Goal: Task Accomplishment & Management: Use online tool/utility

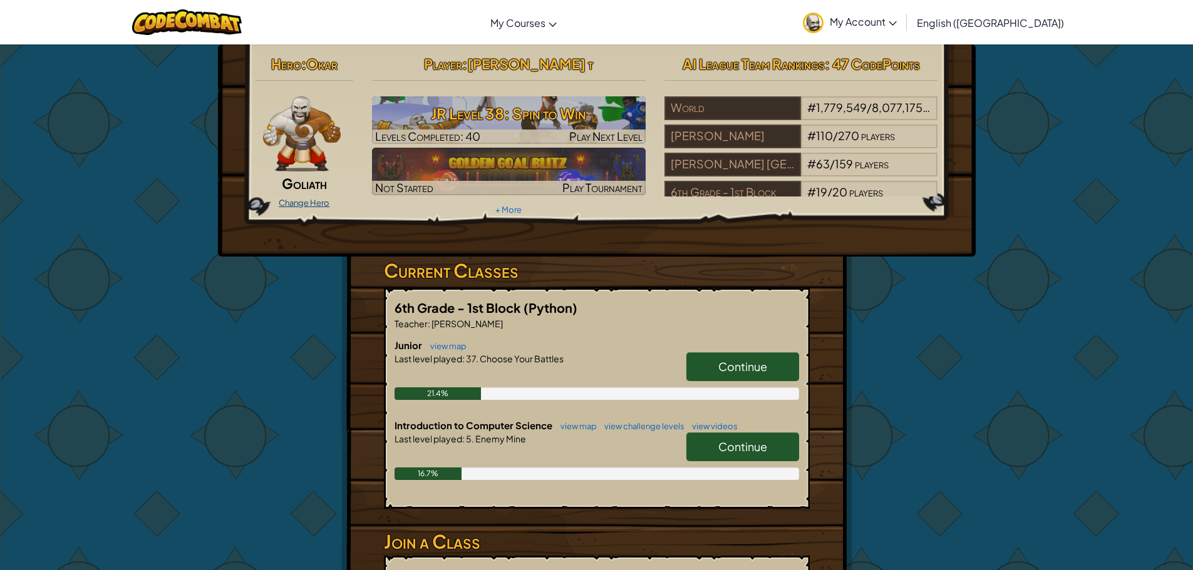
click at [309, 200] on link "Change Hero" at bounding box center [304, 203] width 51 height 10
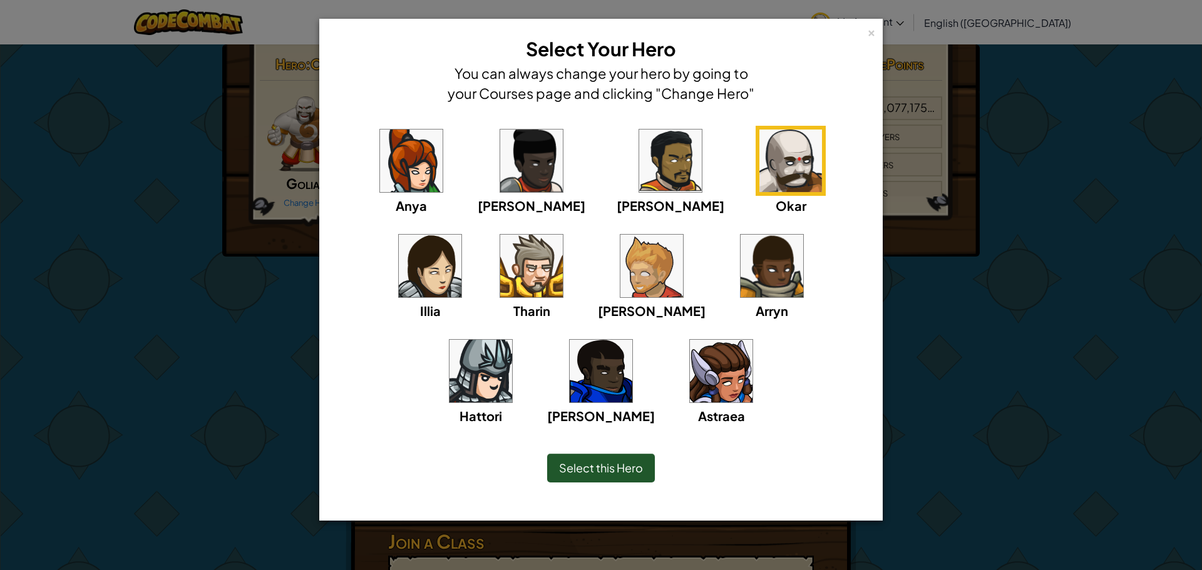
click at [760, 160] on img at bounding box center [791, 161] width 63 height 63
click at [576, 471] on span "Select this Hero" at bounding box center [601, 468] width 84 height 14
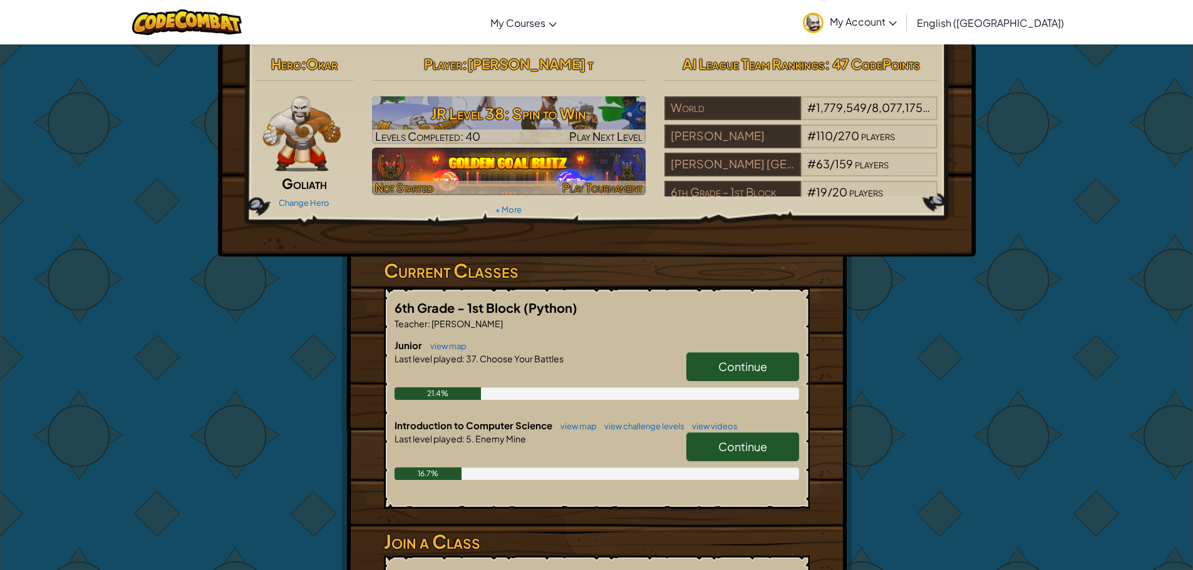
click at [519, 161] on img at bounding box center [509, 172] width 274 height 48
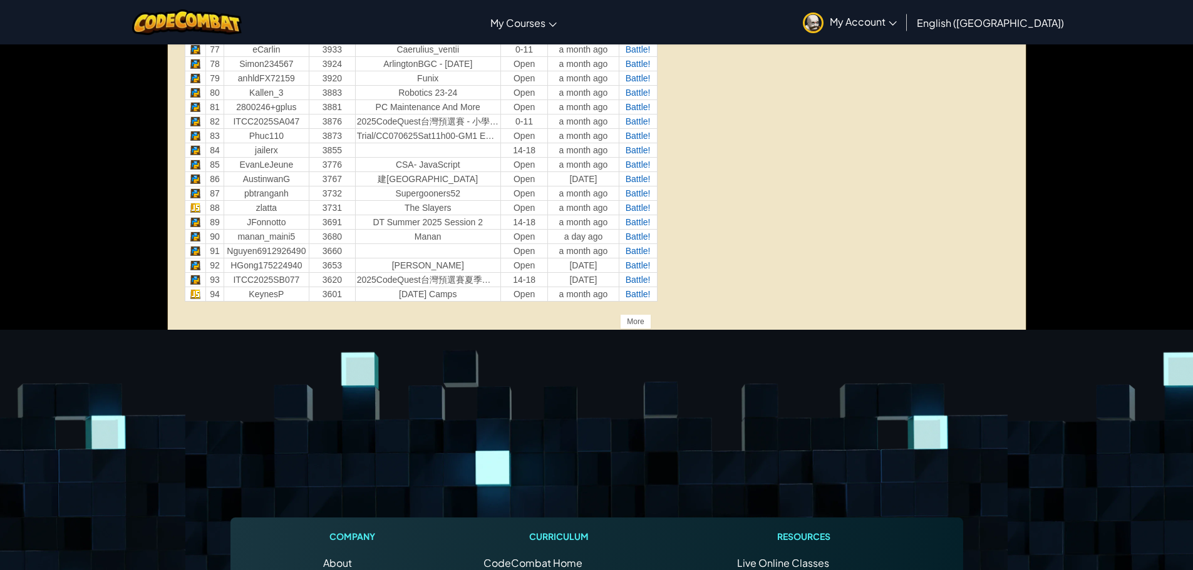
scroll to position [1252, 0]
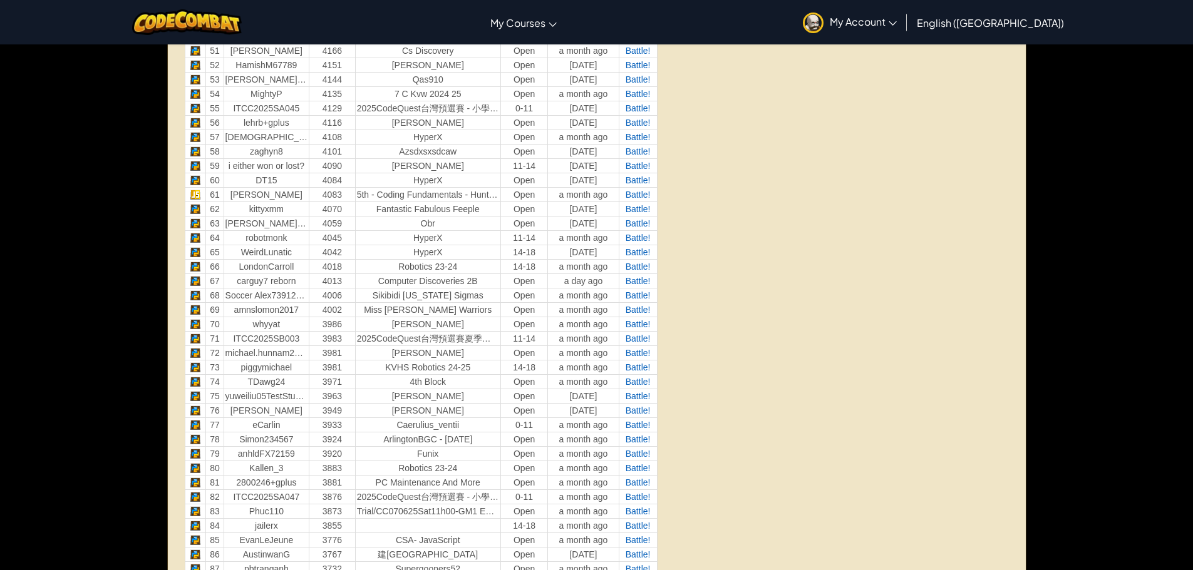
drag, startPoint x: 414, startPoint y: 180, endPoint x: 394, endPoint y: 232, distance: 56.1
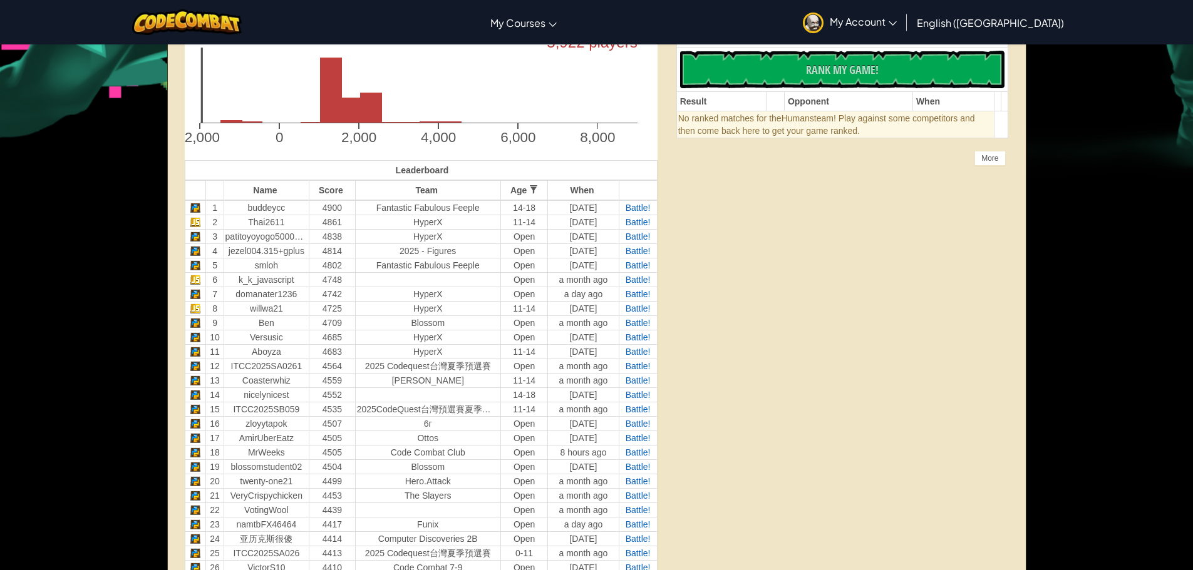
scroll to position [62, 0]
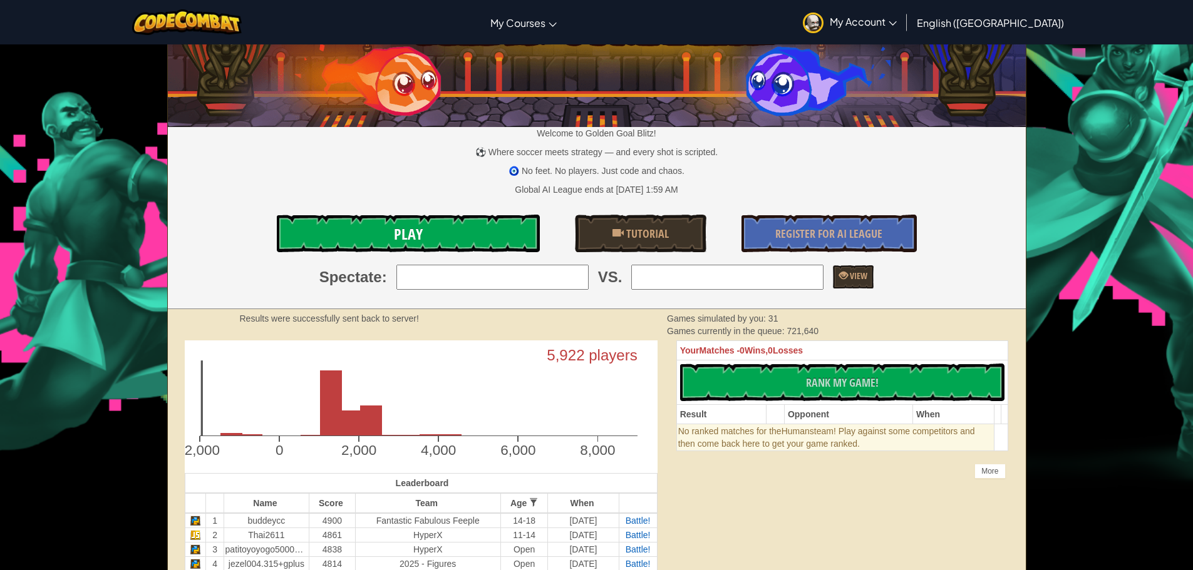
click at [393, 246] on link "Play" at bounding box center [408, 234] width 263 height 38
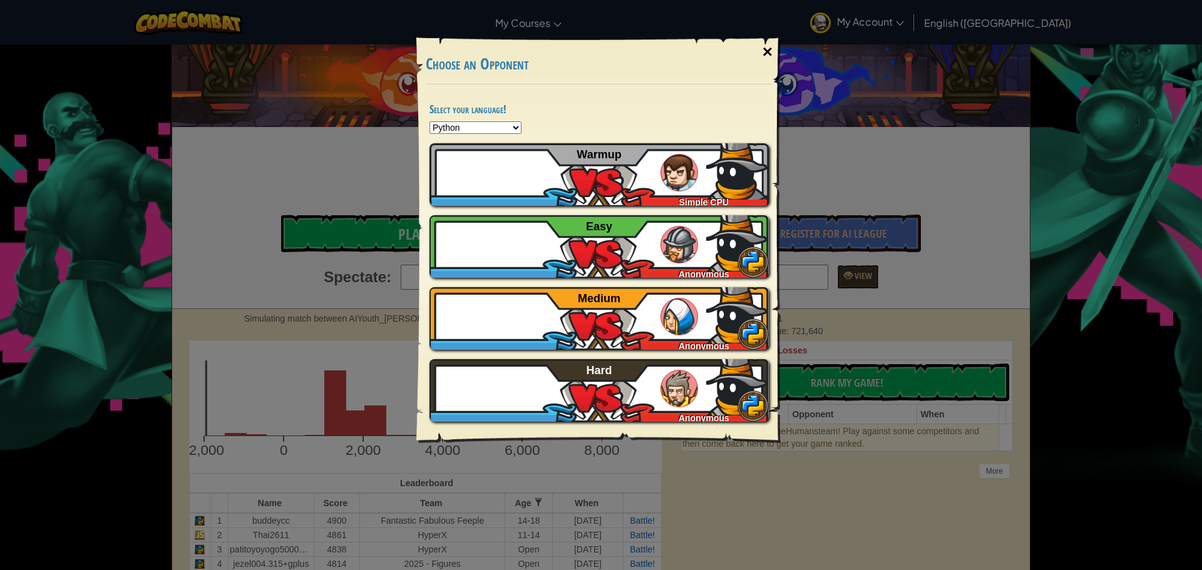
click at [768, 51] on div "×" at bounding box center [767, 52] width 29 height 36
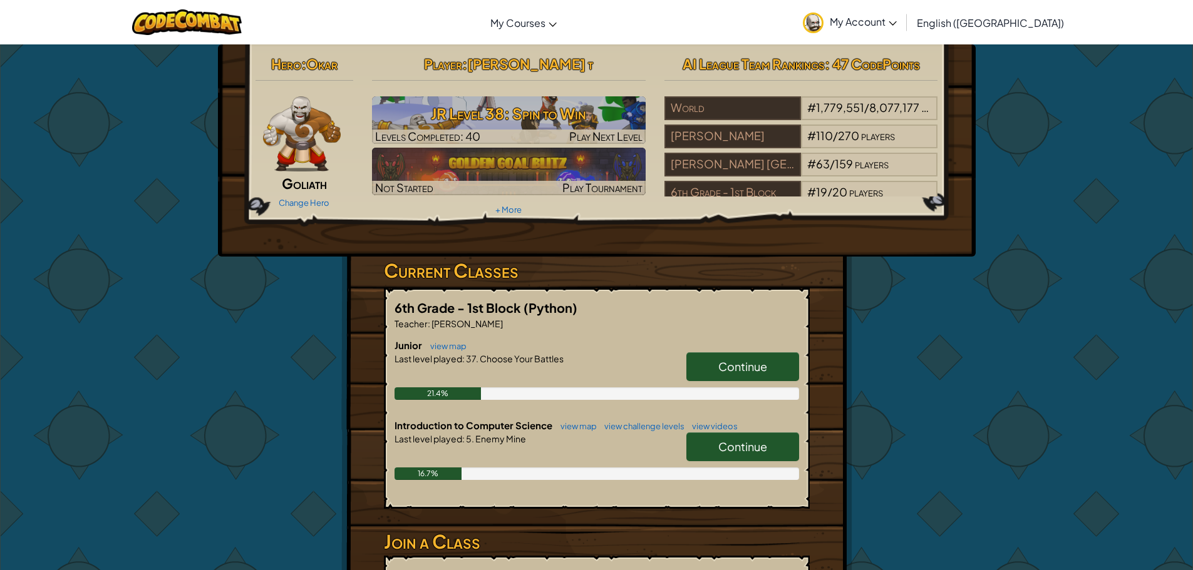
click at [776, 456] on link "Continue" at bounding box center [742, 447] width 113 height 29
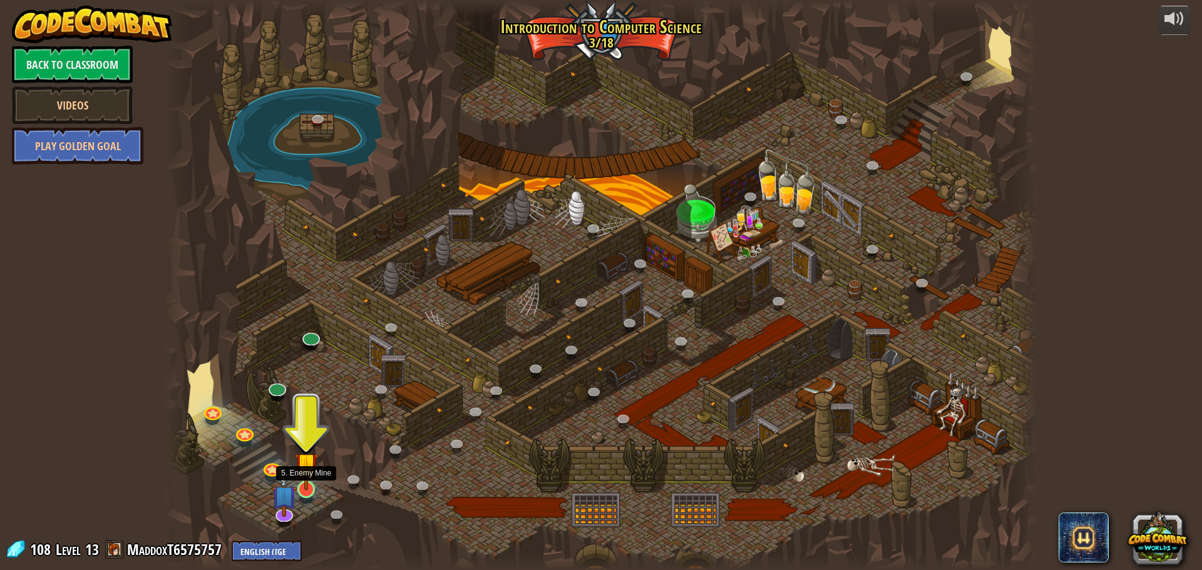
click at [305, 490] on img at bounding box center [306, 464] width 23 height 53
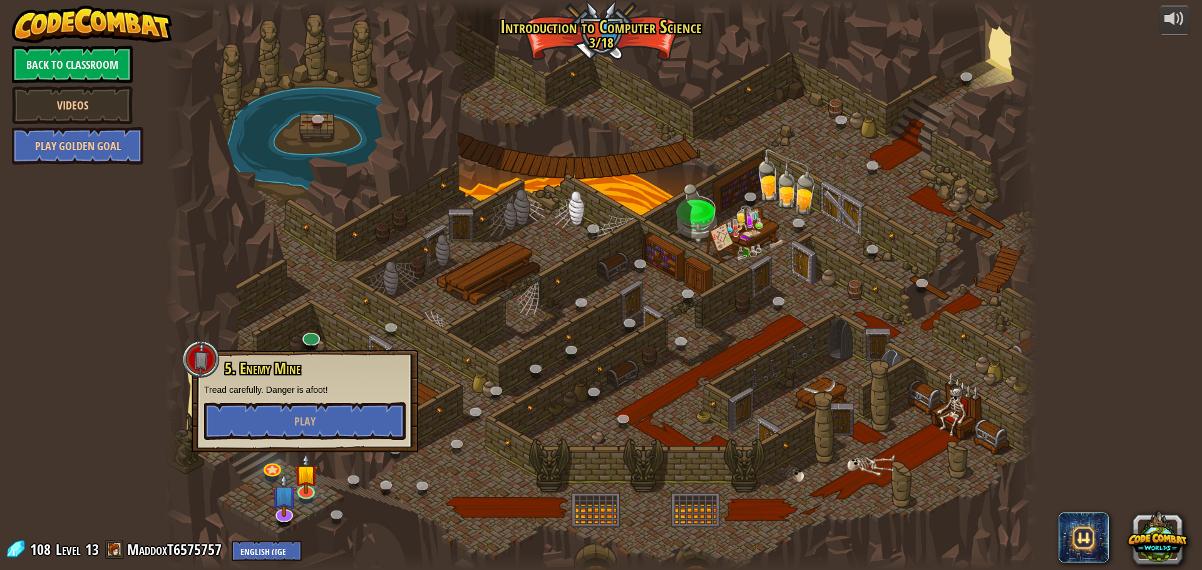
click at [378, 399] on div "5. Enemy Mine Tread carefully. Danger is afoot! Play" at bounding box center [305, 401] width 202 height 80
click at [387, 423] on button "Play" at bounding box center [305, 422] width 202 height 38
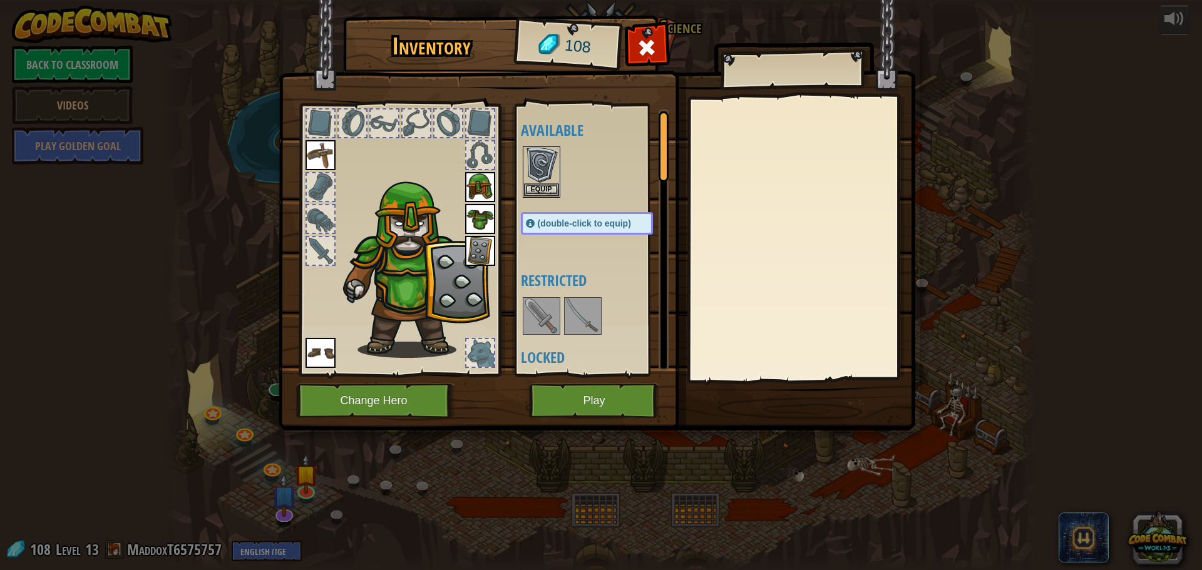
click at [565, 314] on img at bounding box center [582, 316] width 35 height 35
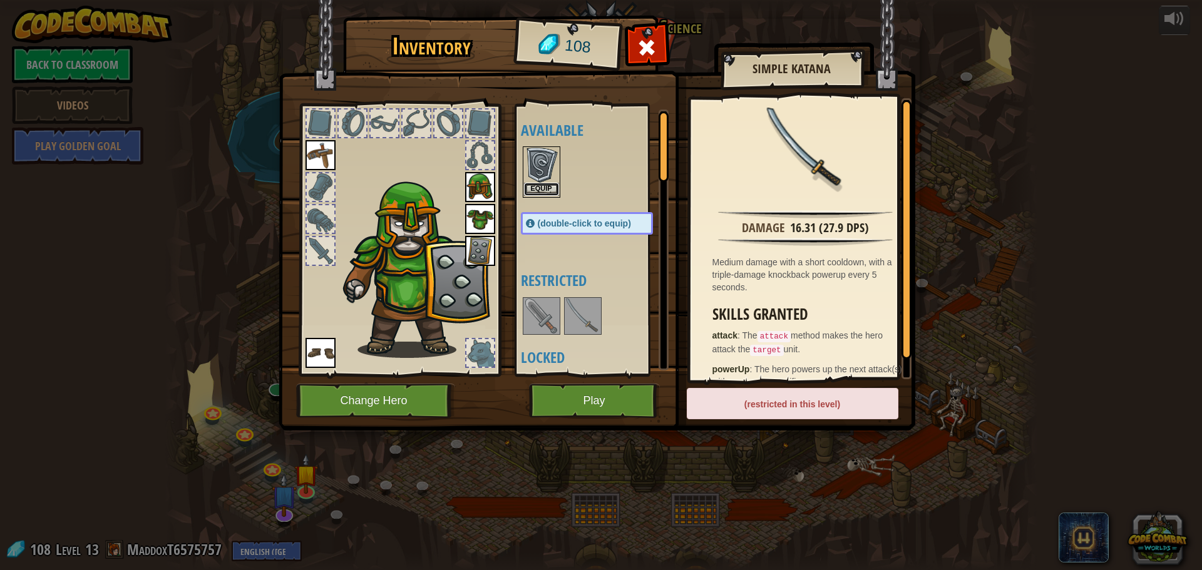
click at [541, 189] on button "Equip" at bounding box center [541, 189] width 35 height 13
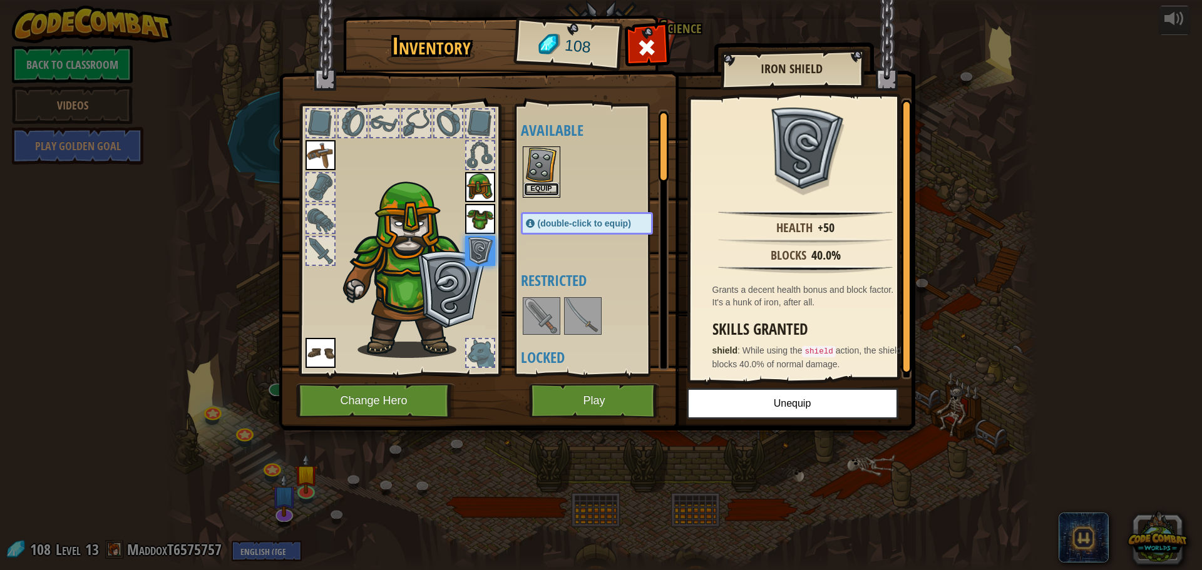
click at [535, 190] on button "Equip" at bounding box center [541, 189] width 35 height 13
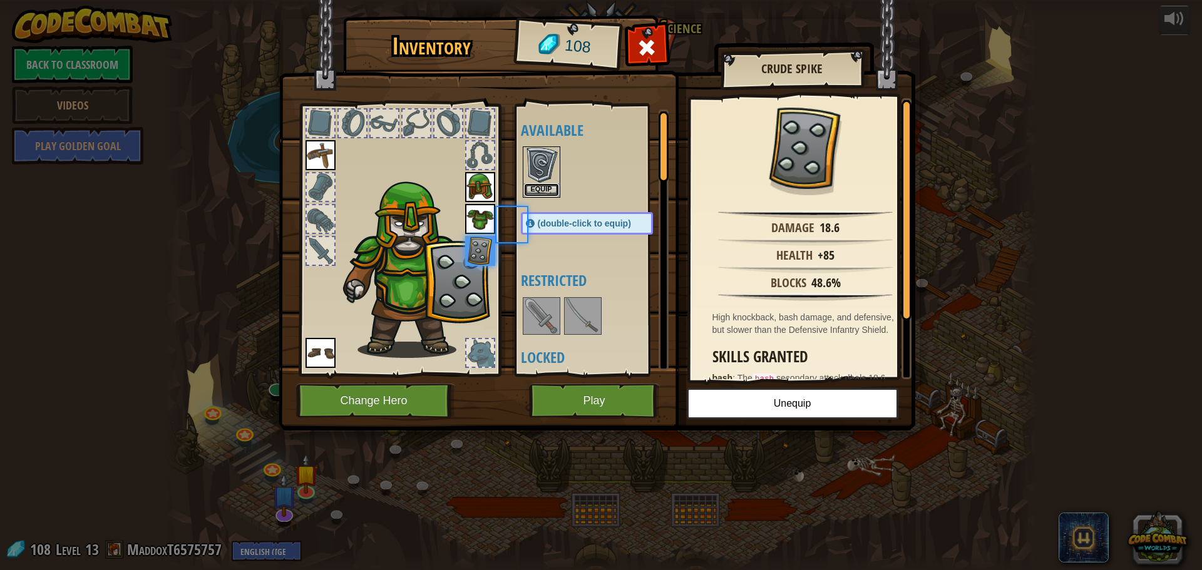
click at [535, 190] on button "Equip" at bounding box center [541, 189] width 35 height 13
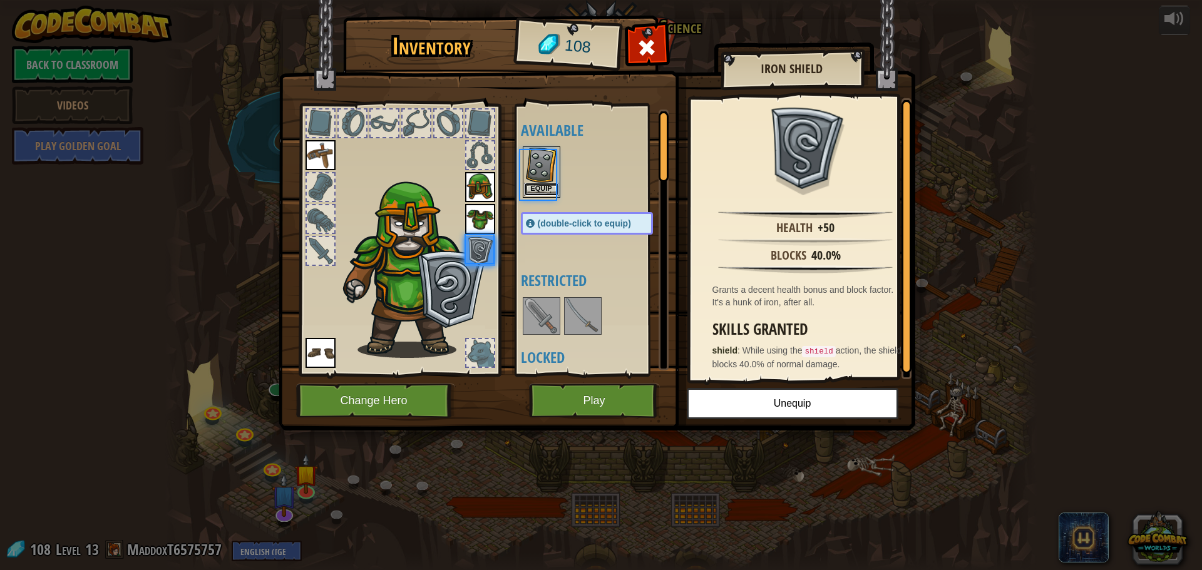
click at [535, 190] on button "Equip" at bounding box center [541, 189] width 35 height 13
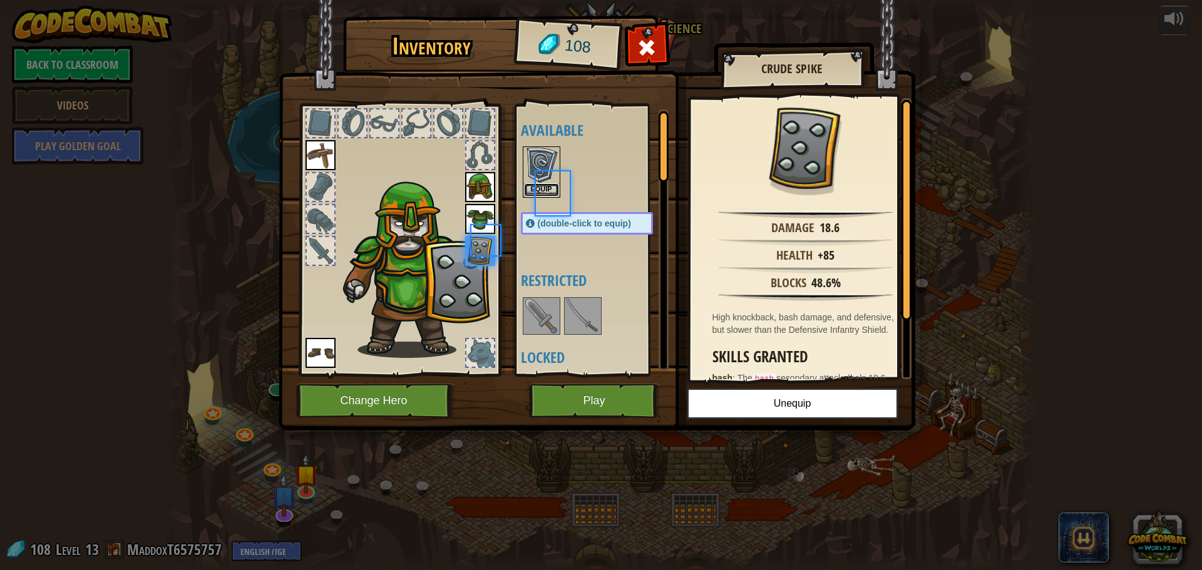
click at [535, 190] on button "Equip" at bounding box center [541, 189] width 35 height 13
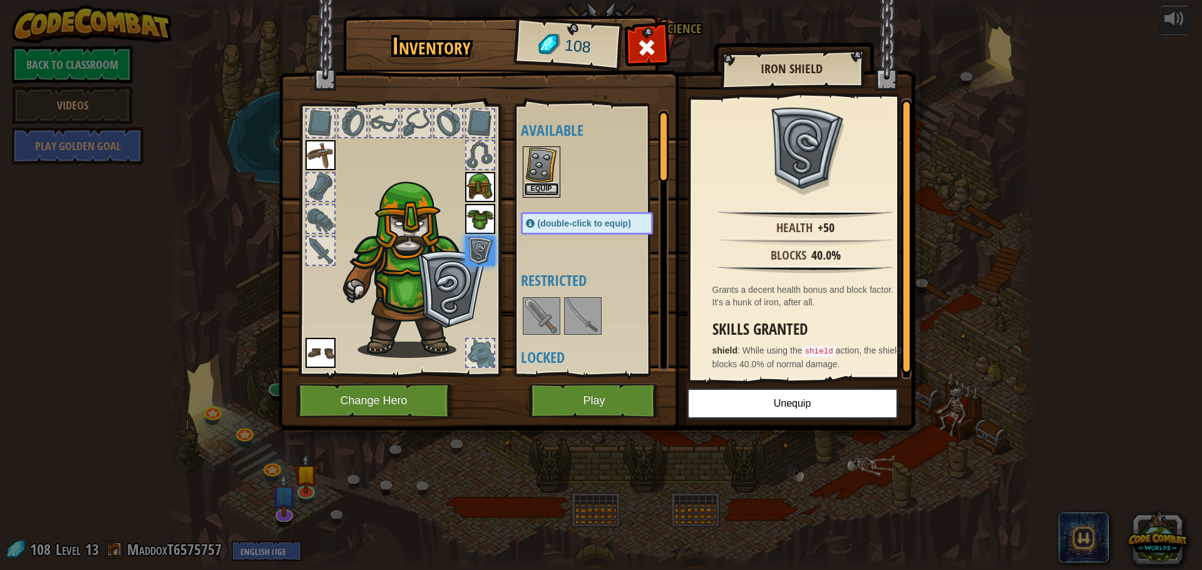
click at [535, 190] on button "Equip" at bounding box center [541, 189] width 35 height 13
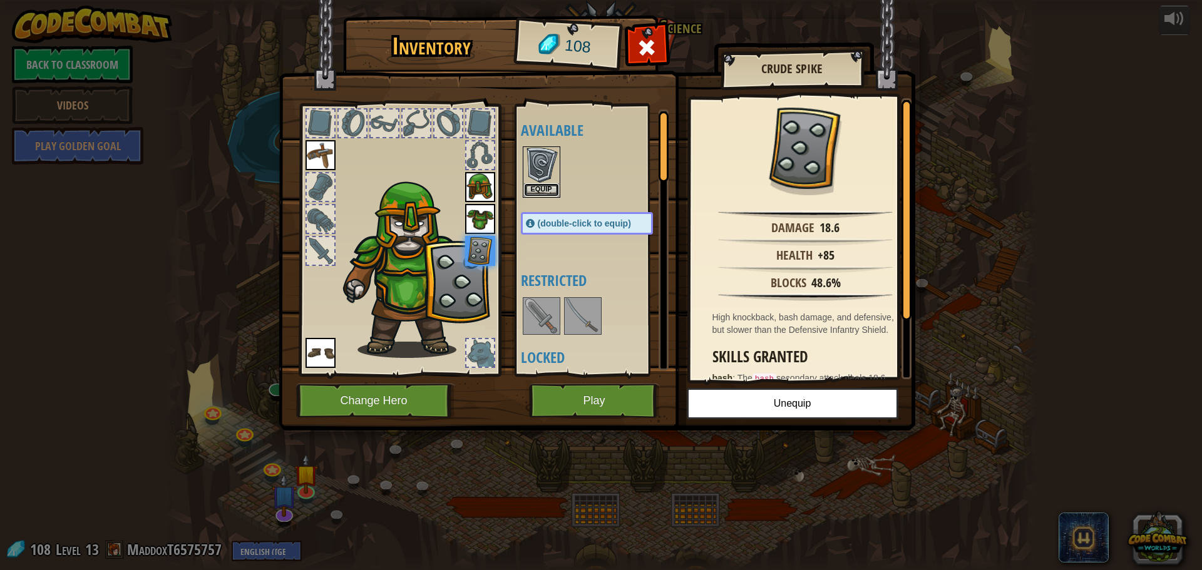
click at [535, 190] on button "Equip" at bounding box center [541, 189] width 35 height 13
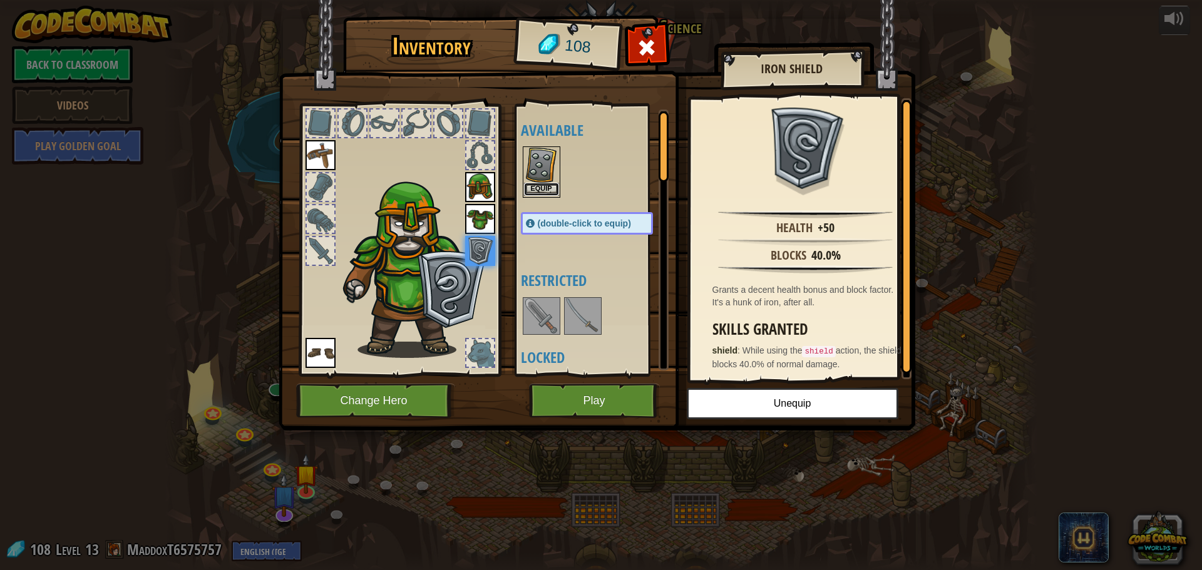
click at [535, 190] on button "Equip" at bounding box center [541, 189] width 35 height 13
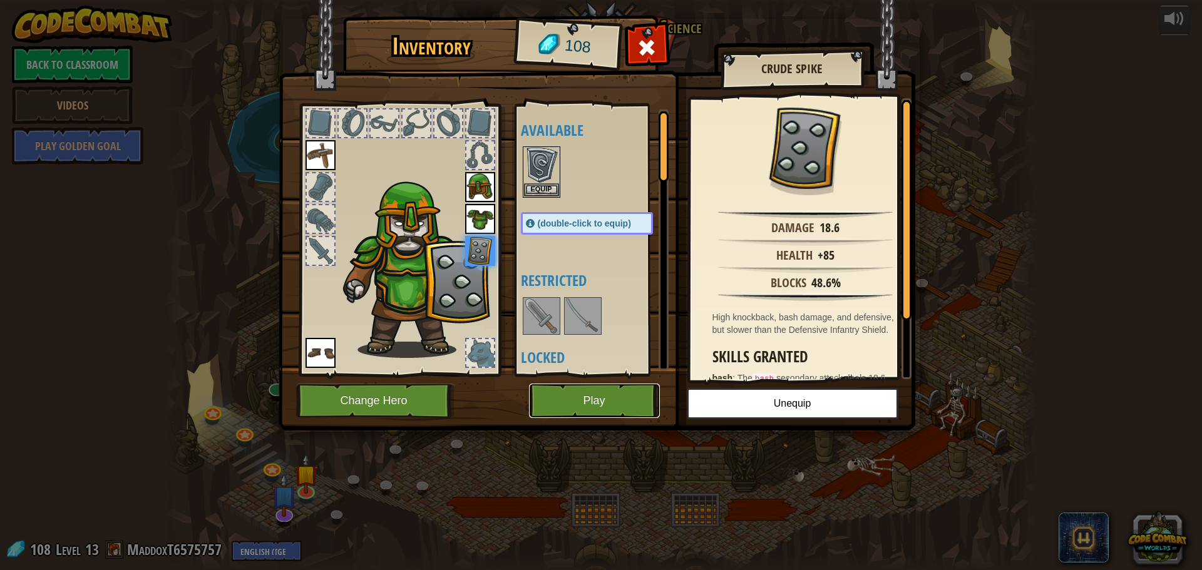
click at [580, 394] on button "Play" at bounding box center [594, 401] width 131 height 34
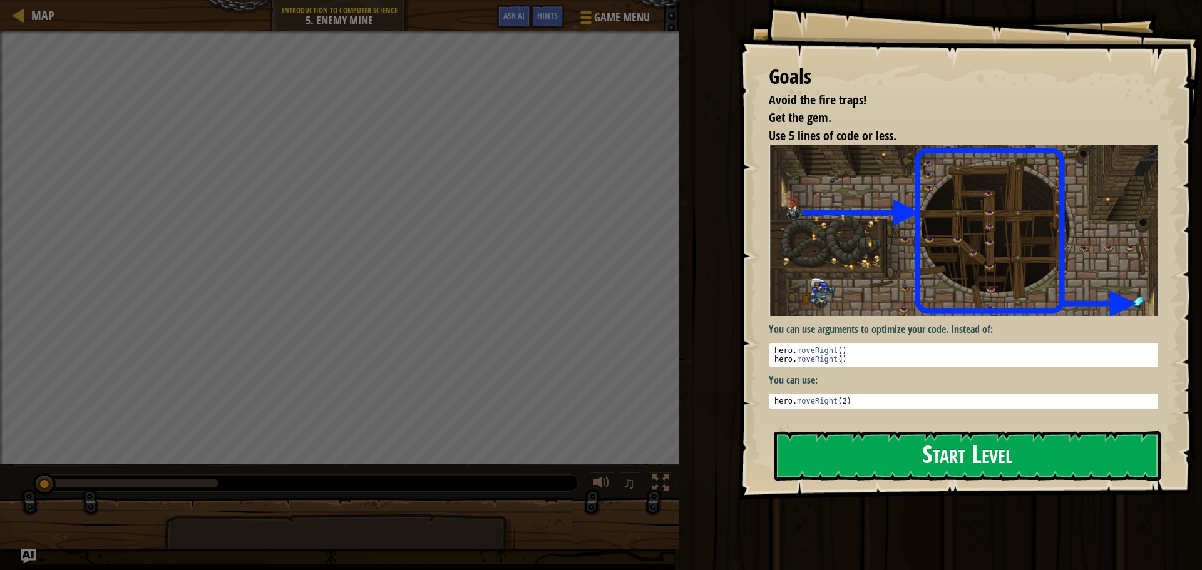
drag, startPoint x: 851, startPoint y: 426, endPoint x: 852, endPoint y: 434, distance: 7.6
click at [852, 434] on div "Goals Avoid the fire traps! Get the gem. Use 5 lines of code or less. You can u…" at bounding box center [970, 250] width 465 height 500
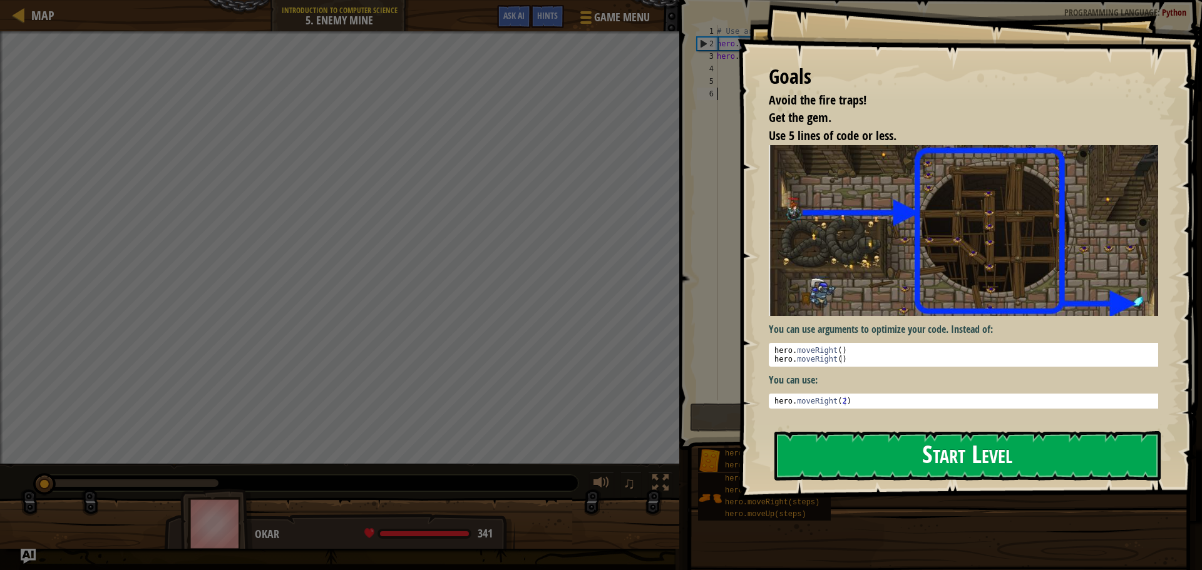
click at [853, 441] on button "Start Level" at bounding box center [968, 455] width 386 height 49
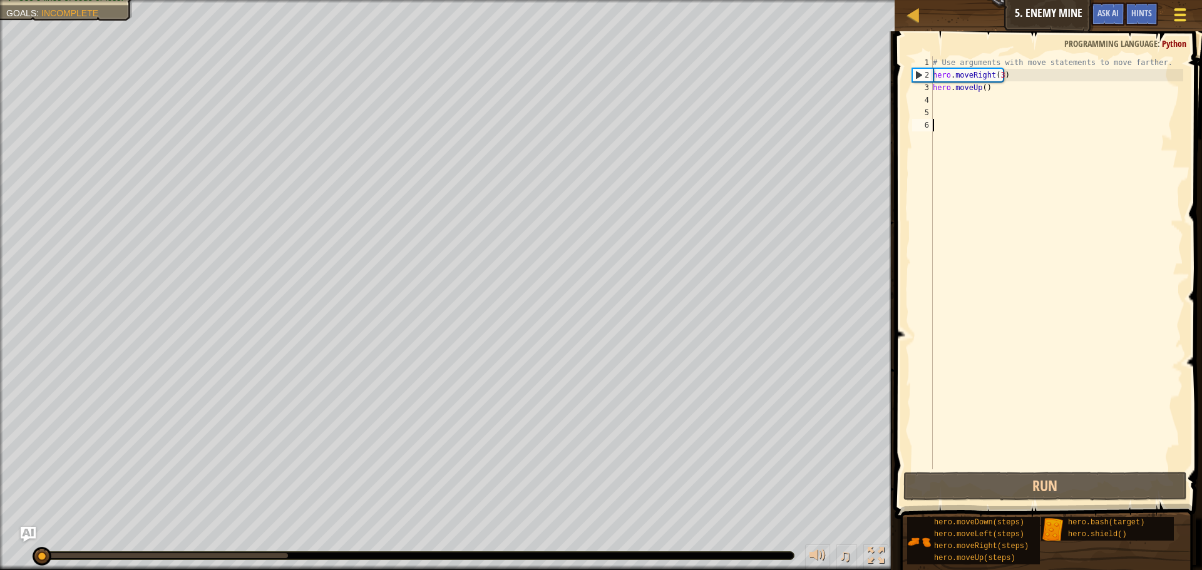
click at [1182, 19] on span at bounding box center [1181, 20] width 12 height 3
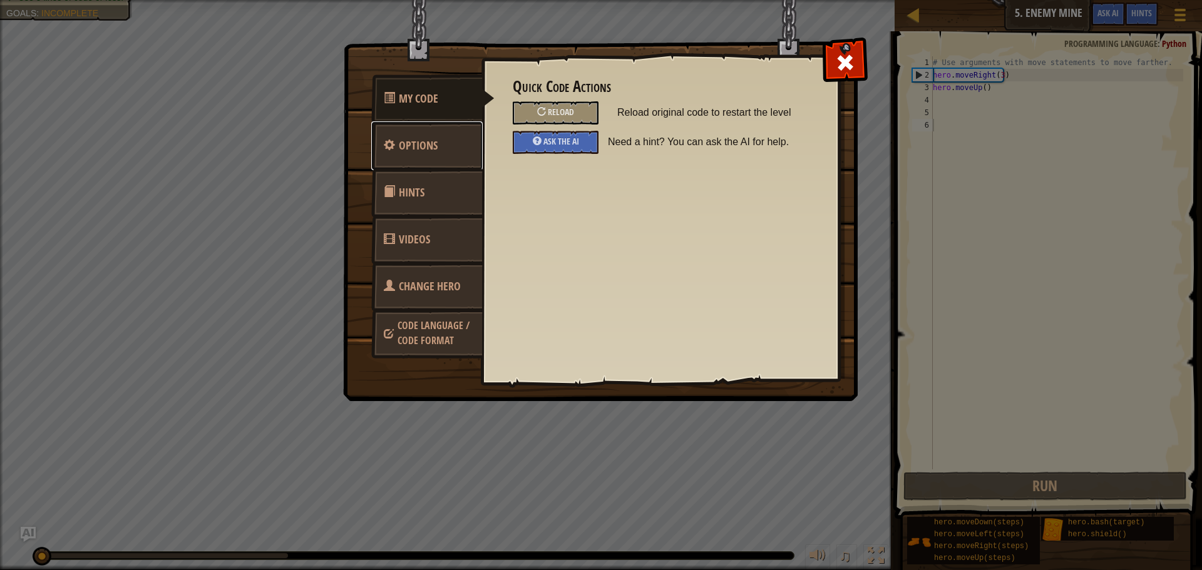
click at [440, 155] on link "Options" at bounding box center [426, 145] width 111 height 49
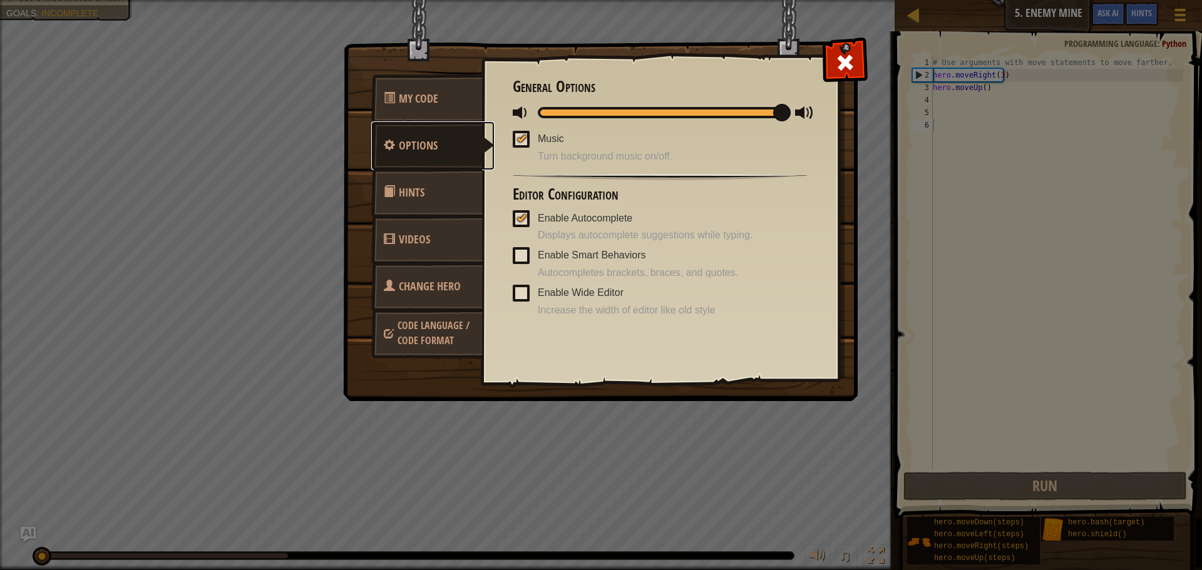
click at [440, 155] on link "Options" at bounding box center [432, 145] width 123 height 49
click at [443, 155] on link "Options" at bounding box center [432, 145] width 123 height 49
drag, startPoint x: 780, startPoint y: 119, endPoint x: 495, endPoint y: 152, distance: 287.4
click at [495, 152] on div "Quick Code Actions Reload Reload original code to restart the level Ask the AI …" at bounding box center [661, 199] width 358 height 310
click at [527, 142] on span at bounding box center [521, 139] width 17 height 17
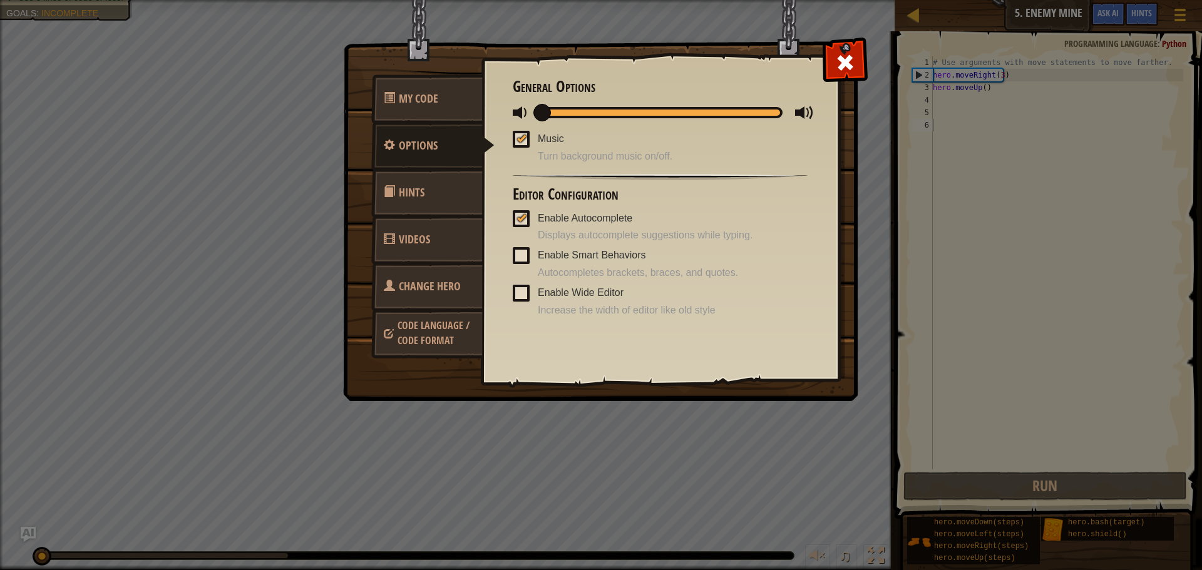
click at [0, 0] on input "Music" at bounding box center [0, 0] width 0 height 0
drag, startPoint x: 526, startPoint y: 174, endPoint x: 527, endPoint y: 184, distance: 10.1
click at [526, 182] on div "General Options Music Turn background music on/off. Editor Configuration Enable…" at bounding box center [660, 198] width 295 height 240
click at [750, 262] on div "Enable Smart Behaviors Autocompletes brackets, braces, and quotes." at bounding box center [660, 263] width 295 height 34
click at [855, 71] on span at bounding box center [845, 63] width 20 height 20
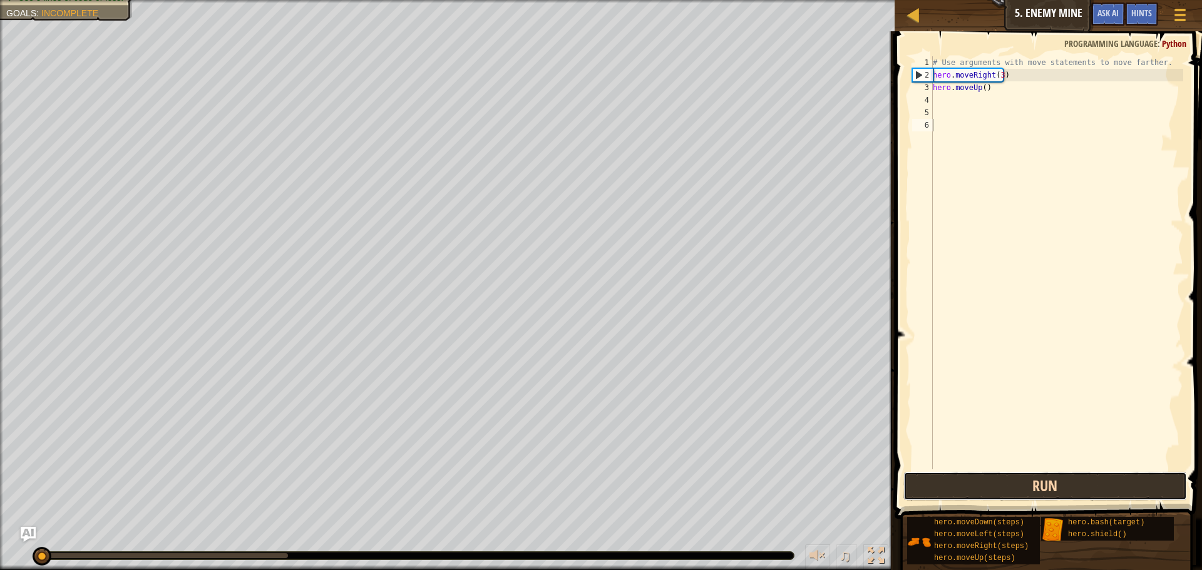
click at [1073, 492] on button "Run" at bounding box center [1046, 486] width 284 height 29
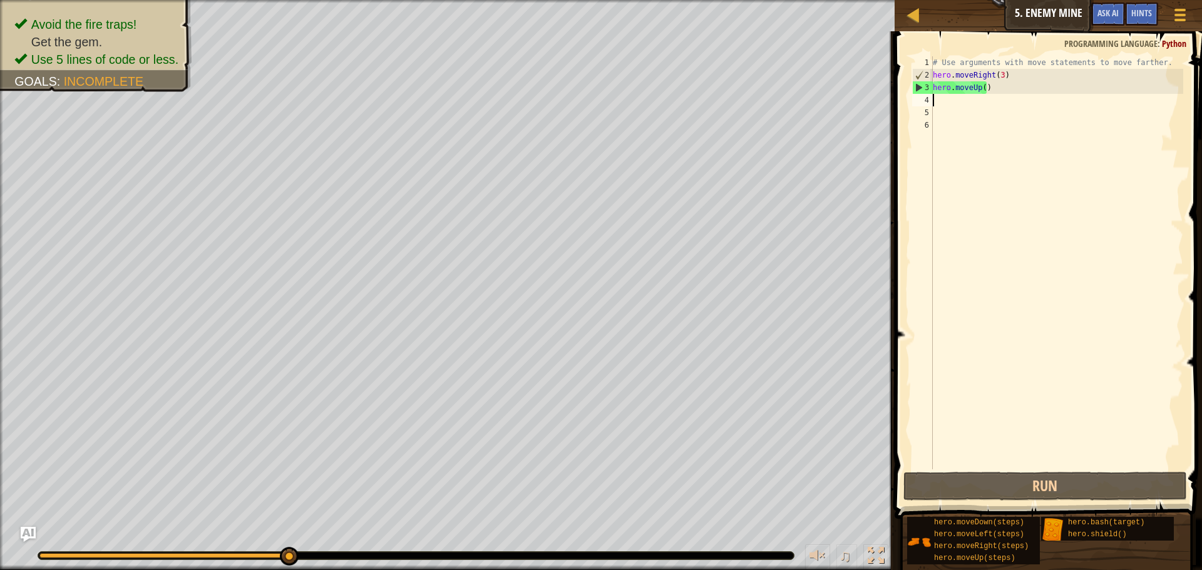
click at [945, 98] on div "# Use arguments with move statements to move farther. hero . moveRight ( 3 ) he…" at bounding box center [1056, 275] width 253 height 438
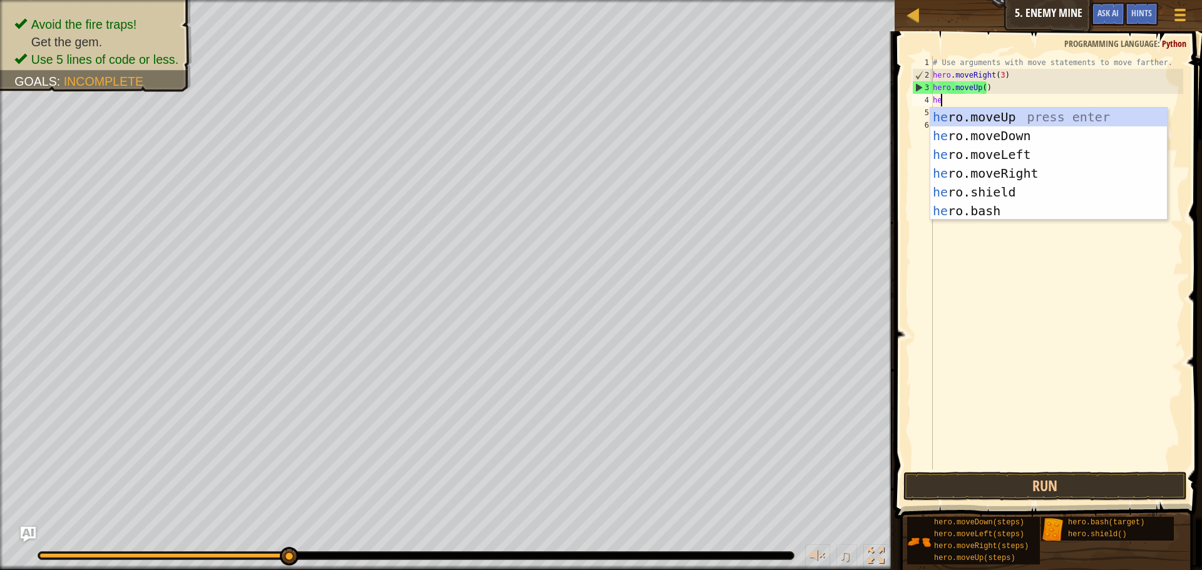
scroll to position [6, 1]
type textarea "hero."
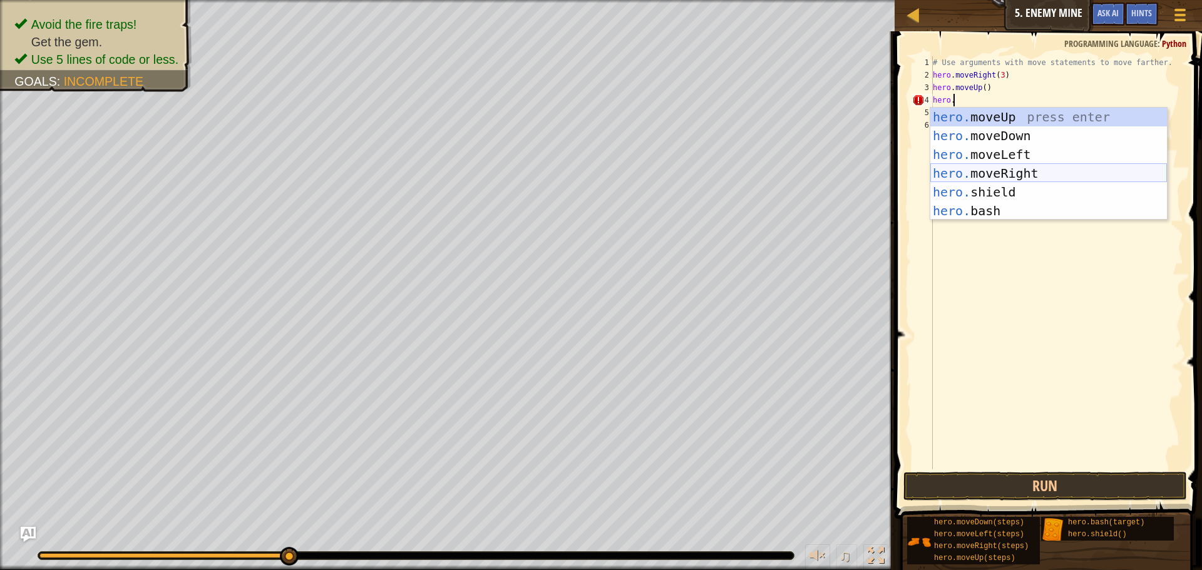
click at [1001, 170] on div "hero. moveUp press enter hero. moveDown press enter hero. moveLeft press enter …" at bounding box center [1048, 183] width 237 height 150
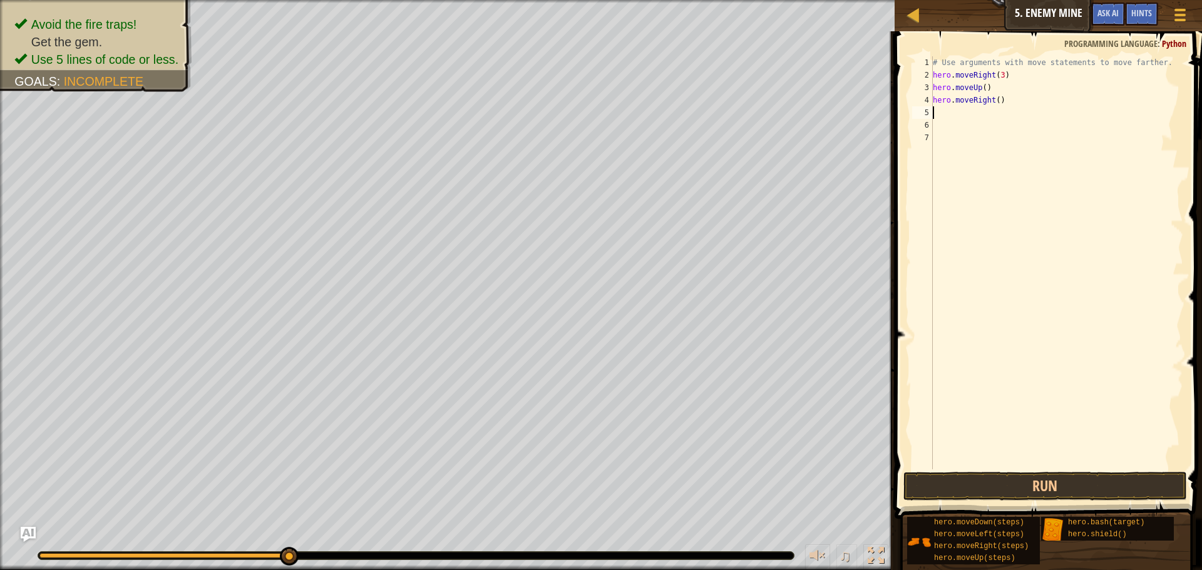
scroll to position [6, 0]
click at [1029, 478] on button "Run" at bounding box center [1046, 486] width 284 height 29
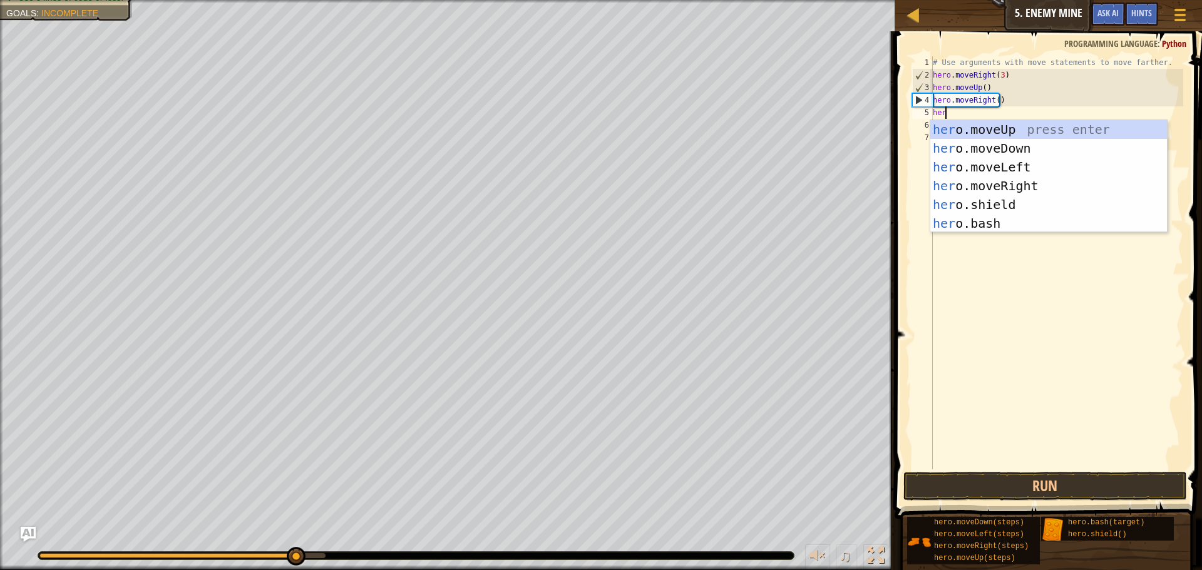
scroll to position [6, 1]
type textarea "hero"
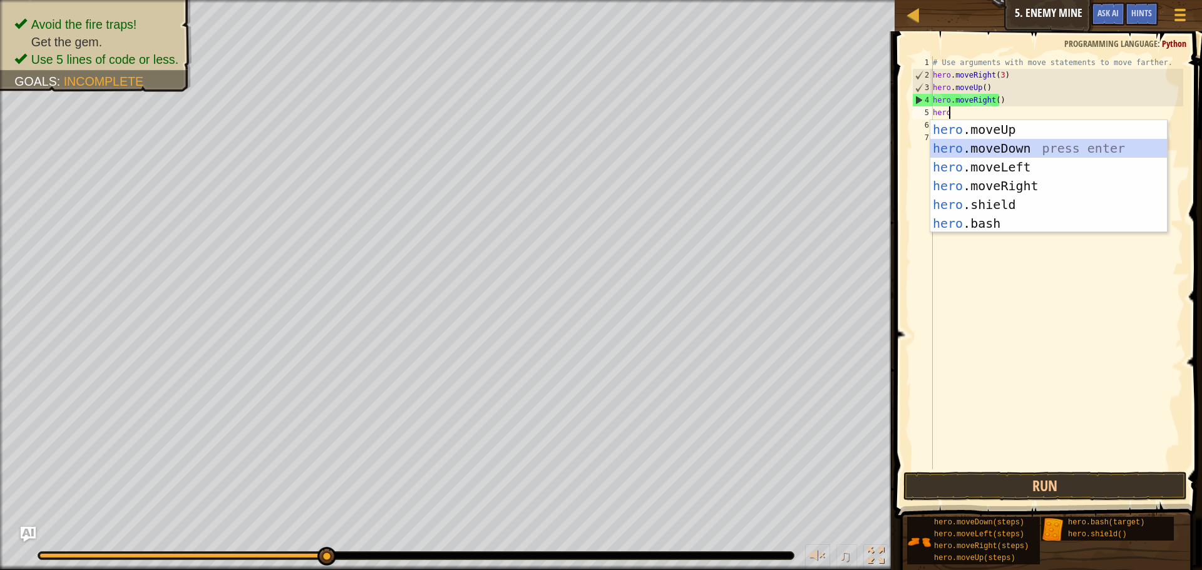
click at [981, 139] on div "hero .moveUp press enter hero .moveDown press enter hero .moveLeft press enter …" at bounding box center [1048, 195] width 237 height 150
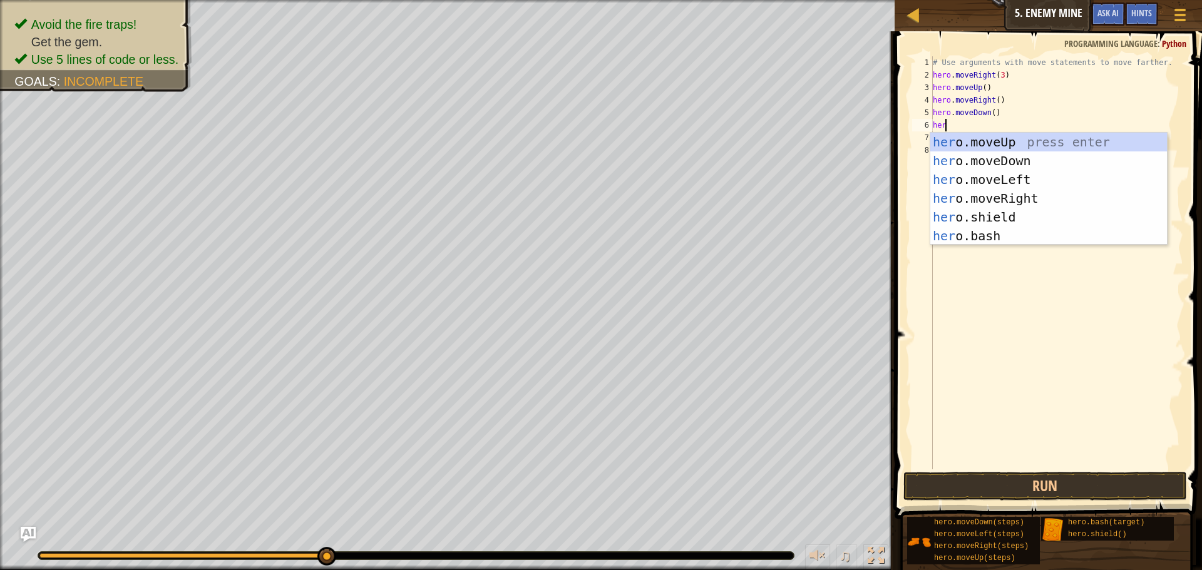
type textarea "hero"
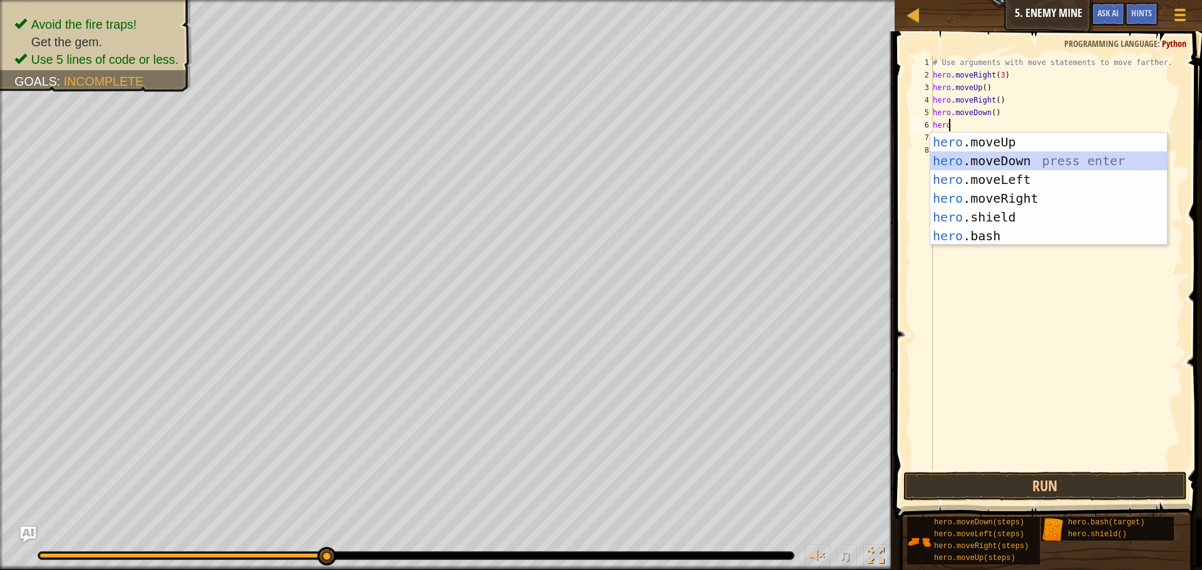
click at [1022, 161] on div "hero .moveUp press enter hero .moveDown press enter hero .moveLeft press enter …" at bounding box center [1048, 208] width 237 height 150
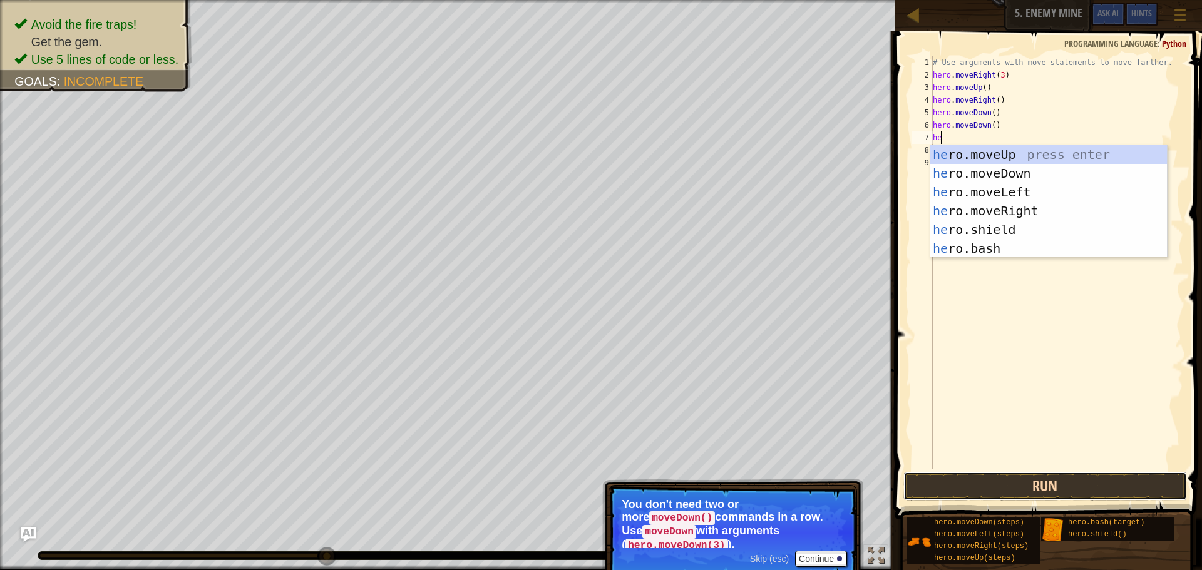
click at [1039, 485] on button "Run" at bounding box center [1046, 486] width 284 height 29
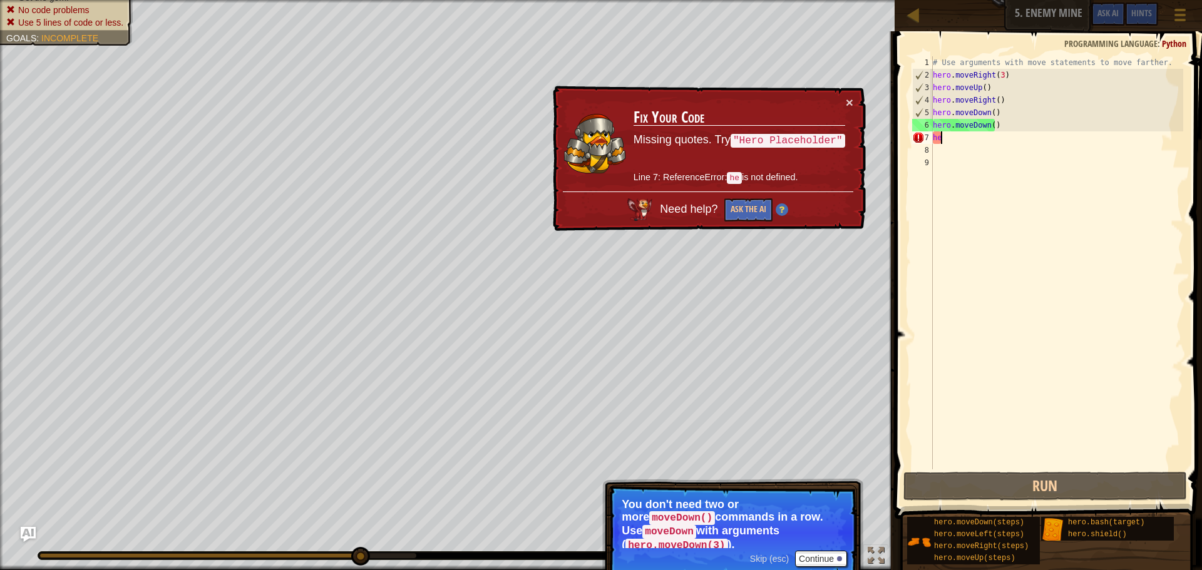
type textarea "h"
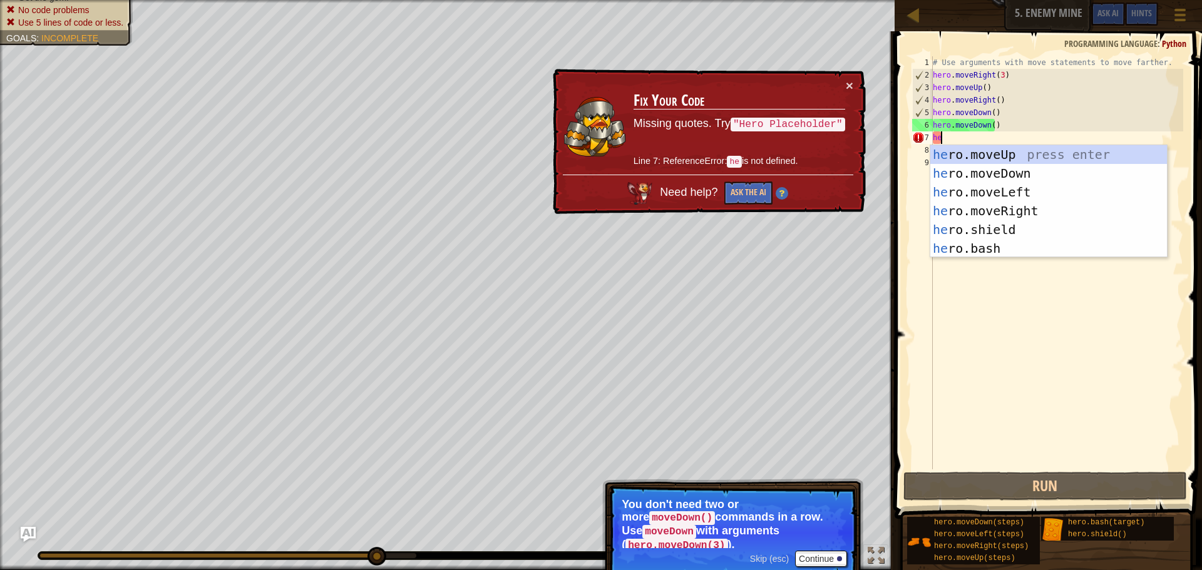
type textarea "h"
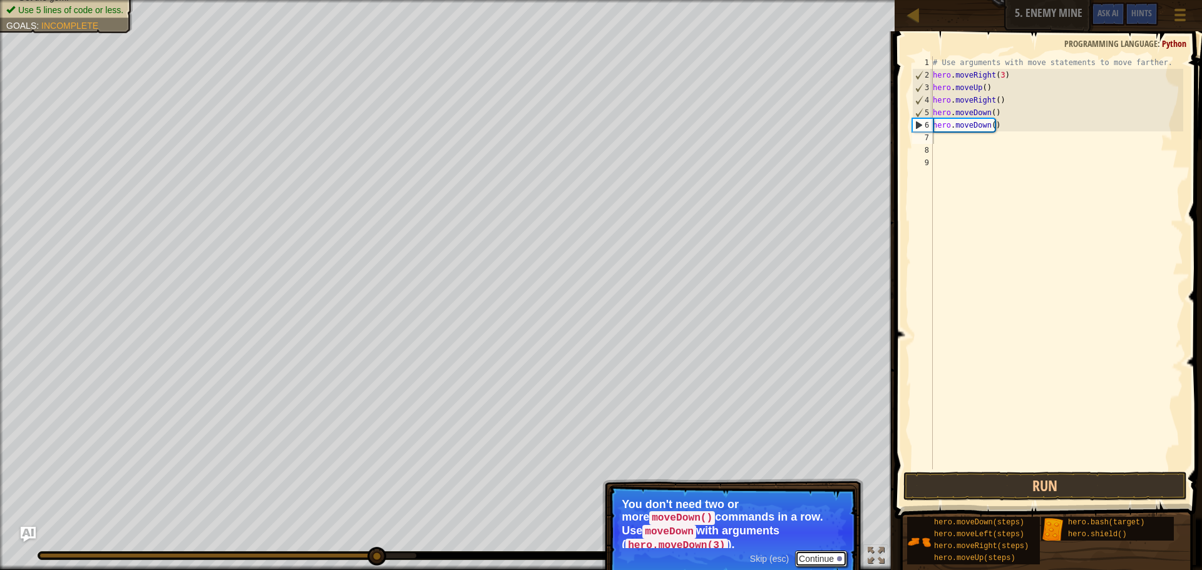
click at [825, 551] on button "Continue" at bounding box center [821, 559] width 52 height 16
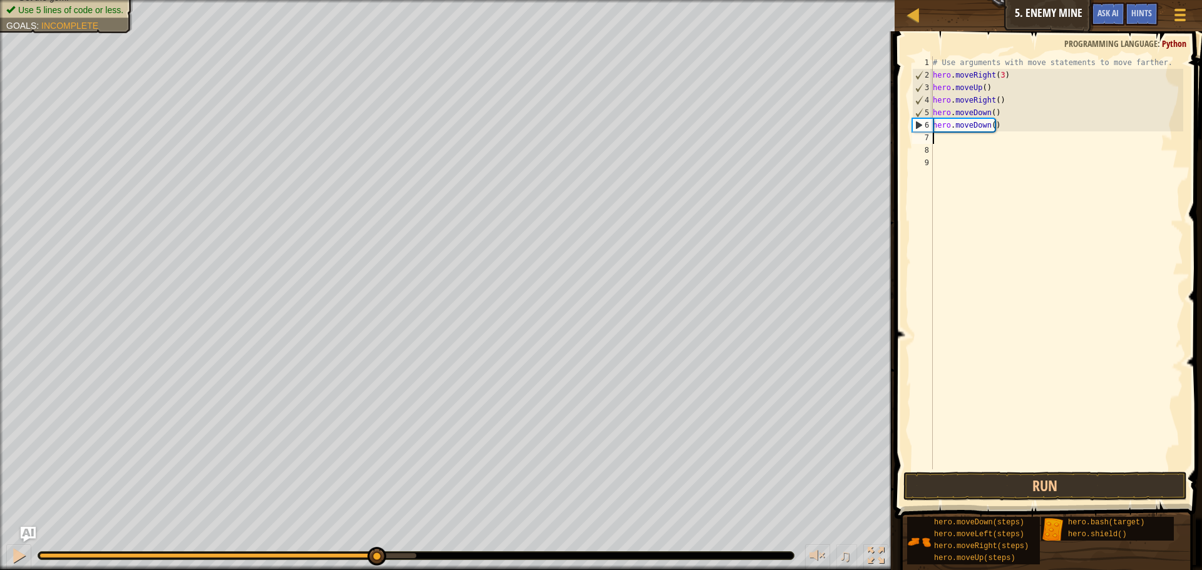
click at [1001, 126] on div "# Use arguments with move statements to move farther. hero . moveRight ( 3 ) he…" at bounding box center [1056, 275] width 253 height 438
type textarea "h"
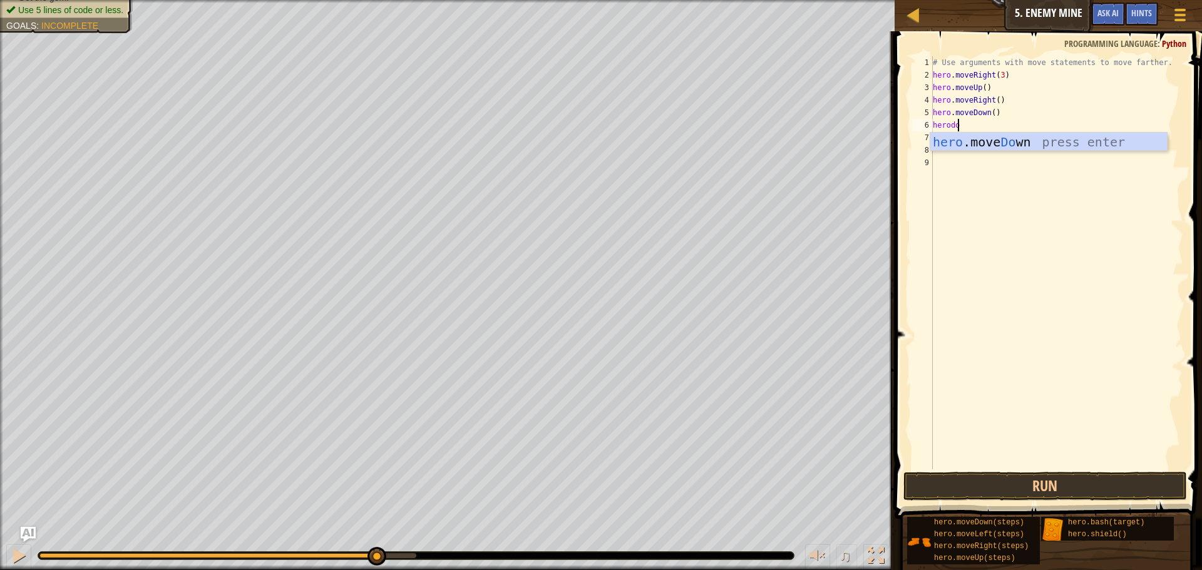
scroll to position [6, 2]
type textarea "herodown"
click at [1137, 237] on div "# Use arguments with move statements to move farther. hero . moveRight ( 3 ) he…" at bounding box center [1056, 275] width 253 height 438
click at [977, 487] on button "Run" at bounding box center [1046, 486] width 284 height 29
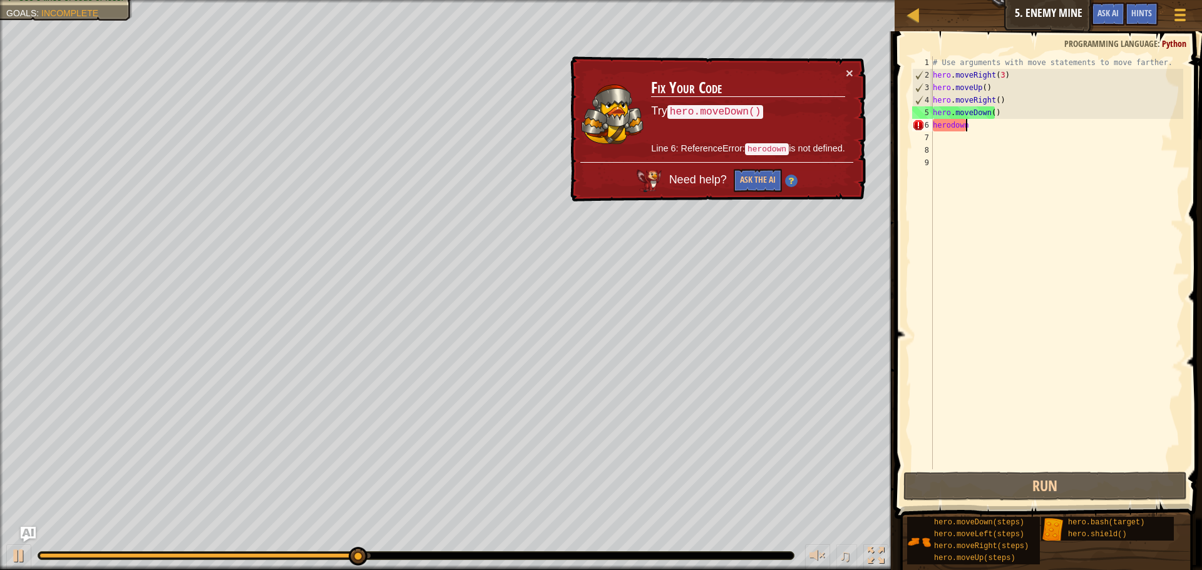
click at [969, 133] on div "# Use arguments with move statements to move farther. hero . moveRight ( 3 ) he…" at bounding box center [1056, 275] width 253 height 438
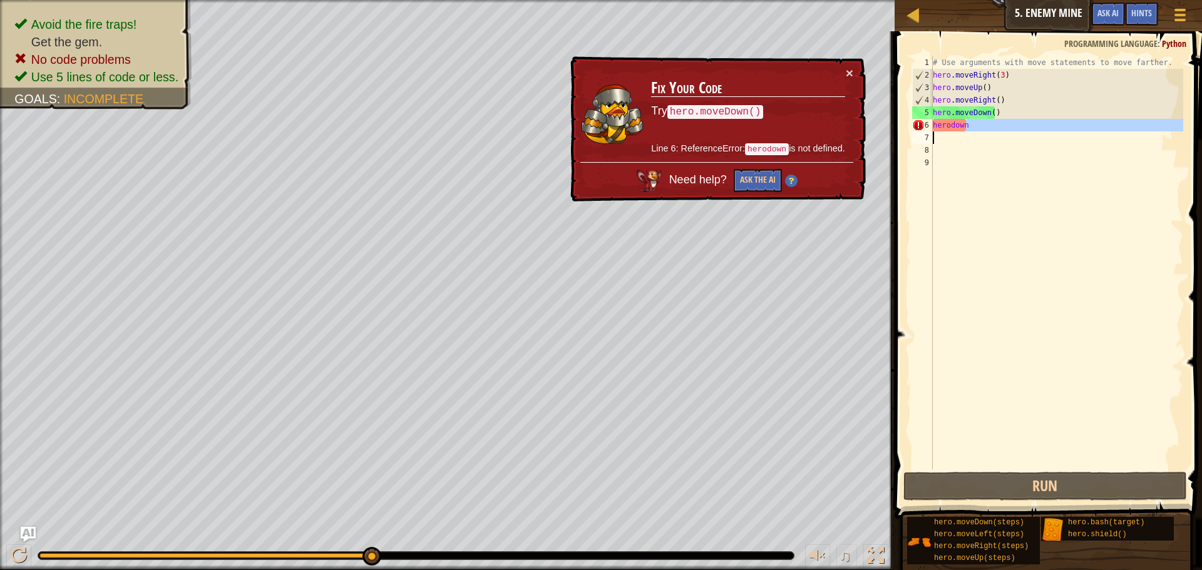
click at [999, 126] on div "# Use arguments with move statements to move farther. hero . moveRight ( 3 ) he…" at bounding box center [1056, 262] width 253 height 413
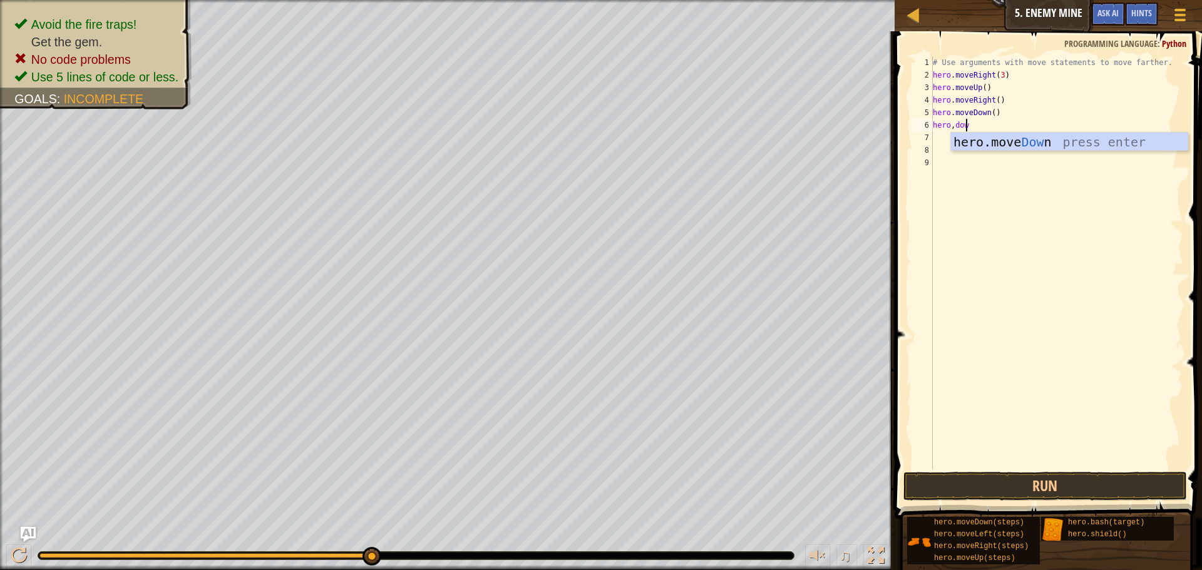
type textarea "hero,down"
click at [1057, 145] on div "hero.move Down press enter" at bounding box center [1069, 161] width 237 height 56
click at [996, 476] on button "Run" at bounding box center [1046, 486] width 284 height 29
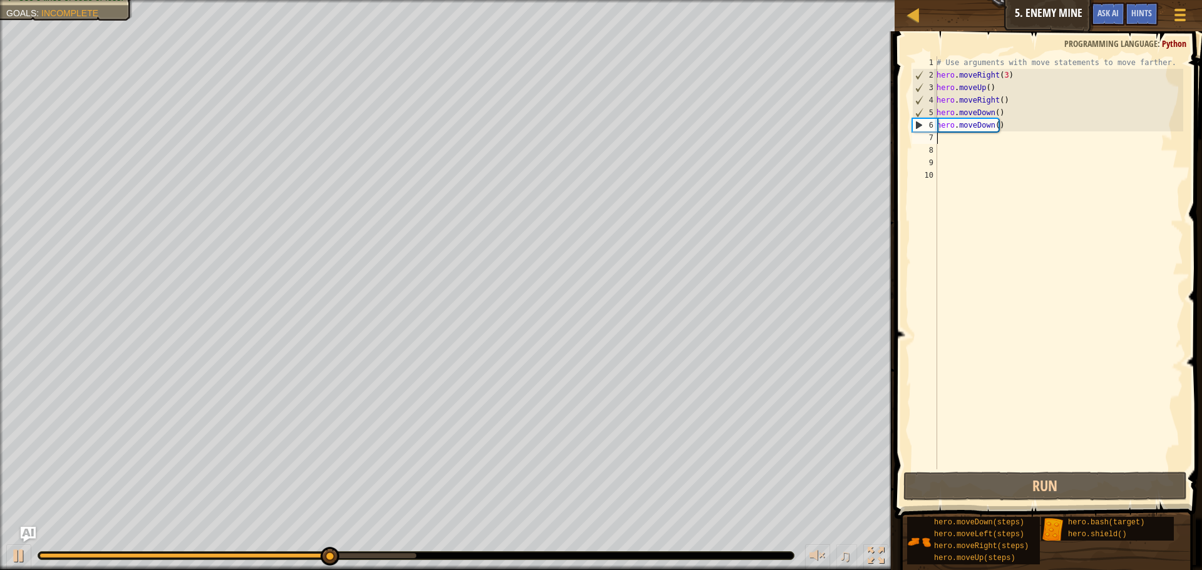
click at [942, 142] on div "# Use arguments with move statements to move farther. hero . moveRight ( 3 ) he…" at bounding box center [1058, 275] width 249 height 438
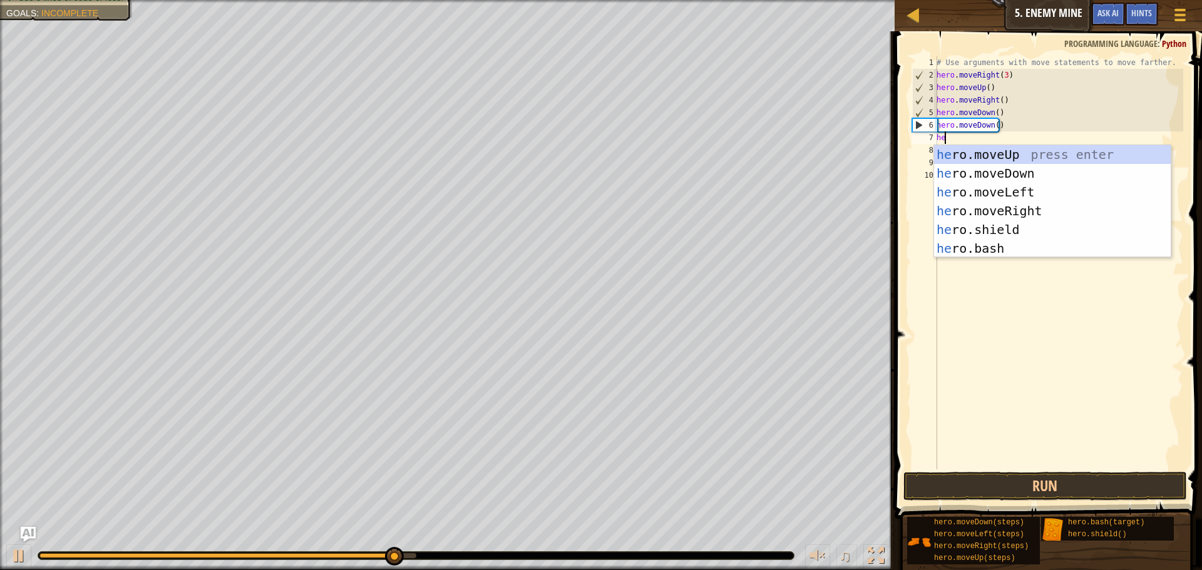
type textarea "hero"
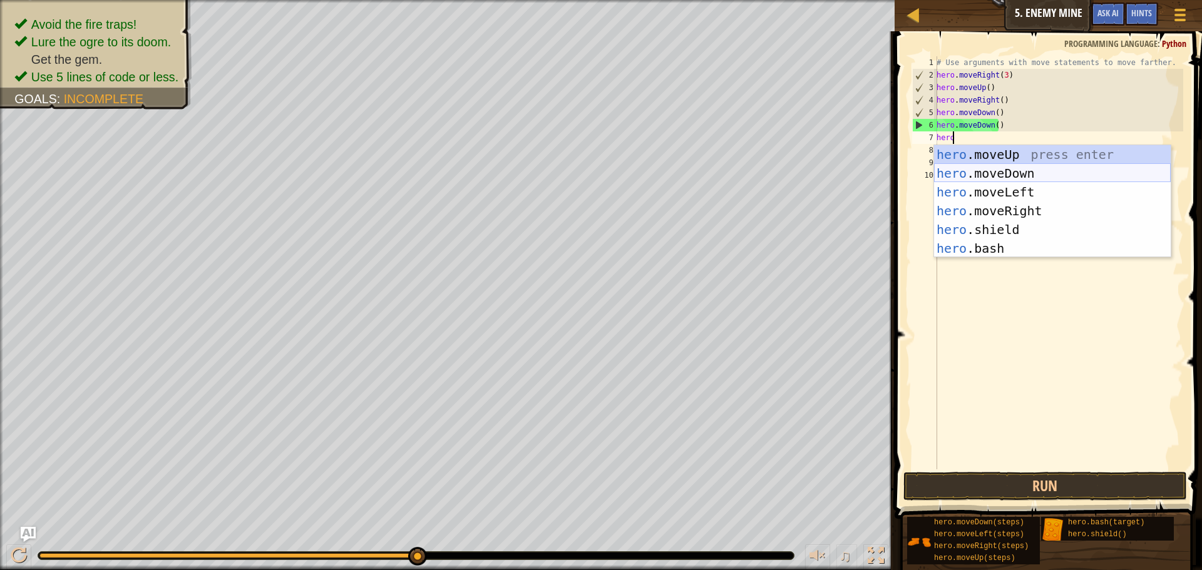
click at [977, 175] on div "hero .moveUp press enter hero .moveDown press enter hero .moveLeft press enter …" at bounding box center [1052, 220] width 237 height 150
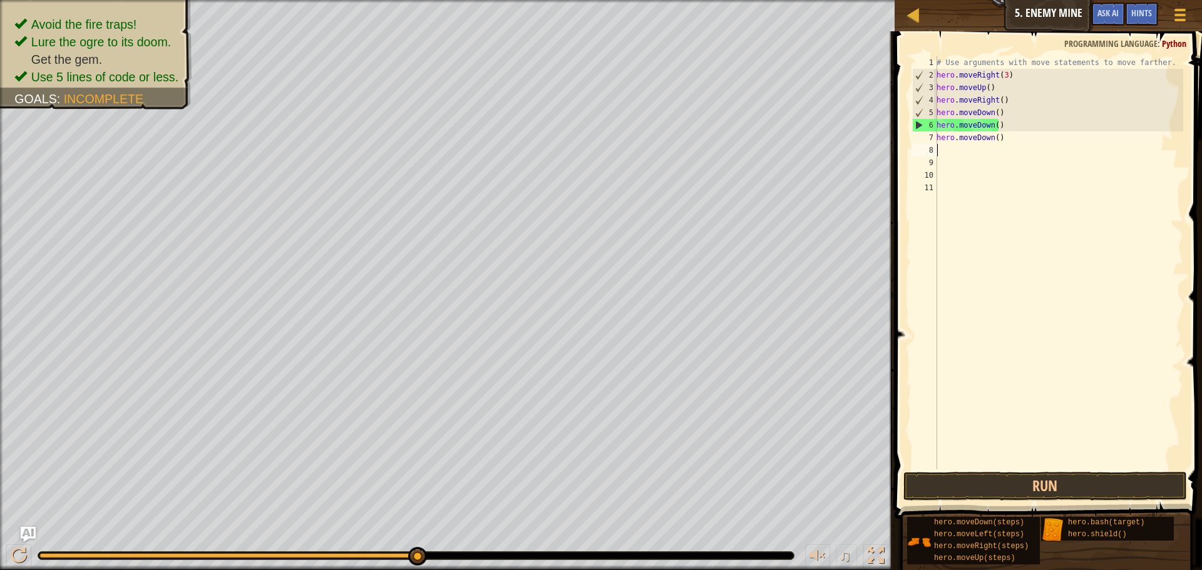
scroll to position [6, 0]
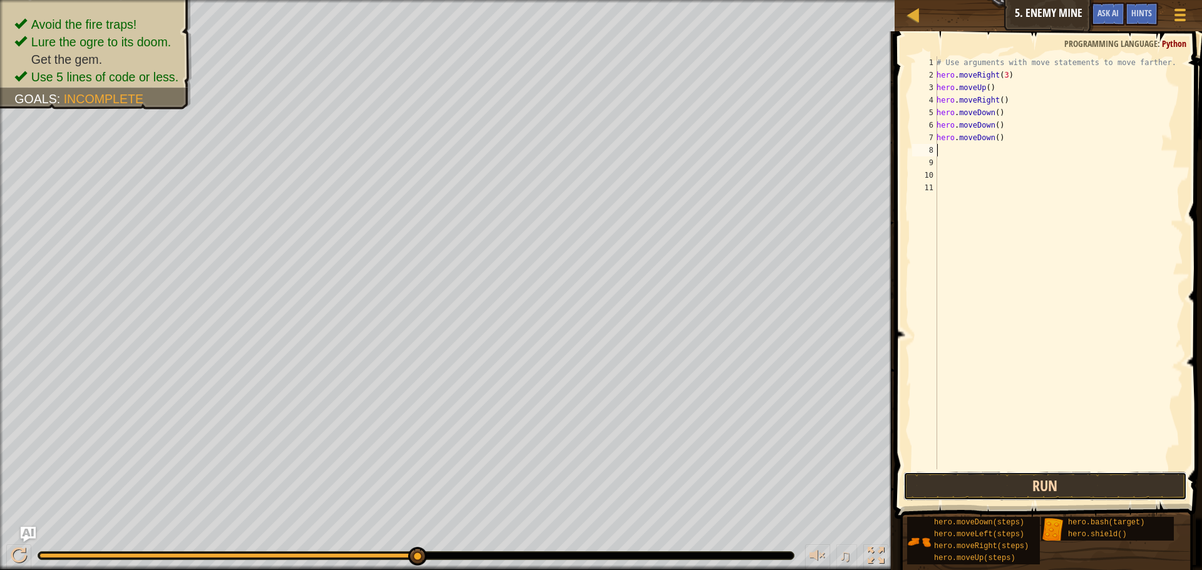
click at [945, 490] on button "Run" at bounding box center [1046, 486] width 284 height 29
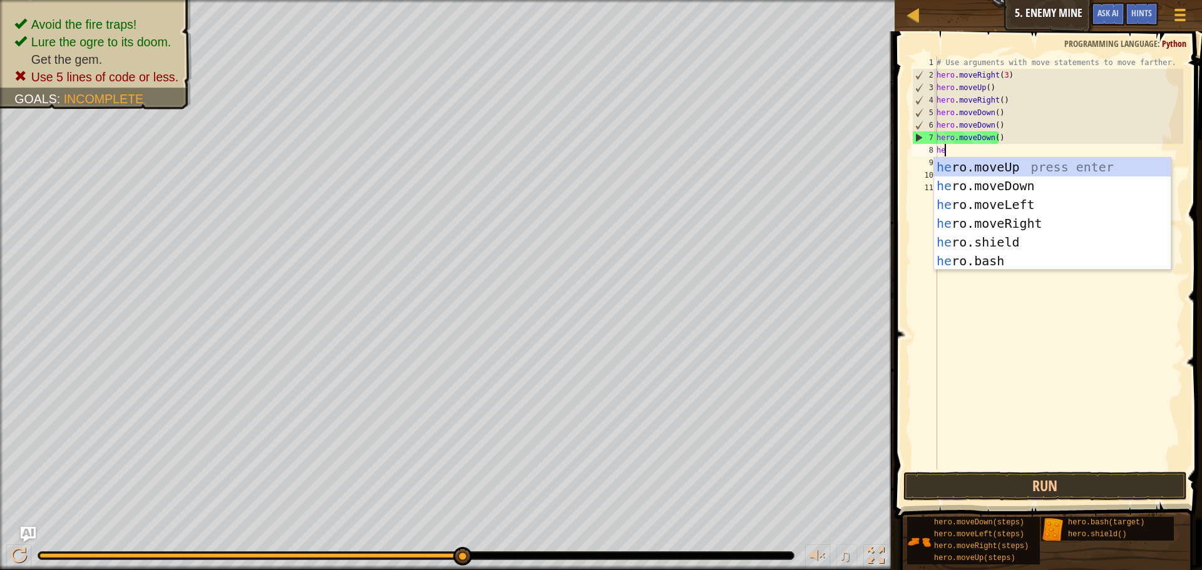
scroll to position [6, 1]
type textarea "hero"
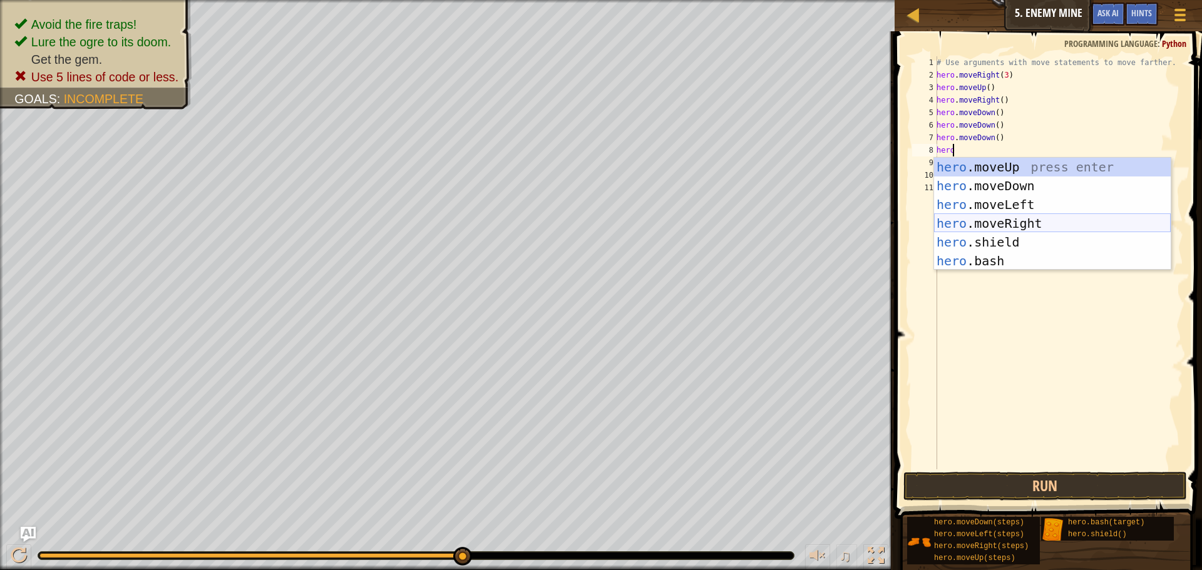
click at [986, 222] on div "hero .moveUp press enter hero .moveDown press enter hero .moveLeft press enter …" at bounding box center [1052, 233] width 237 height 150
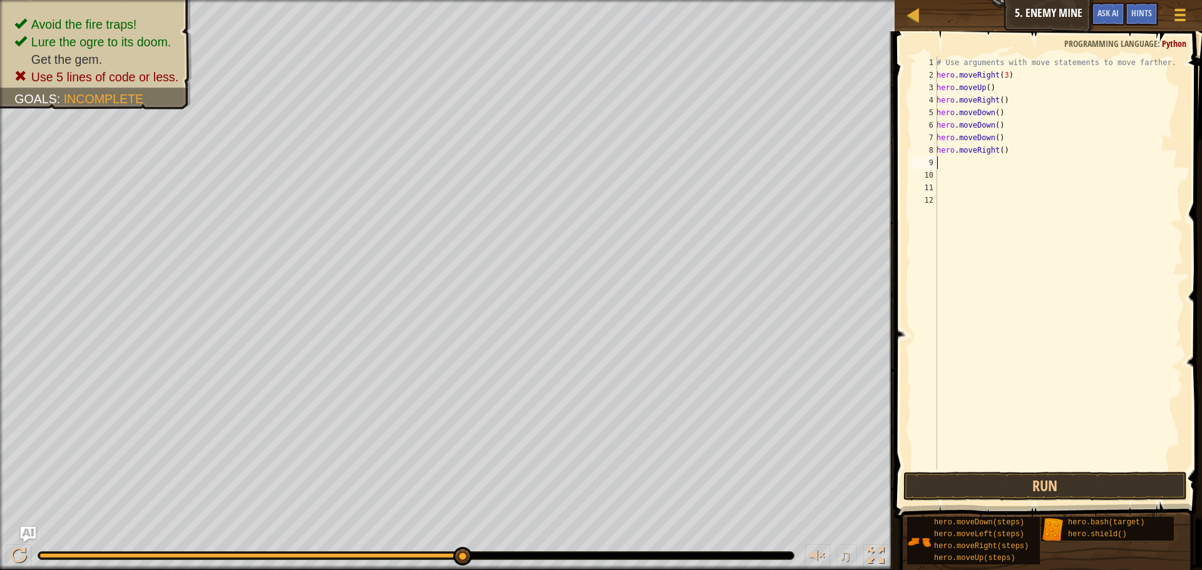
scroll to position [6, 0]
drag, startPoint x: 1001, startPoint y: 497, endPoint x: 1000, endPoint y: 489, distance: 8.2
click at [1000, 497] on button "Run" at bounding box center [1046, 486] width 284 height 29
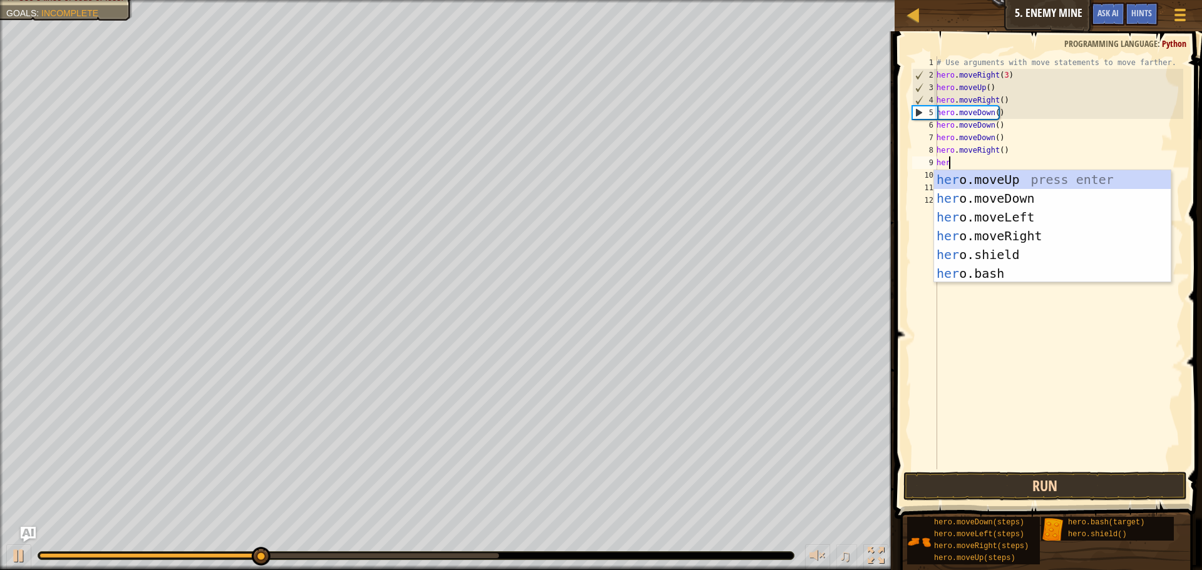
type textarea "hero"
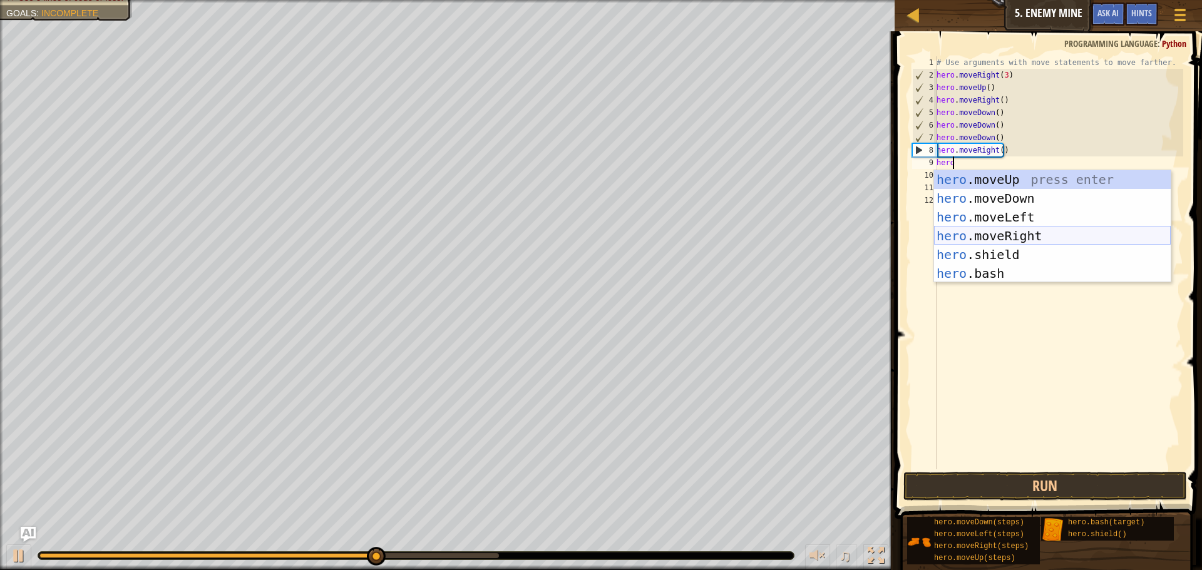
click at [987, 231] on div "hero .moveUp press enter hero .moveDown press enter hero .moveLeft press enter …" at bounding box center [1052, 245] width 237 height 150
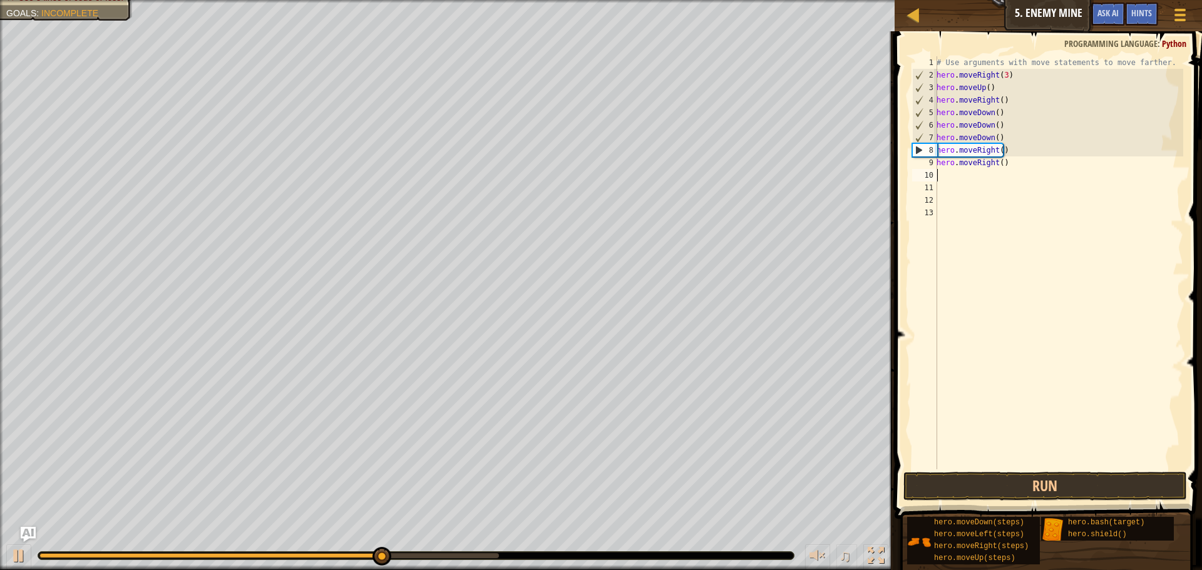
scroll to position [6, 0]
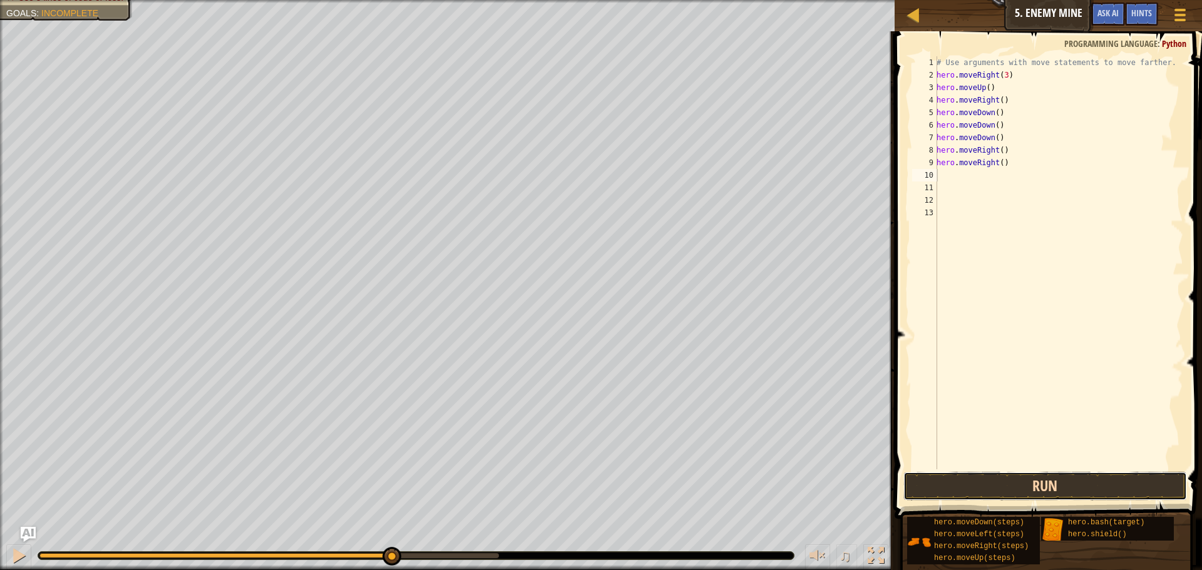
click at [976, 480] on button "Run" at bounding box center [1046, 486] width 284 height 29
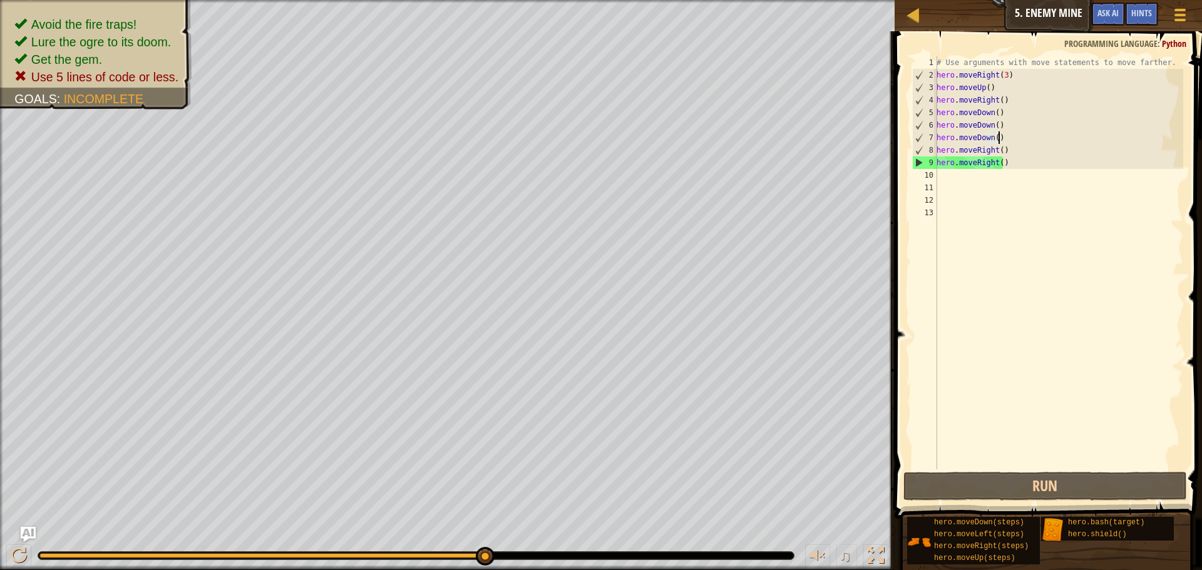
click at [1005, 141] on div "# Use arguments with move statements to move farther. hero . moveRight ( 3 ) he…" at bounding box center [1058, 275] width 249 height 438
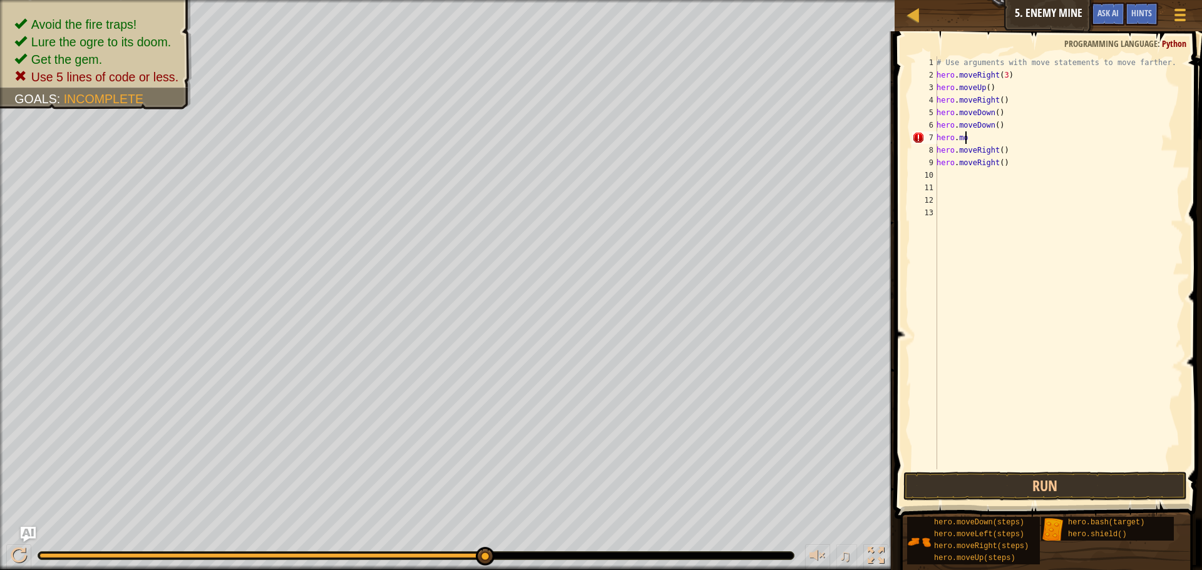
type textarea "h"
drag, startPoint x: 1073, startPoint y: 489, endPoint x: 1073, endPoint y: 499, distance: 10.0
click at [1073, 498] on button "Run" at bounding box center [1046, 486] width 284 height 29
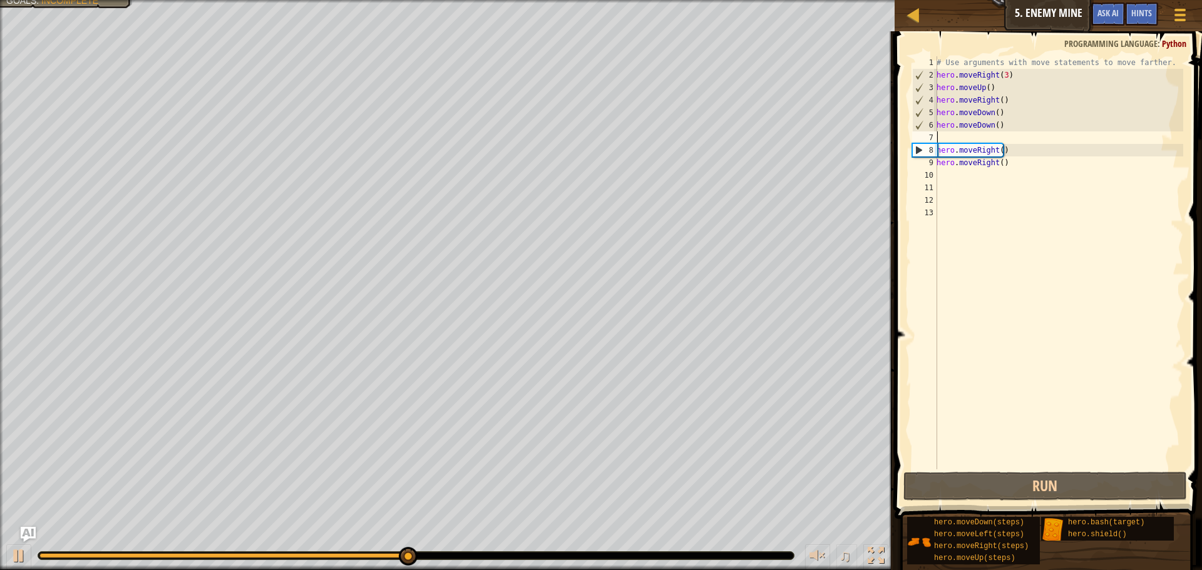
click at [1046, 138] on div "# Use arguments with move statements to move farther. hero . moveRight ( 3 ) he…" at bounding box center [1058, 275] width 249 height 438
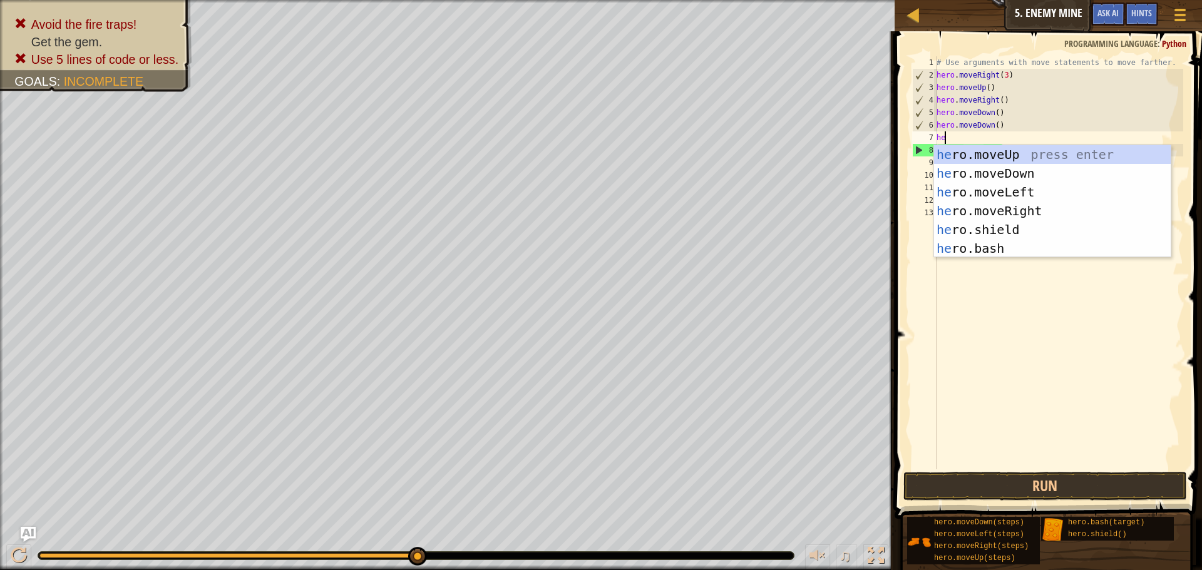
scroll to position [6, 1]
type textarea "hero"
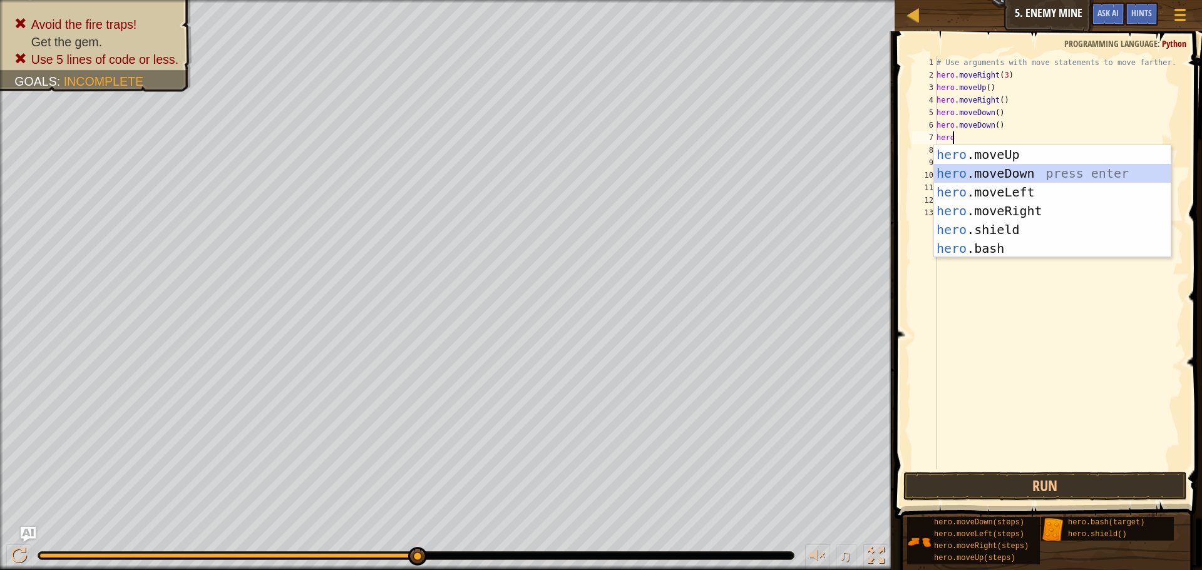
click at [967, 173] on div "hero .moveUp press enter hero .moveDown press enter hero .moveLeft press enter …" at bounding box center [1052, 220] width 237 height 150
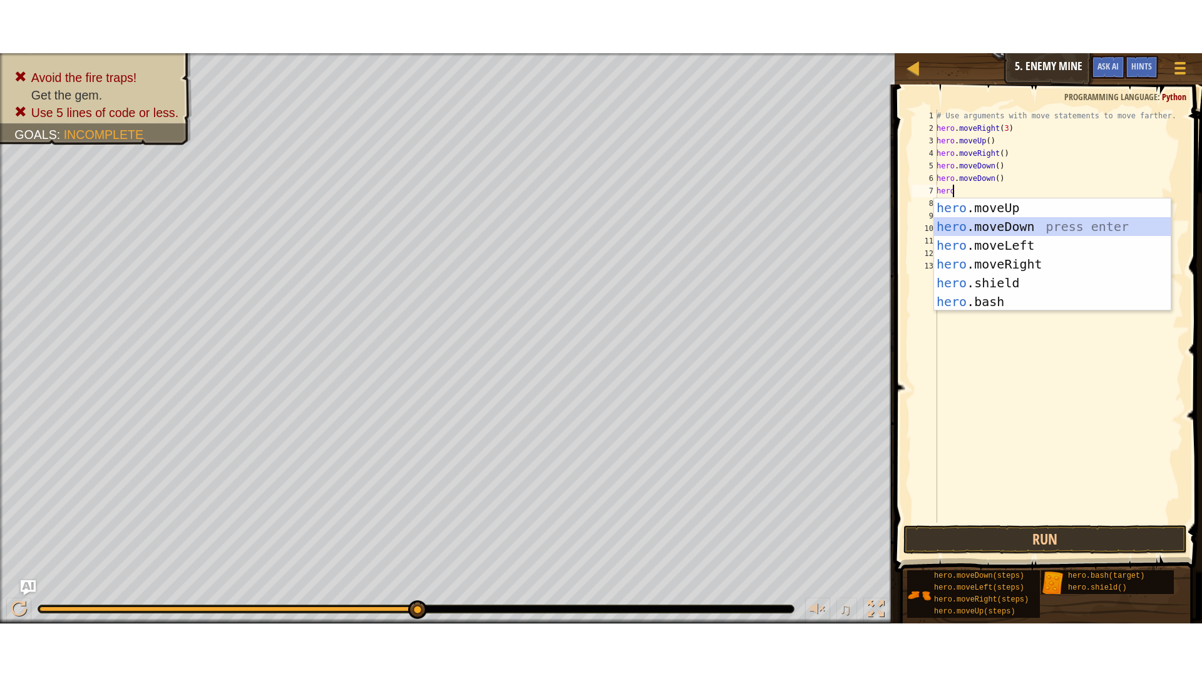
scroll to position [6, 0]
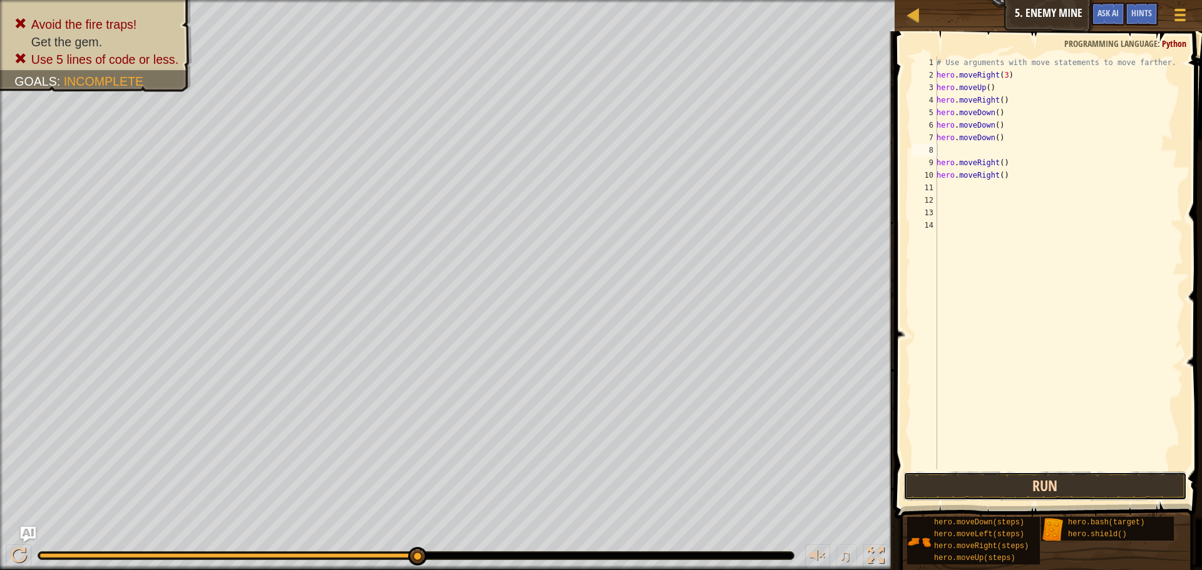
click at [997, 492] on button "Run" at bounding box center [1046, 486] width 284 height 29
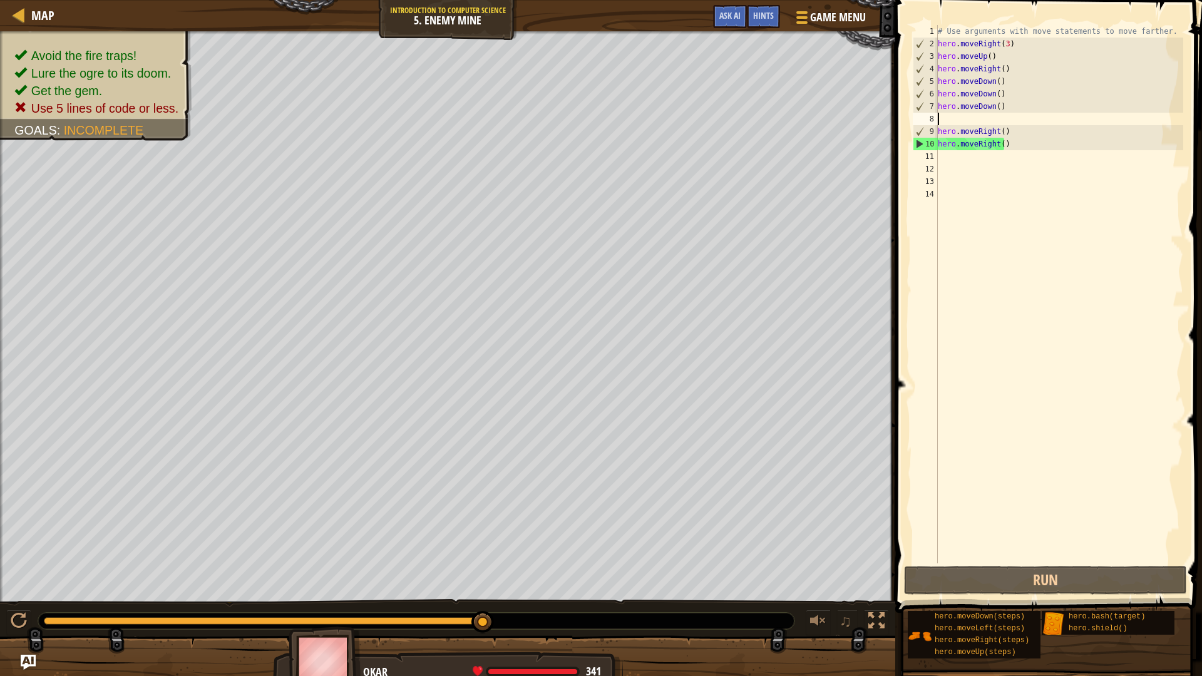
click at [998, 59] on div "# Use arguments with move statements to move farther. hero . moveRight ( 3 ) he…" at bounding box center [1059, 307] width 248 height 564
type textarea "h"
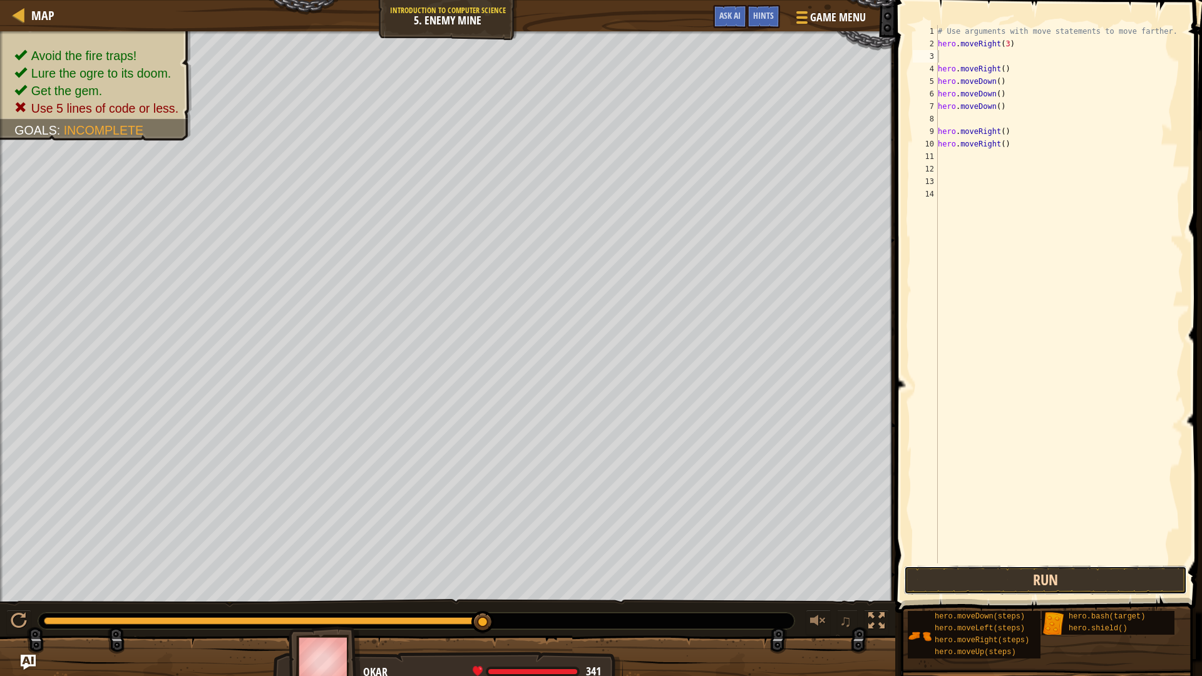
click at [1008, 570] on button "Run" at bounding box center [1045, 580] width 283 height 29
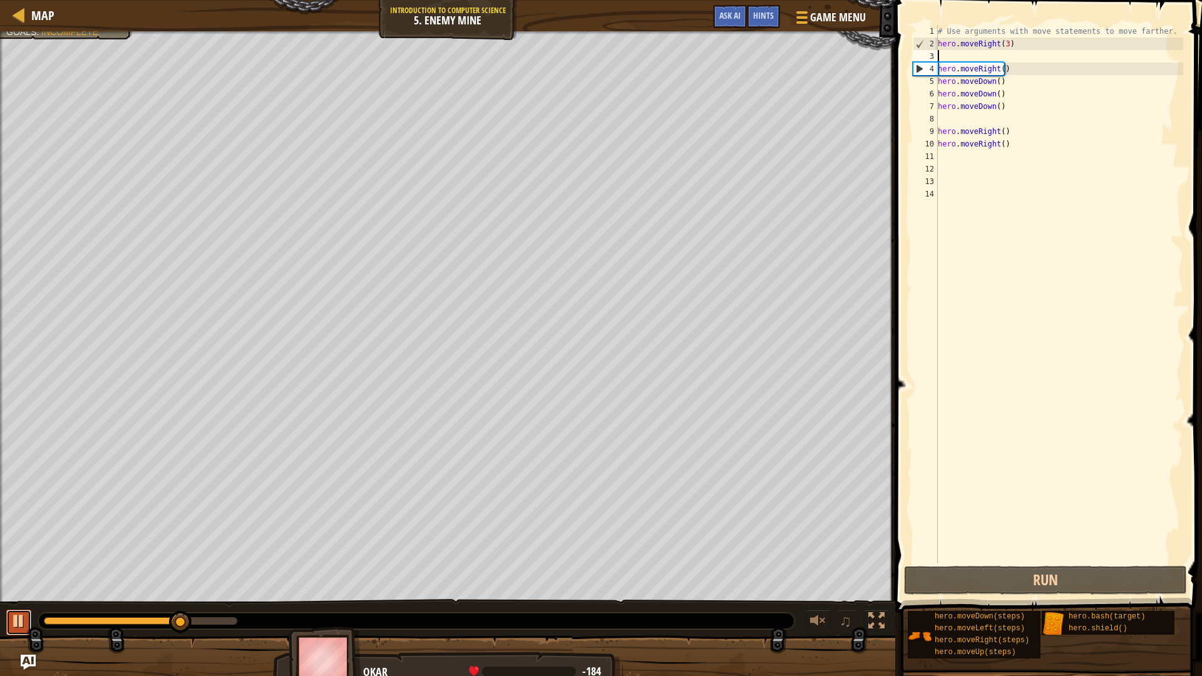
drag, startPoint x: 19, startPoint y: 613, endPoint x: 19, endPoint y: 619, distance: 6.3
click at [19, 570] on div at bounding box center [19, 621] width 16 height 16
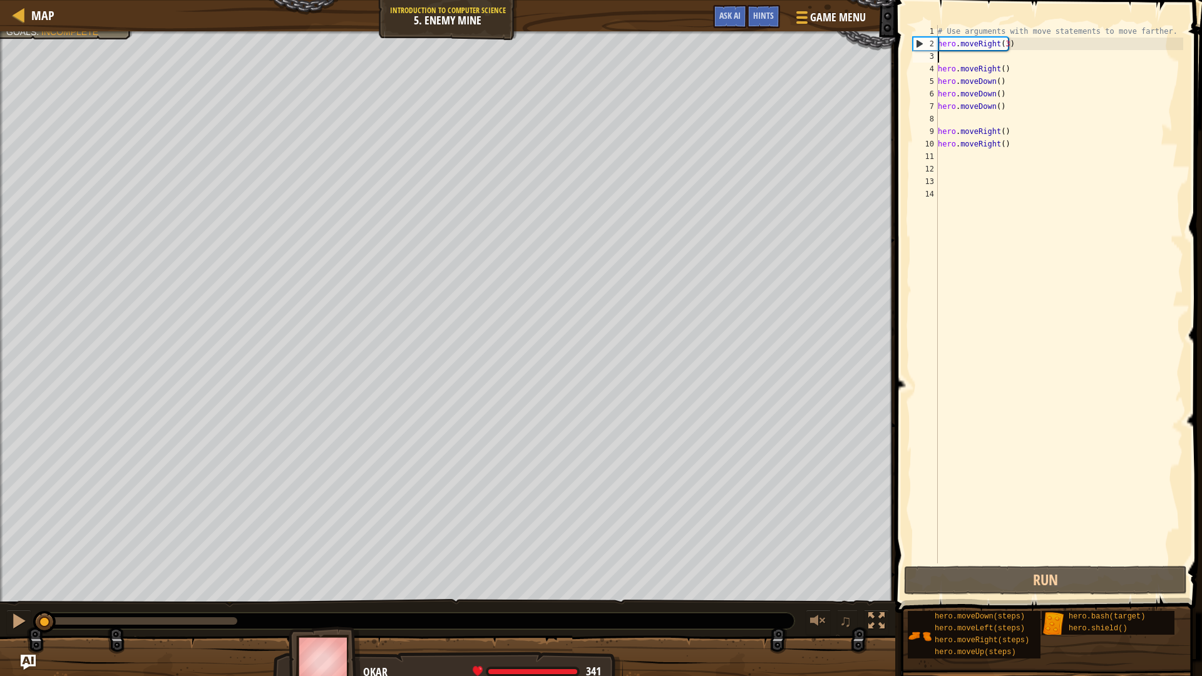
drag, startPoint x: 172, startPoint y: 617, endPoint x: 5, endPoint y: 620, distance: 167.2
click at [0, 570] on div "♫" at bounding box center [447, 618] width 895 height 38
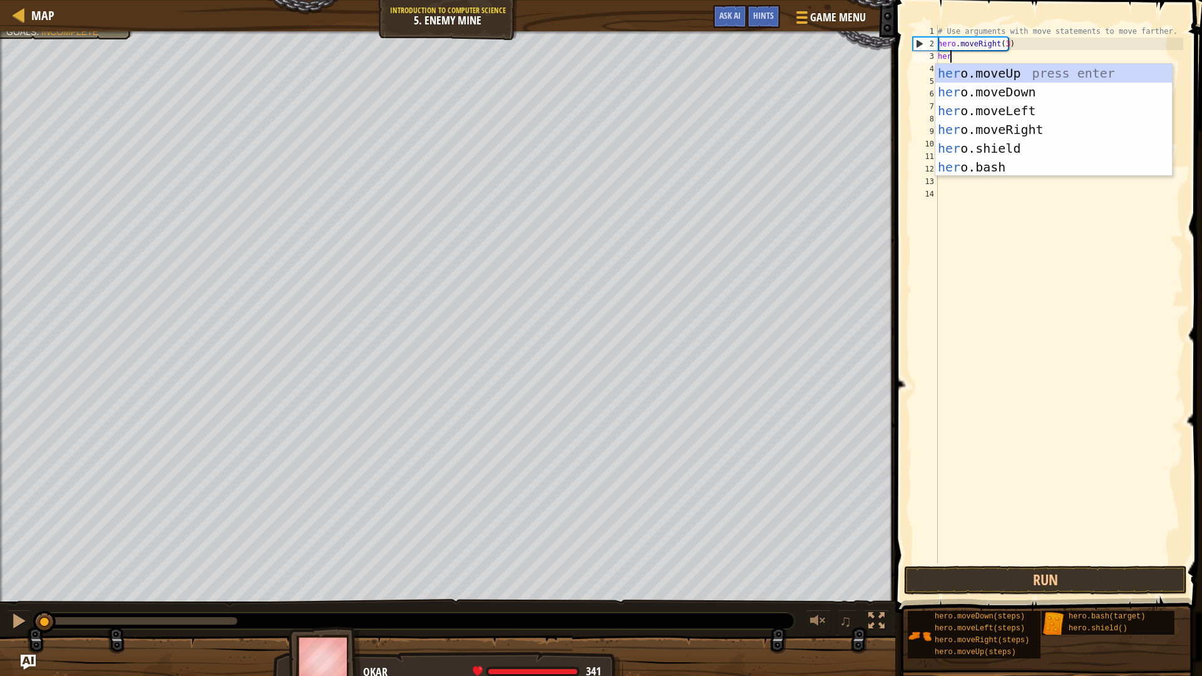
scroll to position [6, 1]
type textarea "hero"
click at [1000, 76] on div "hero .moveUp press enter hero .moveDown press enter hero .moveLeft press enter …" at bounding box center [1053, 139] width 237 height 150
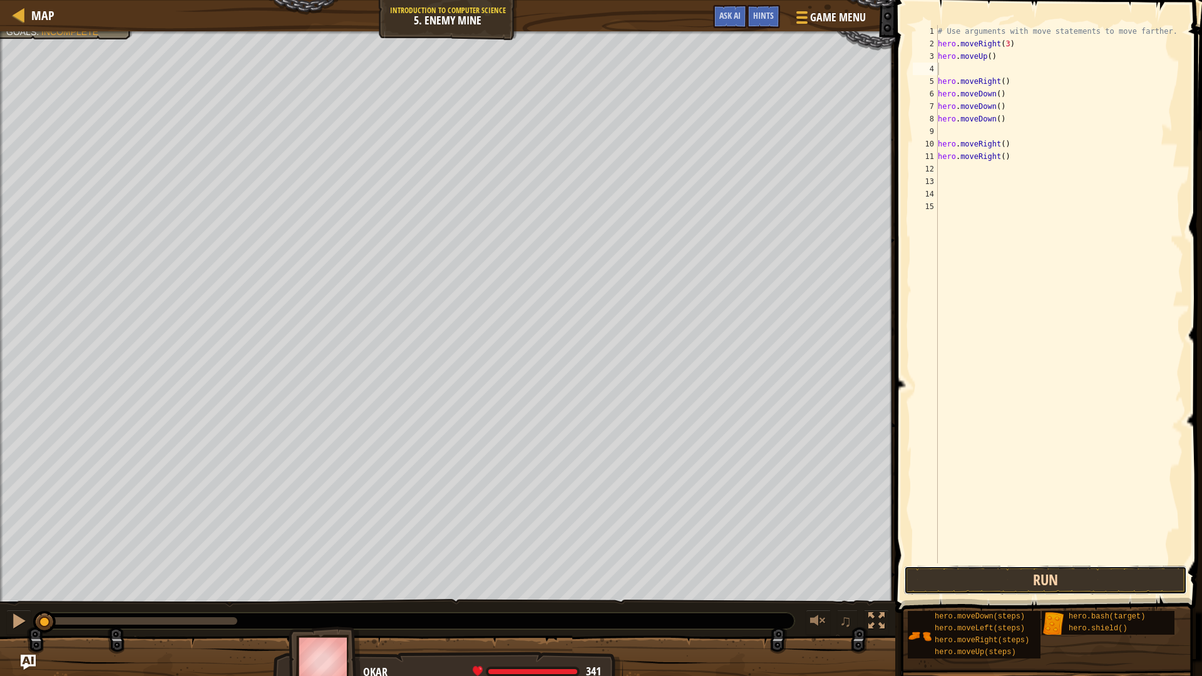
click at [1049, 570] on button "Run" at bounding box center [1045, 580] width 283 height 29
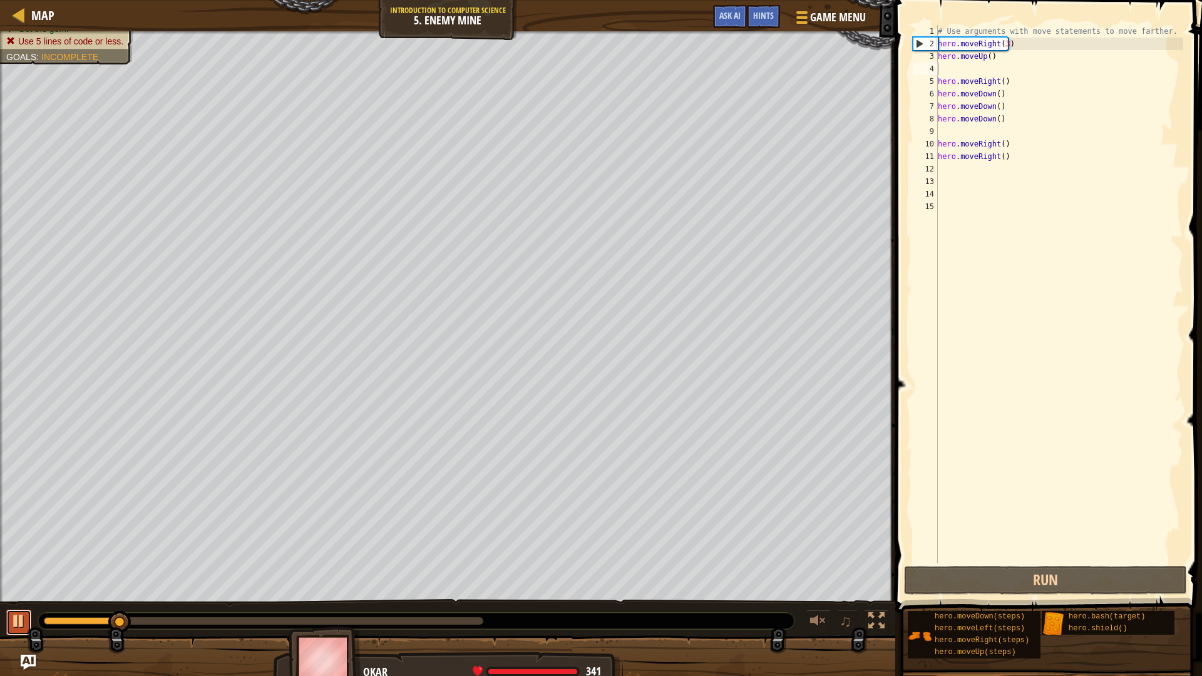
click at [16, 570] on div at bounding box center [19, 621] width 16 height 16
click at [1012, 166] on div "# Use arguments with move statements to move farther. hero . moveRight ( 3 ) he…" at bounding box center [1059, 307] width 248 height 564
click at [1014, 154] on div "# Use arguments with move statements to move farther. hero . moveRight ( 3 ) he…" at bounding box center [1059, 294] width 248 height 538
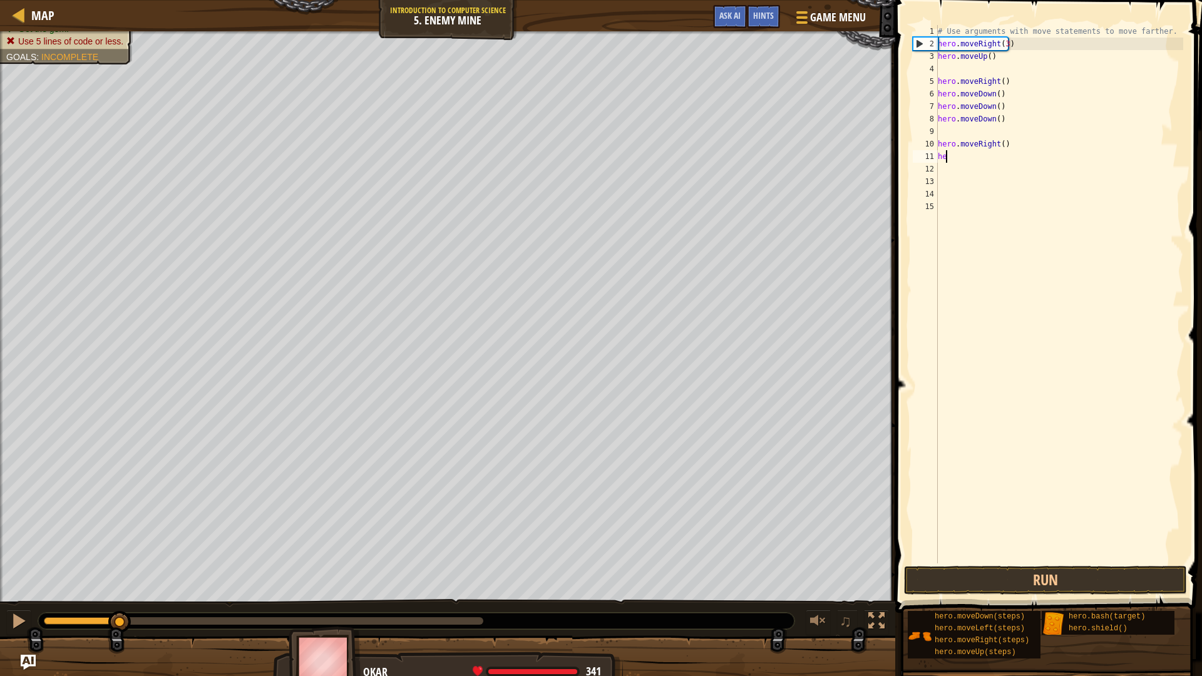
type textarea "h"
click at [1030, 570] on button "Run" at bounding box center [1045, 580] width 283 height 29
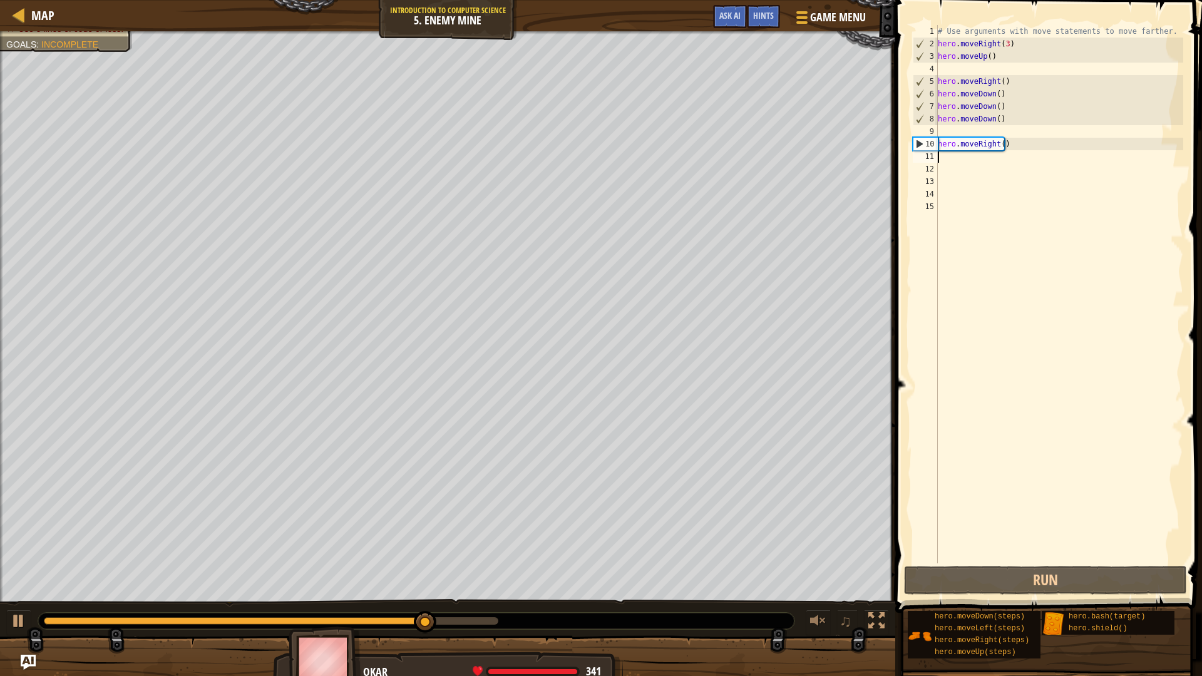
type textarea "2"
click at [34, 570] on img "Ask AI" at bounding box center [28, 662] width 16 height 16
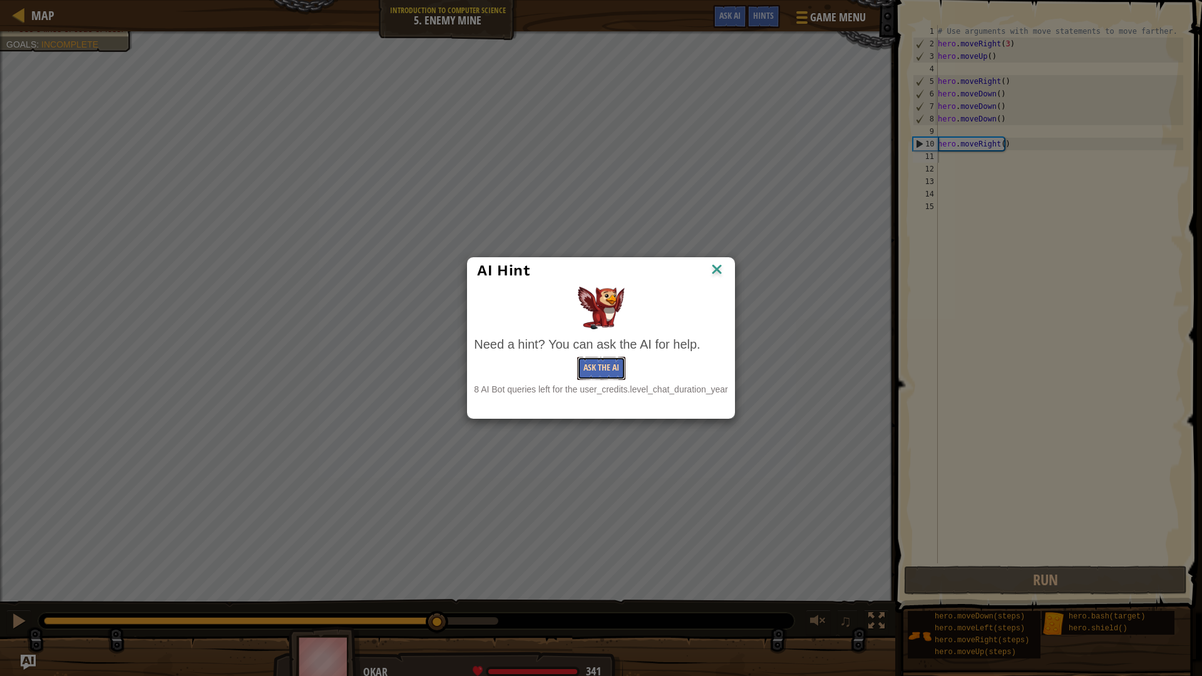
click at [611, 365] on button "Ask the AI" at bounding box center [601, 368] width 48 height 23
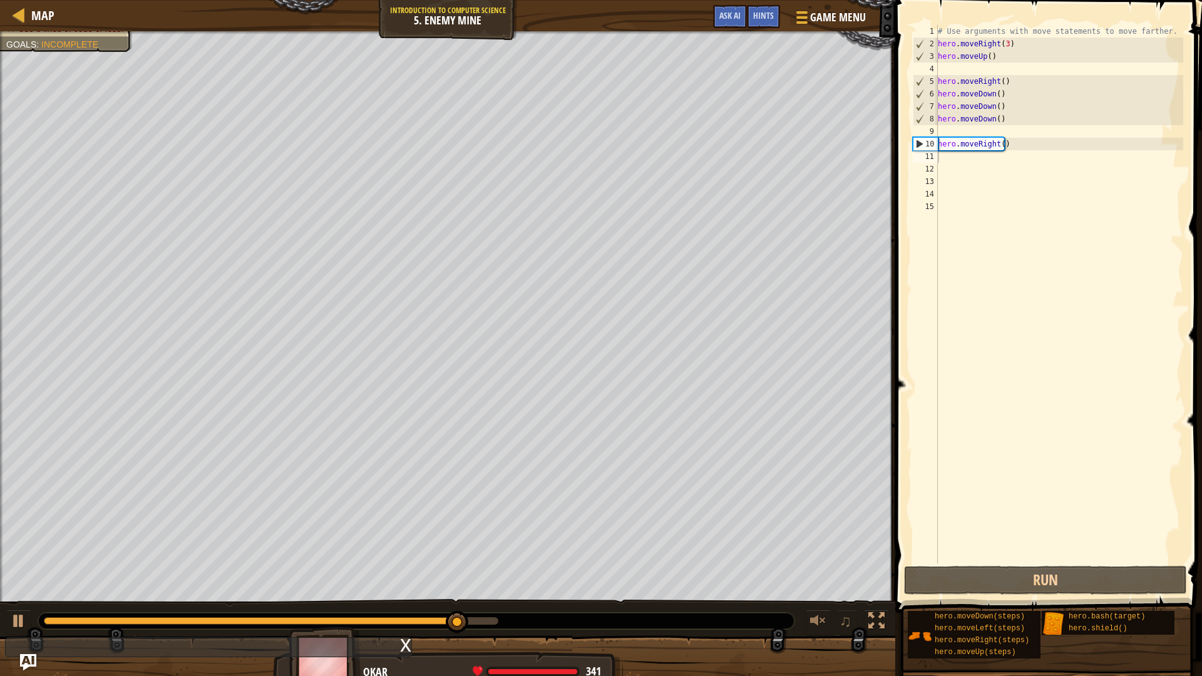
click at [30, 570] on img "Ask AI" at bounding box center [28, 662] width 16 height 16
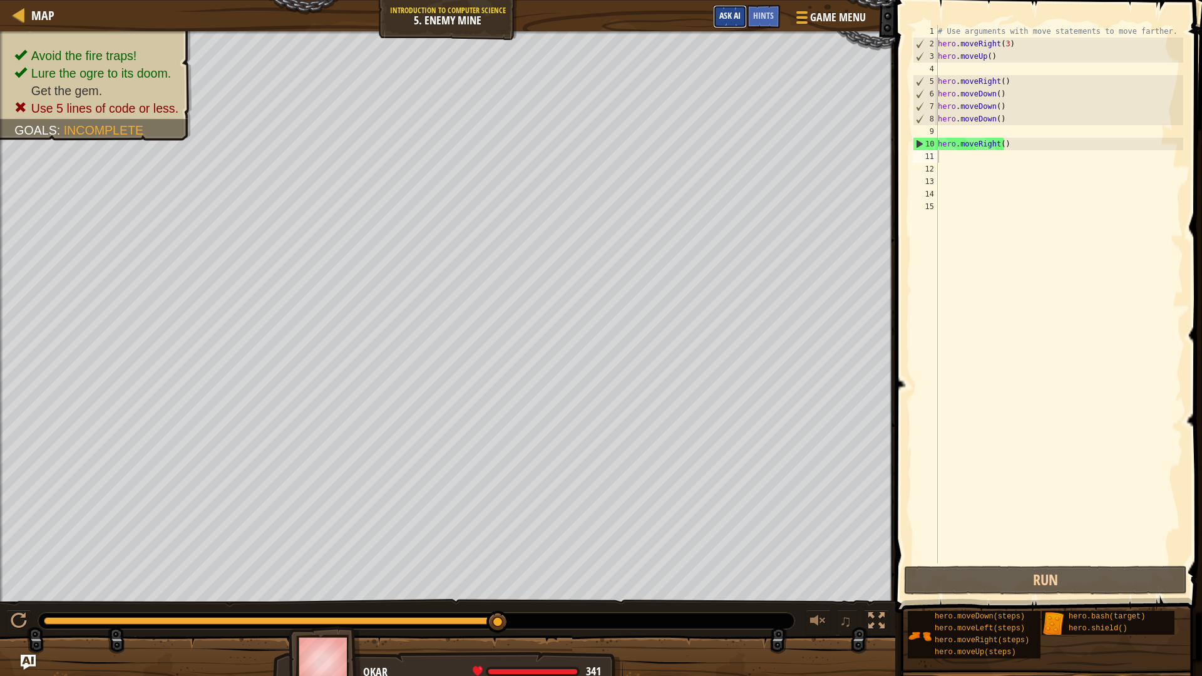
click at [728, 21] on button "Ask AI" at bounding box center [730, 16] width 34 height 23
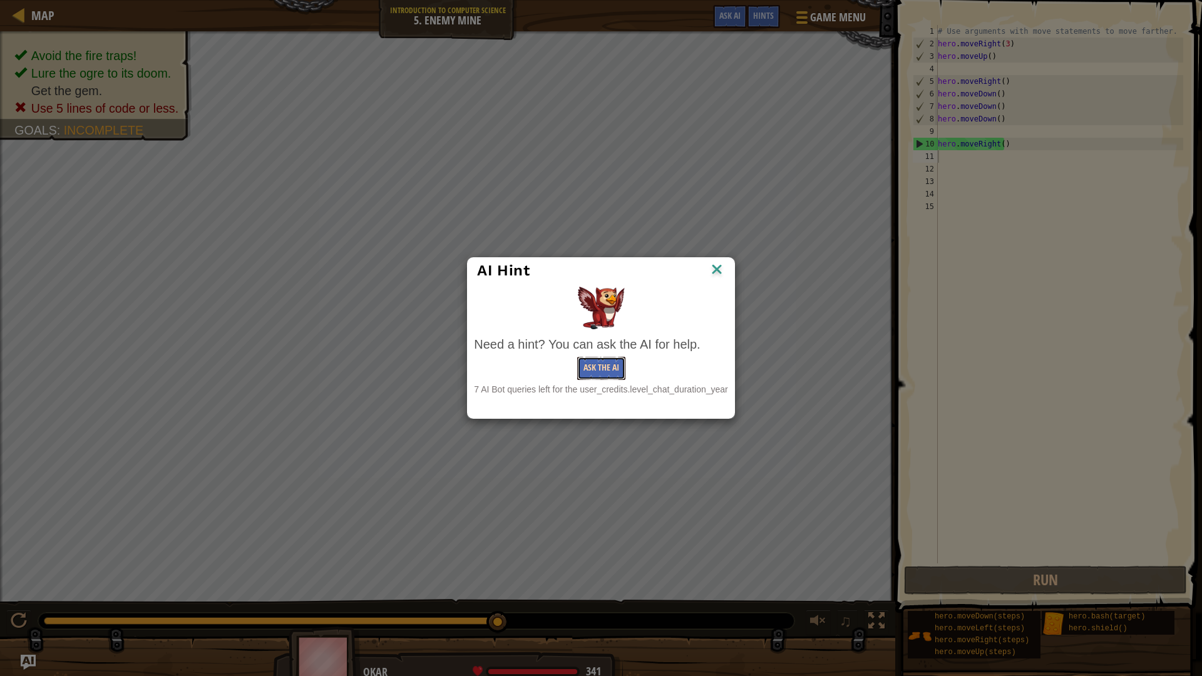
click at [602, 369] on button "Ask the AI" at bounding box center [601, 368] width 48 height 23
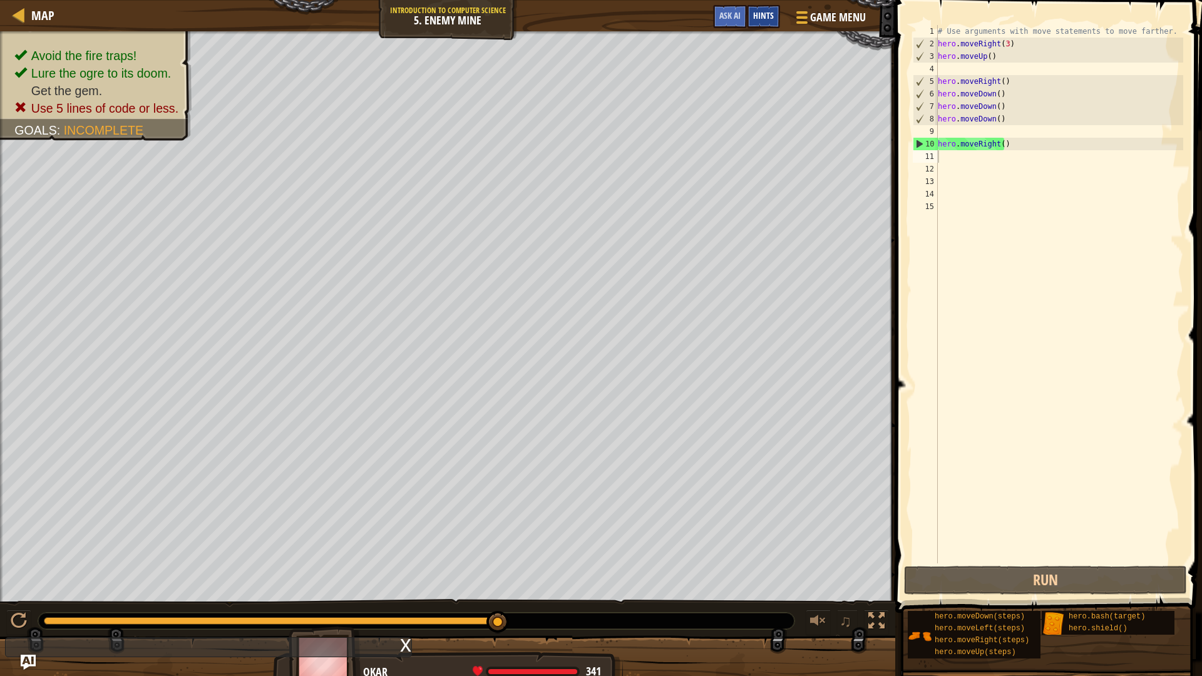
click at [764, 11] on span "Hints" at bounding box center [763, 15] width 21 height 12
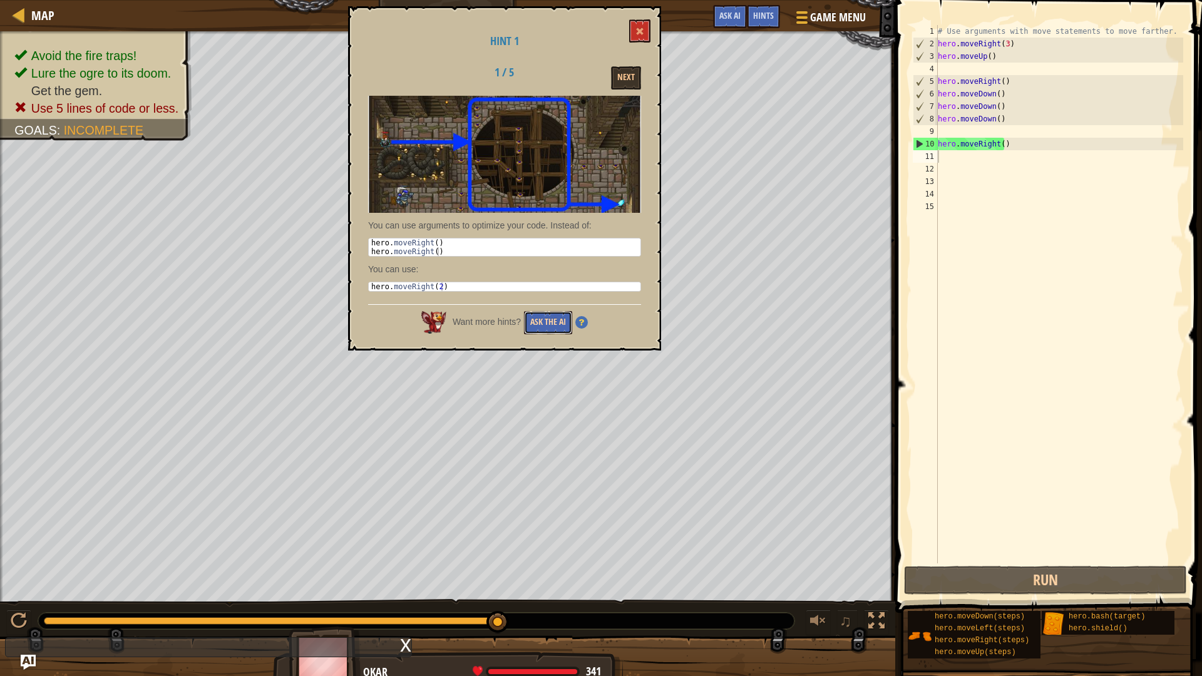
click at [549, 328] on button "Ask the AI" at bounding box center [548, 322] width 48 height 23
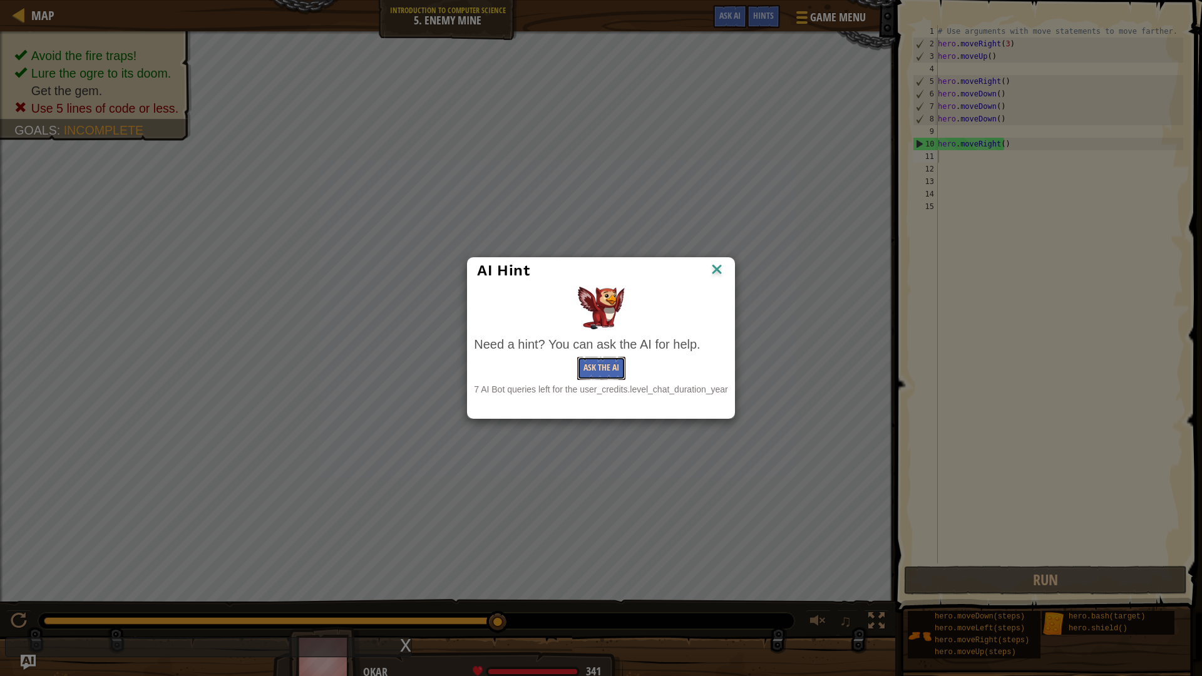
click at [599, 373] on button "Ask the AI" at bounding box center [601, 368] width 48 height 23
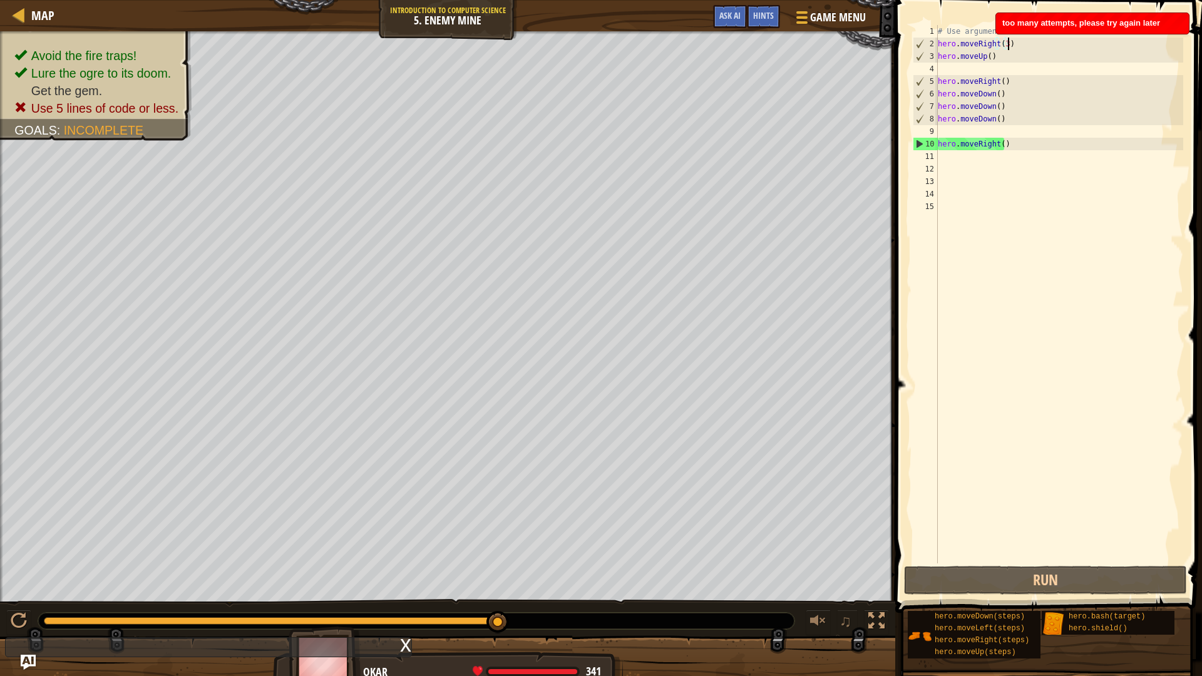
click at [1044, 46] on div "# Use arguments with move statements to move farther. hero . moveRight ( 3 ) he…" at bounding box center [1059, 307] width 248 height 564
type textarea "hero.moveRight(3)"
click at [14, 570] on div at bounding box center [19, 621] width 16 height 16
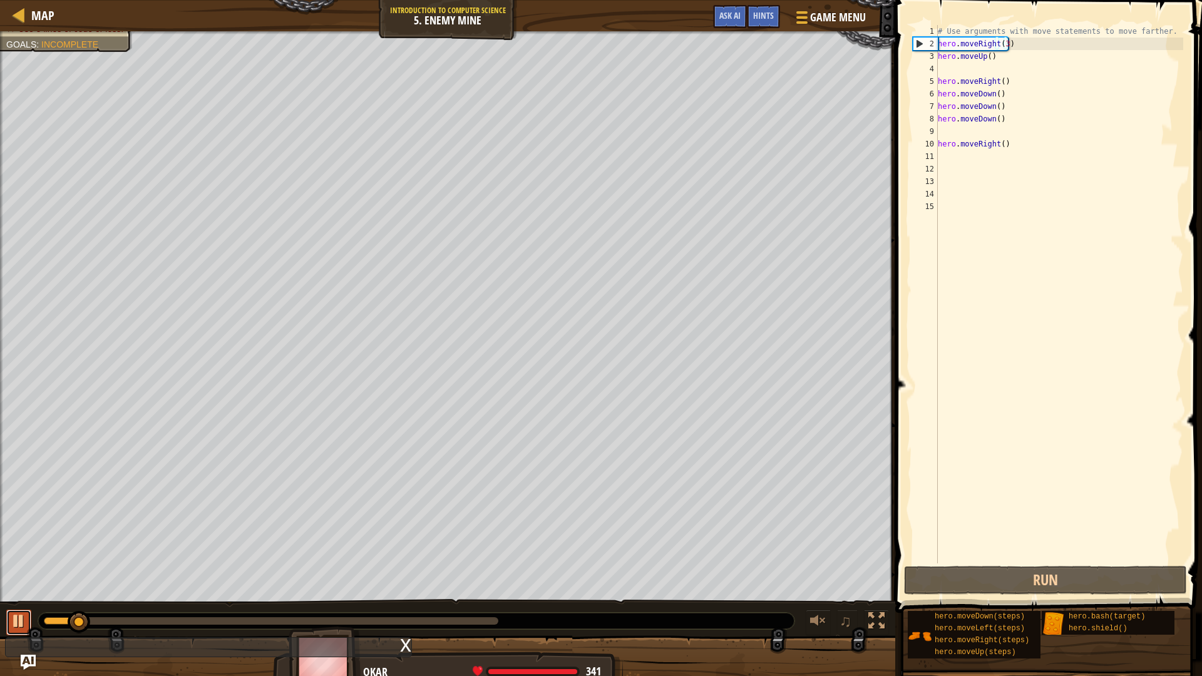
click at [23, 570] on div at bounding box center [19, 621] width 16 height 16
click at [973, 165] on div "# Use arguments with move statements to move farther. hero . moveRight ( 3 ) he…" at bounding box center [1059, 307] width 248 height 564
drag, startPoint x: 969, startPoint y: 156, endPoint x: 958, endPoint y: 161, distance: 12.3
click at [958, 161] on div "# Use arguments with move statements to move farther. hero . moveRight ( 3 ) he…" at bounding box center [1059, 307] width 248 height 564
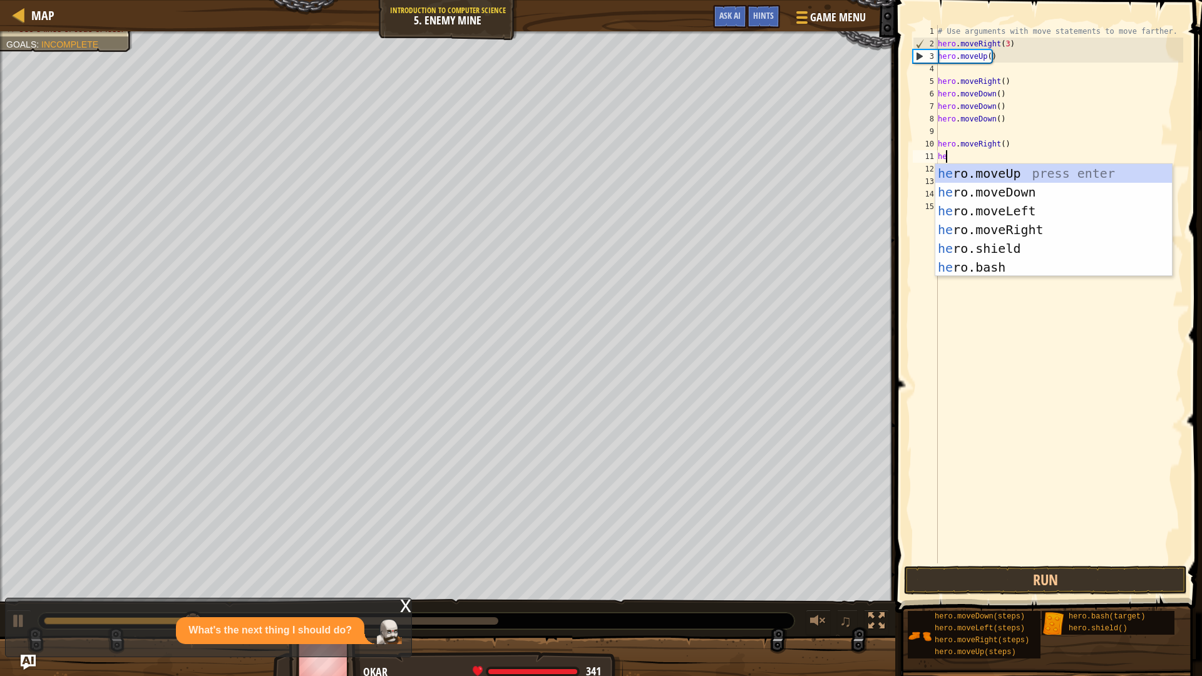
scroll to position [6, 1]
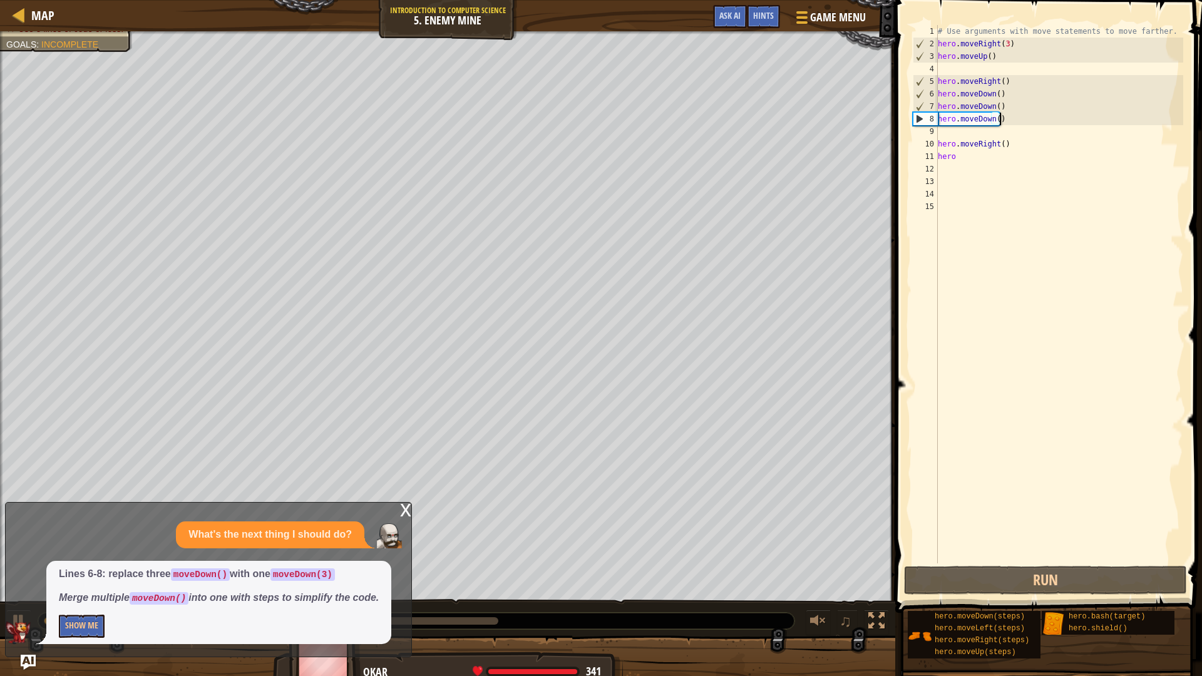
click at [1007, 117] on div "# Use arguments with move statements to move farther. hero . moveRight ( 3 ) he…" at bounding box center [1059, 307] width 248 height 564
click at [998, 120] on div "# Use arguments with move statements to move farther. hero . moveRight ( 3 ) he…" at bounding box center [1059, 307] width 248 height 564
click at [994, 121] on div "# Use arguments with move statements to move farther. hero . moveRight ( 3 ) he…" at bounding box center [1059, 307] width 248 height 564
click at [995, 117] on div "# Use arguments with move statements to move farther. hero . moveRight ( 3 ) he…" at bounding box center [1059, 307] width 248 height 564
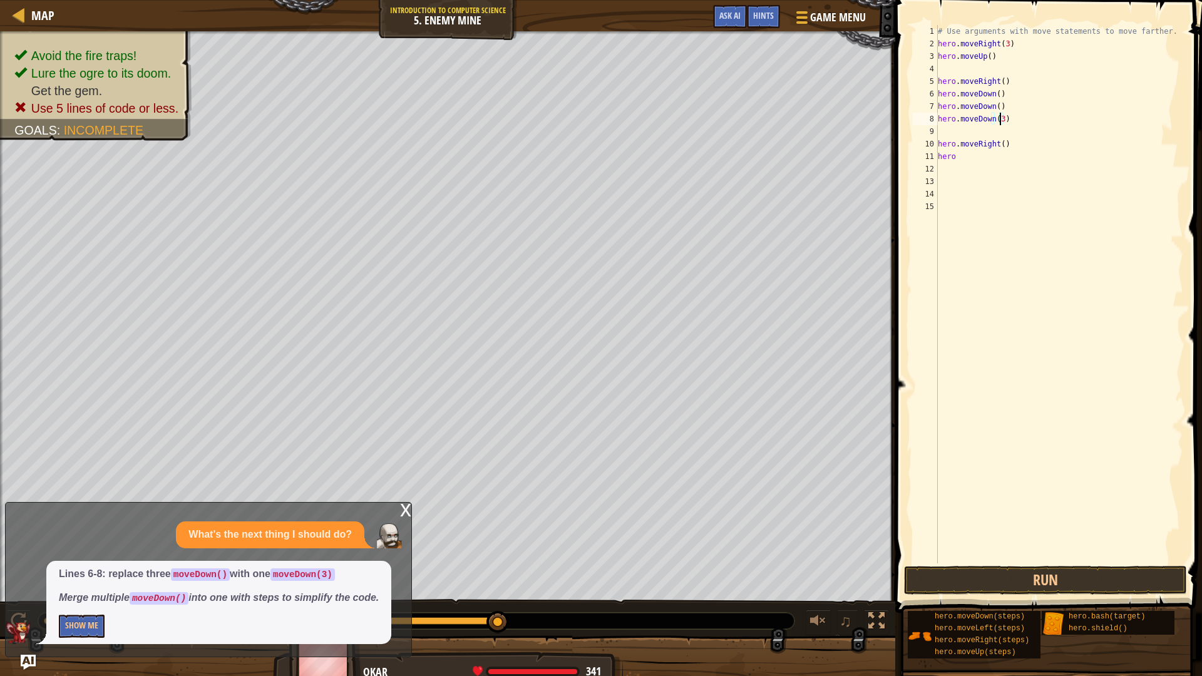
click at [1020, 91] on div "# Use arguments with move statements to move farther. hero . moveRight ( 3 ) he…" at bounding box center [1059, 307] width 248 height 564
type textarea "h"
click at [1002, 106] on div "# Use arguments with move statements to move farther. hero . moveRight ( 3 ) he…" at bounding box center [1059, 307] width 248 height 564
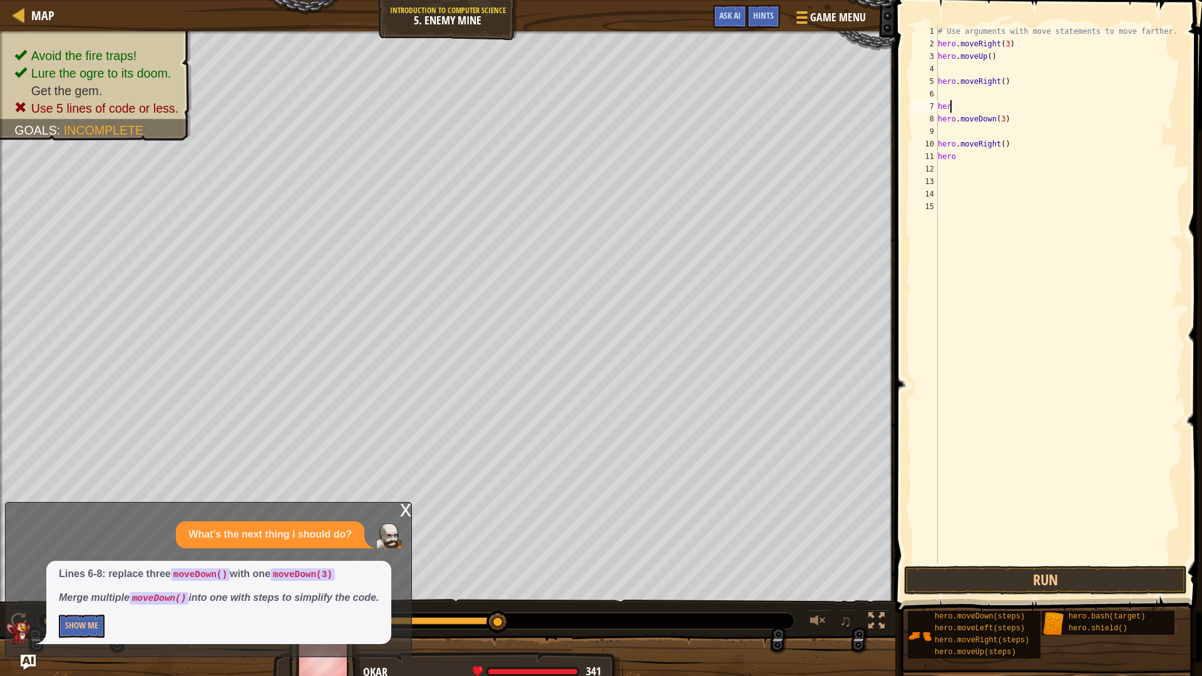
type textarea "h"
click at [964, 155] on div "# Use arguments with move statements to move farther. hero . moveRight ( 3 ) he…" at bounding box center [1059, 307] width 248 height 564
type textarea "hero."
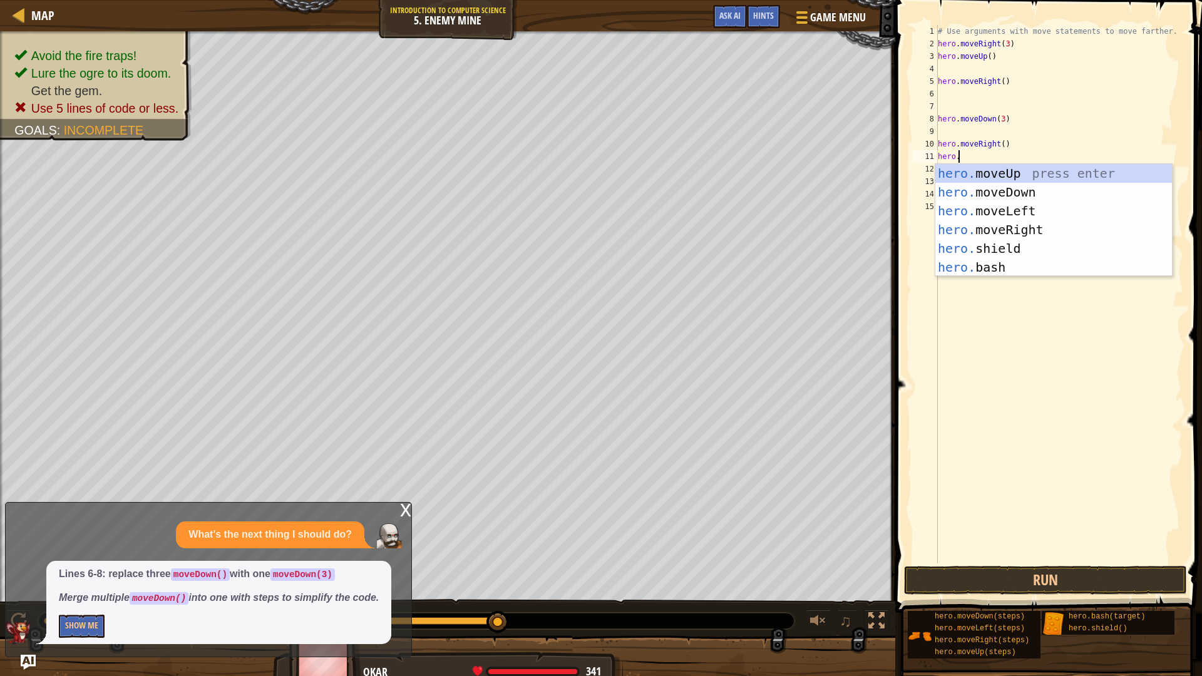
scroll to position [6, 1]
click at [998, 232] on div "hero. moveUp press enter hero. moveDown press enter hero. moveLeft press enter …" at bounding box center [1053, 239] width 237 height 150
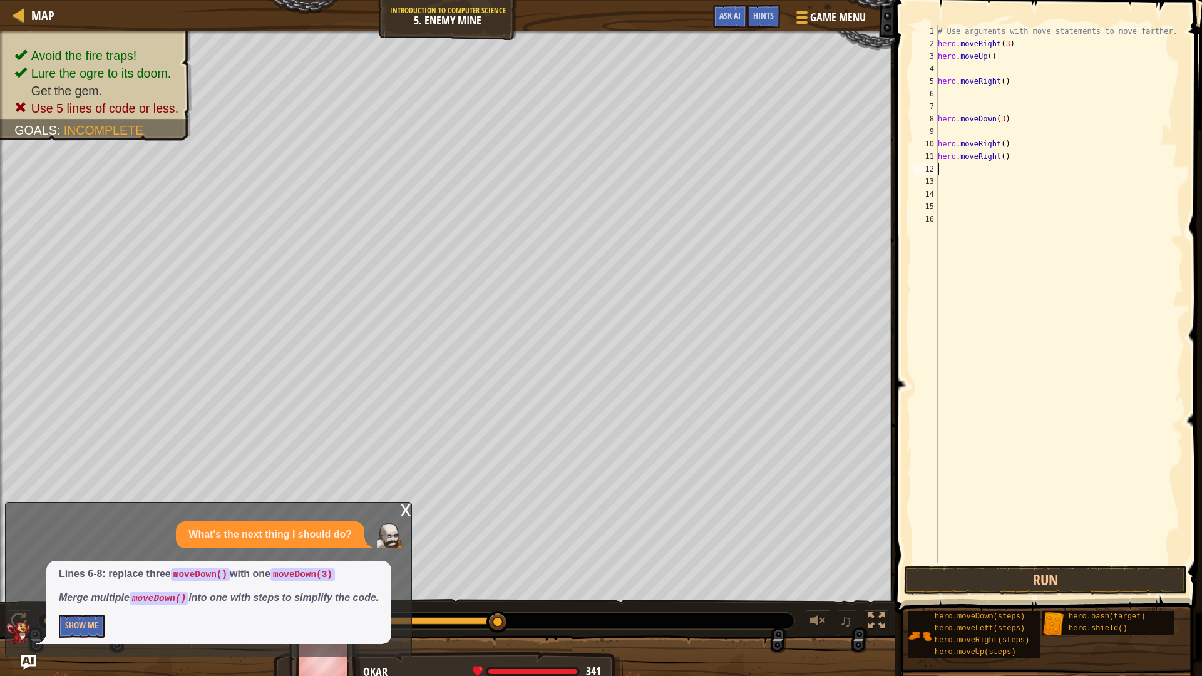
scroll to position [6, 0]
click at [1053, 570] on button "Run" at bounding box center [1045, 580] width 283 height 29
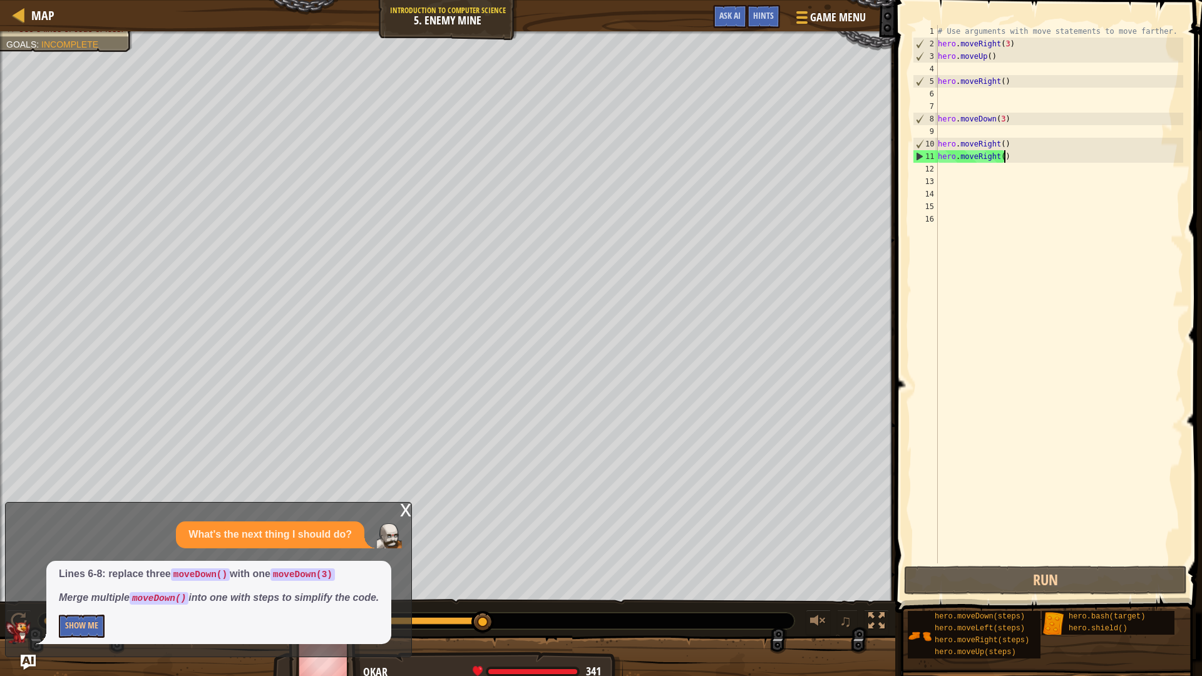
click at [1009, 155] on div "# Use arguments with move statements to move farther. hero . moveRight ( 3 ) he…" at bounding box center [1059, 307] width 248 height 564
drag, startPoint x: 1009, startPoint y: 133, endPoint x: 1005, endPoint y: 150, distance: 16.9
click at [1005, 150] on div "# Use arguments with move statements to move farther. hero . moveRight ( 3 ) he…" at bounding box center [1059, 307] width 248 height 564
type textarea "hero.moveRight()"
click at [1007, 185] on div "# Use arguments with move statements to move farther. hero . moveRight ( 3 ) he…" at bounding box center [1059, 307] width 248 height 564
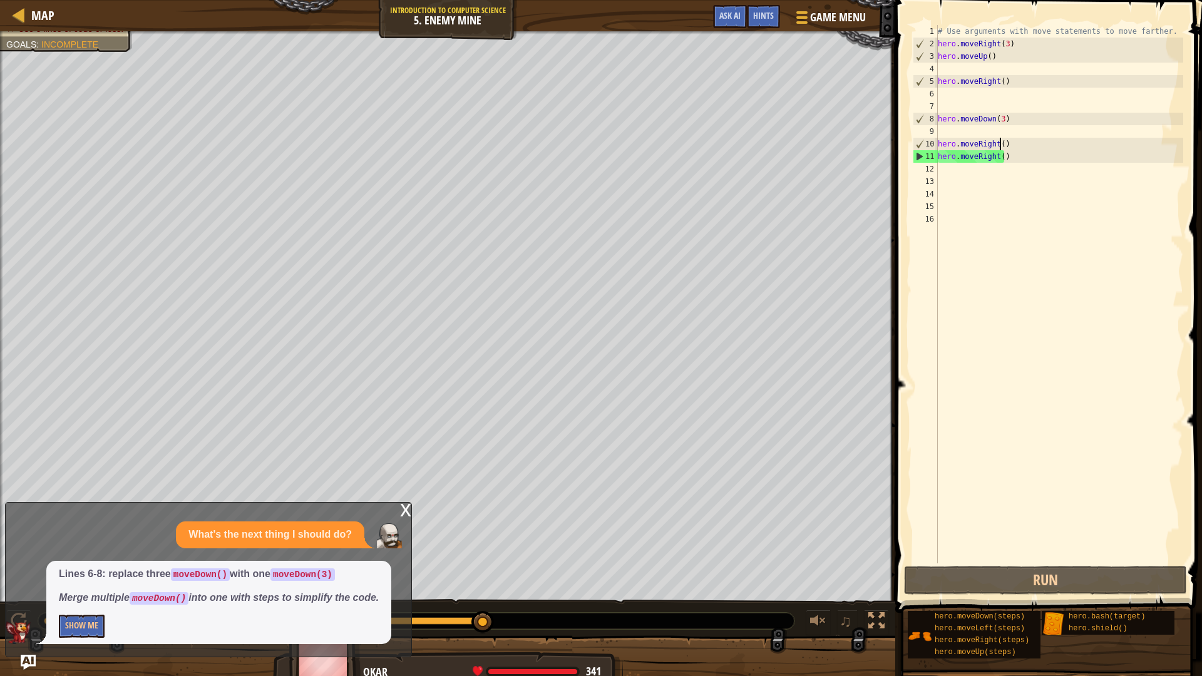
click at [998, 142] on div "# Use arguments with move statements to move farther. hero . moveRight ( 3 ) he…" at bounding box center [1059, 307] width 248 height 564
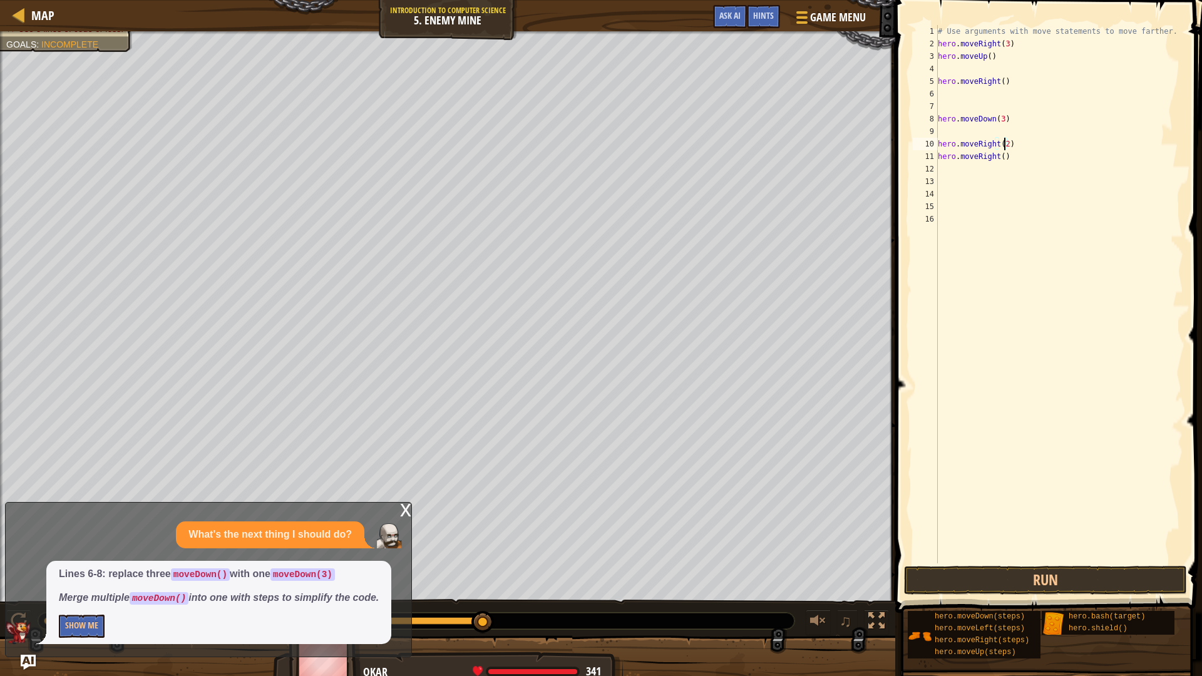
click at [1009, 160] on div "# Use arguments with move statements to move farther. hero . moveRight ( 3 ) he…" at bounding box center [1059, 307] width 248 height 564
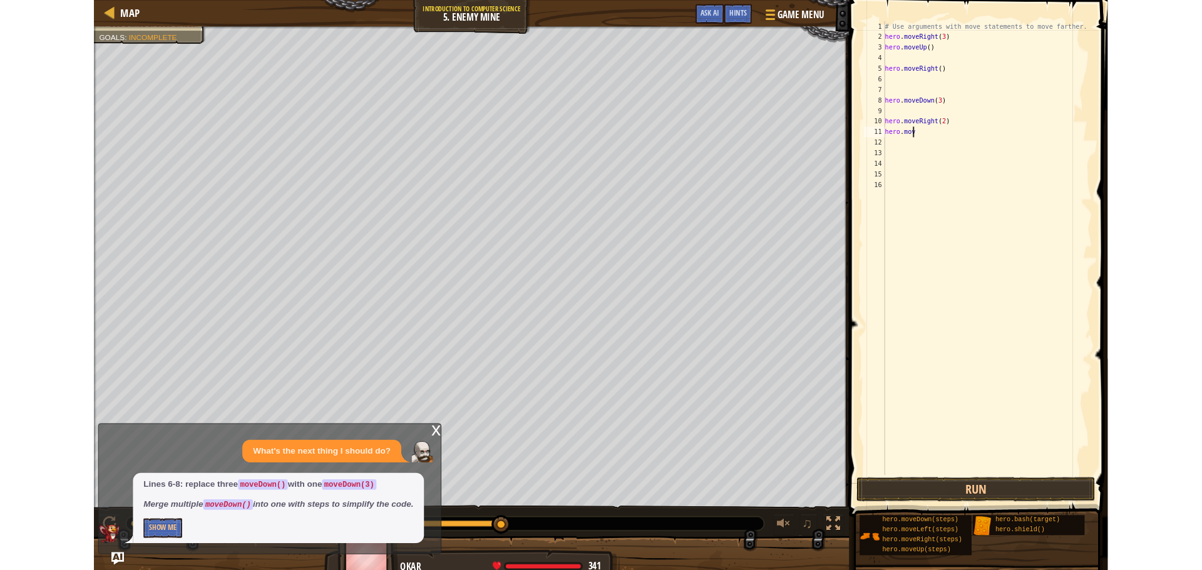
scroll to position [6, 0]
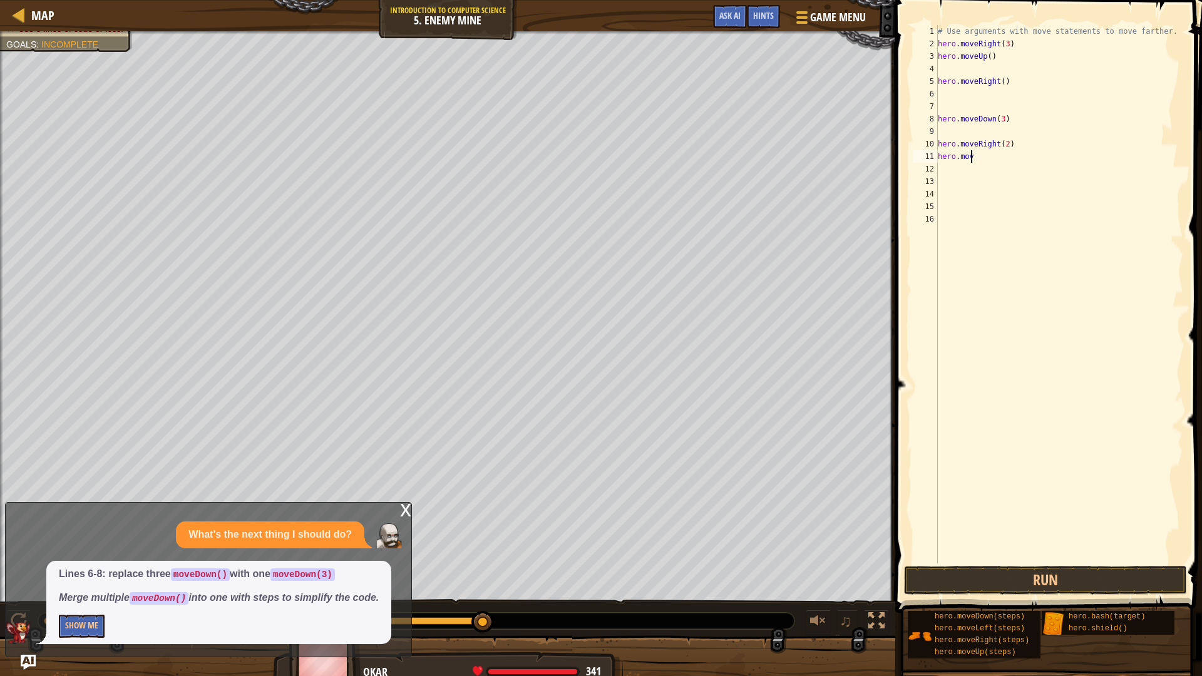
type textarea "h"
click at [949, 570] on button "Run" at bounding box center [1045, 580] width 283 height 29
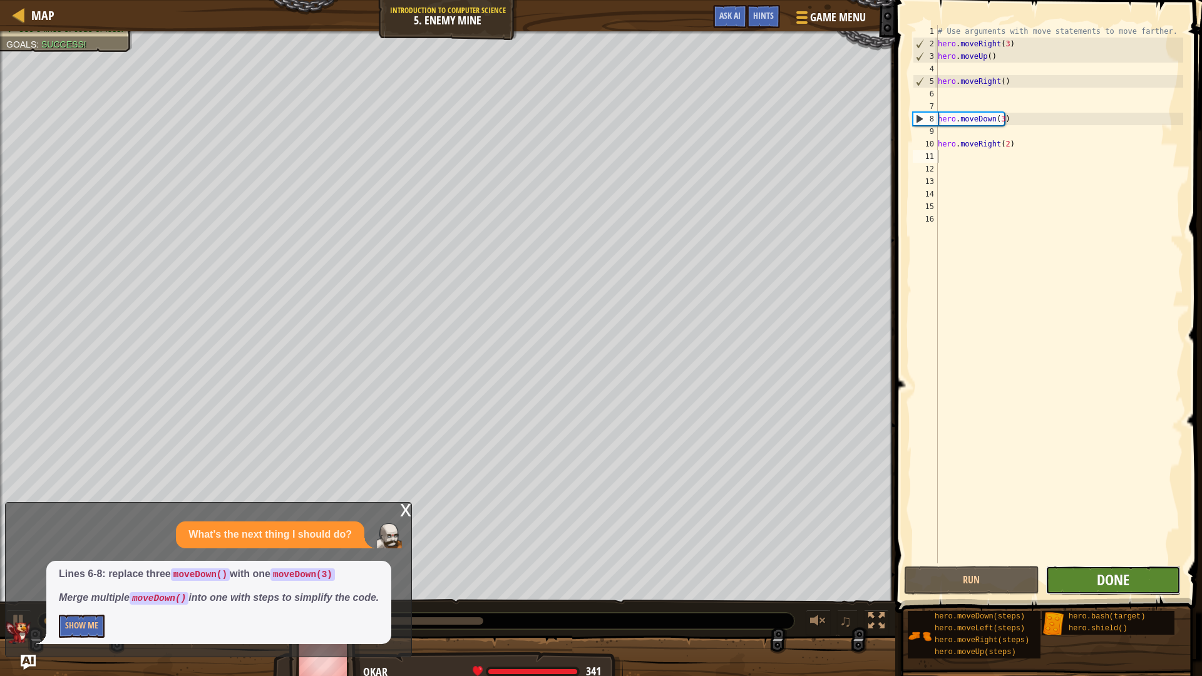
click at [1126, 570] on span "Done" at bounding box center [1113, 580] width 33 height 20
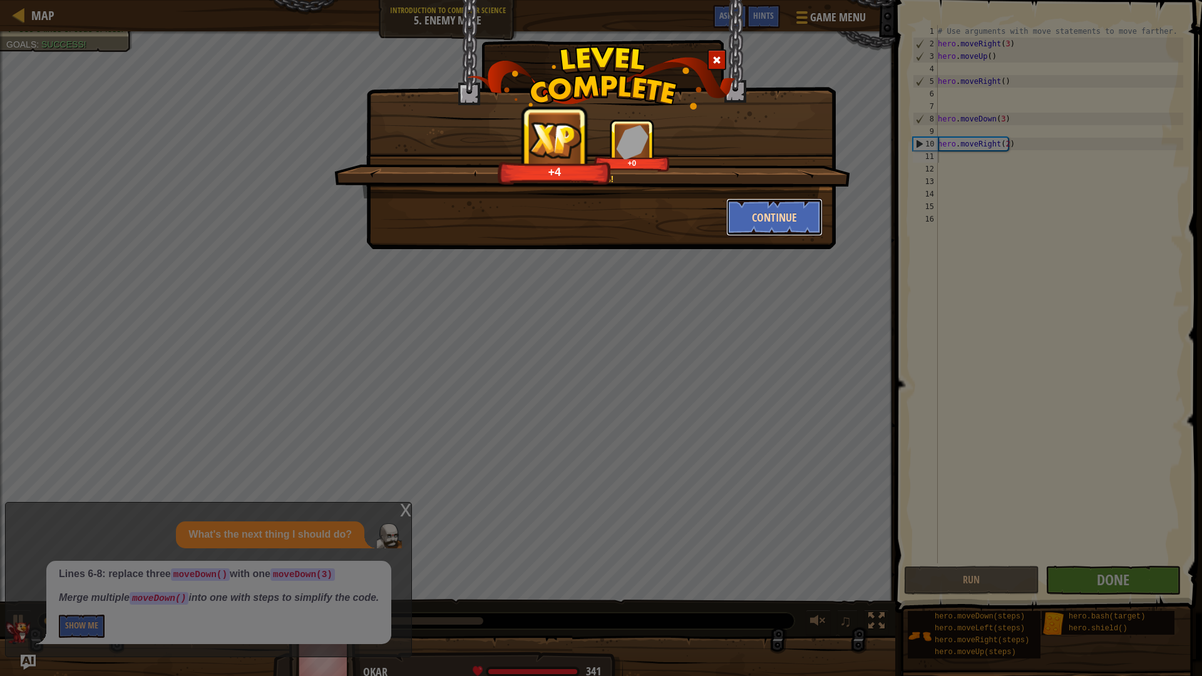
click at [750, 222] on button "Continue" at bounding box center [774, 217] width 97 height 38
